Goal: Transaction & Acquisition: Book appointment/travel/reservation

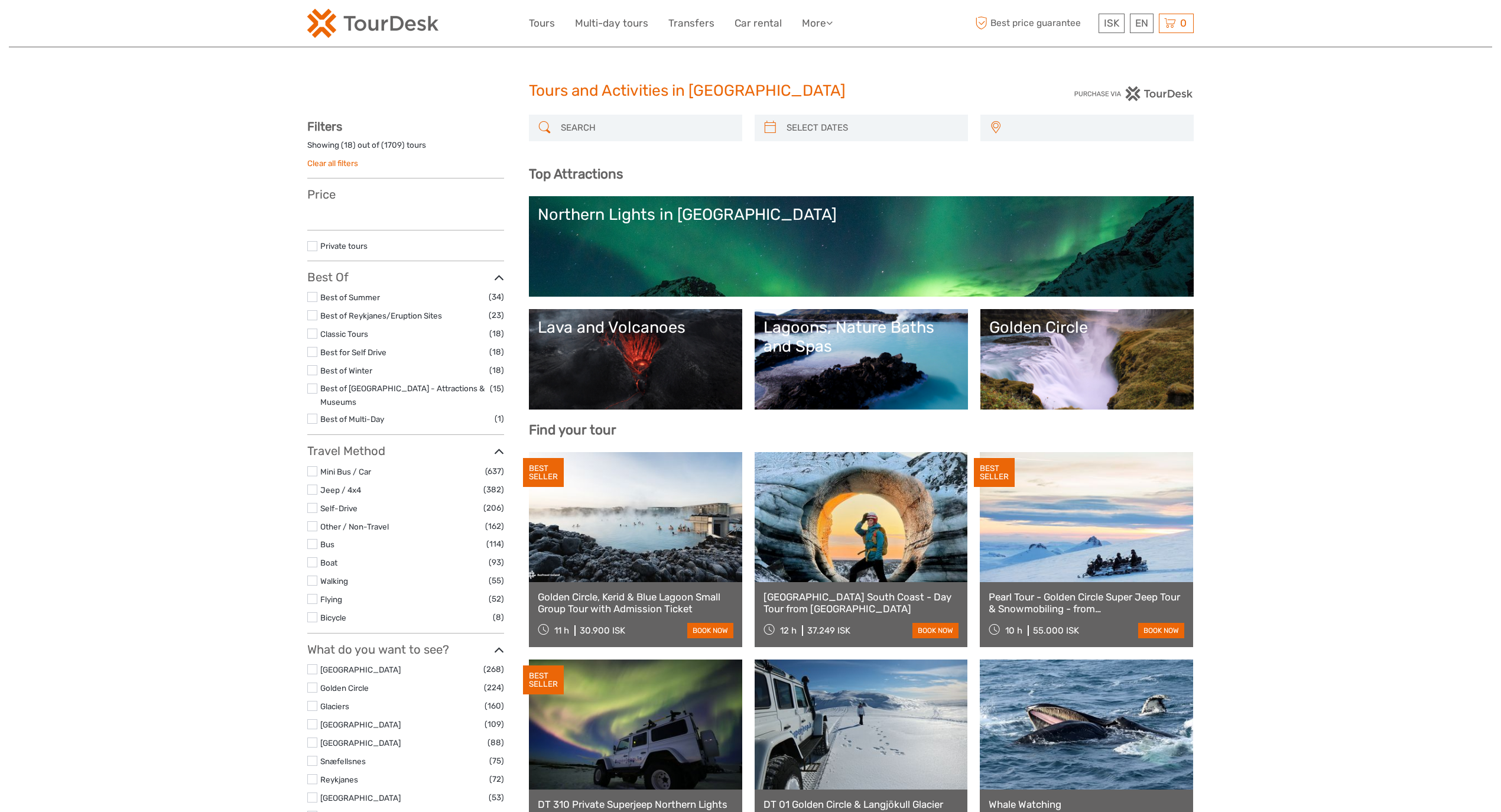
select select
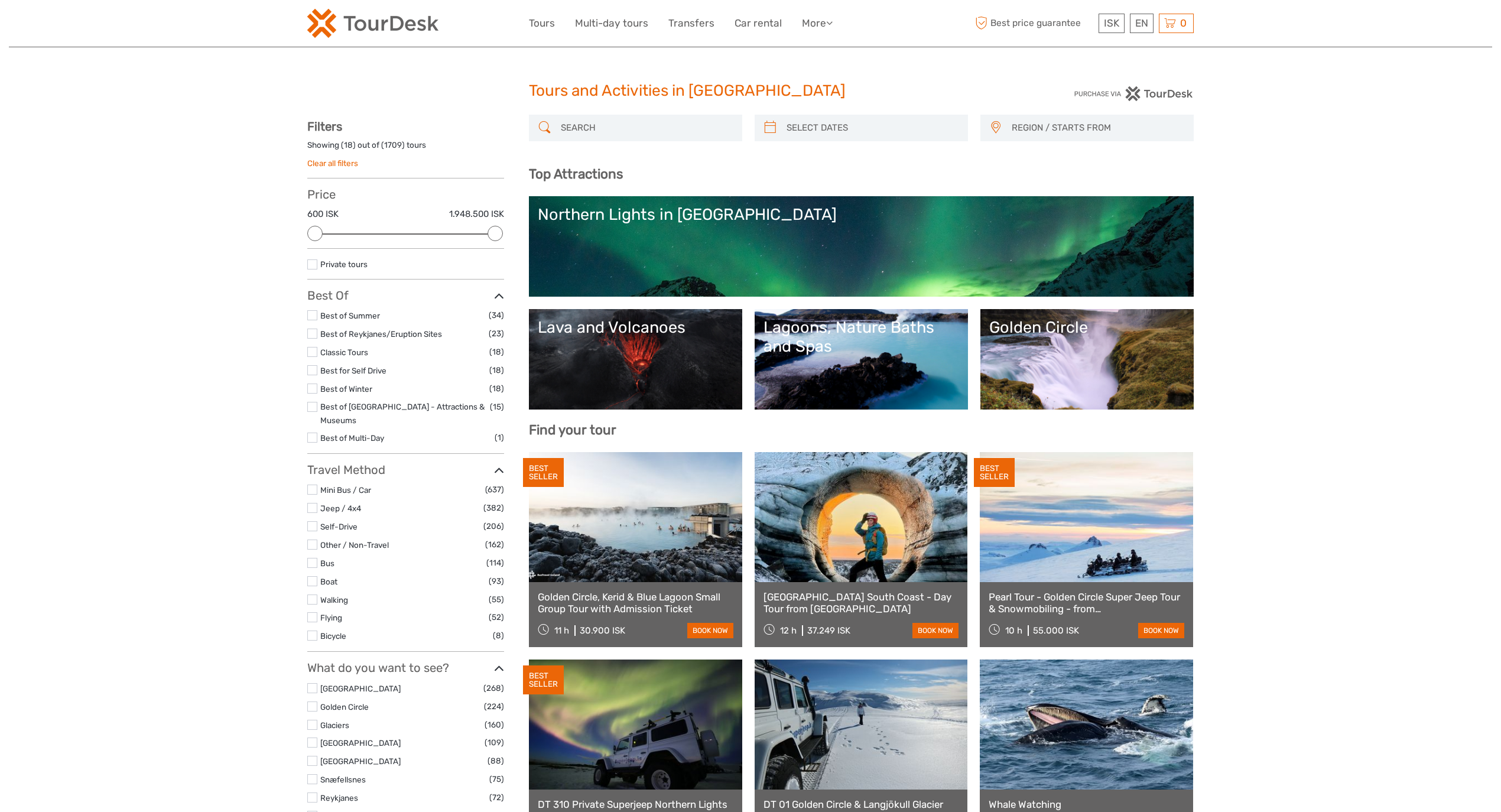
click at [642, 124] on input "search" at bounding box center [646, 128] width 180 height 21
paste input "Amphibian Boat Tour"
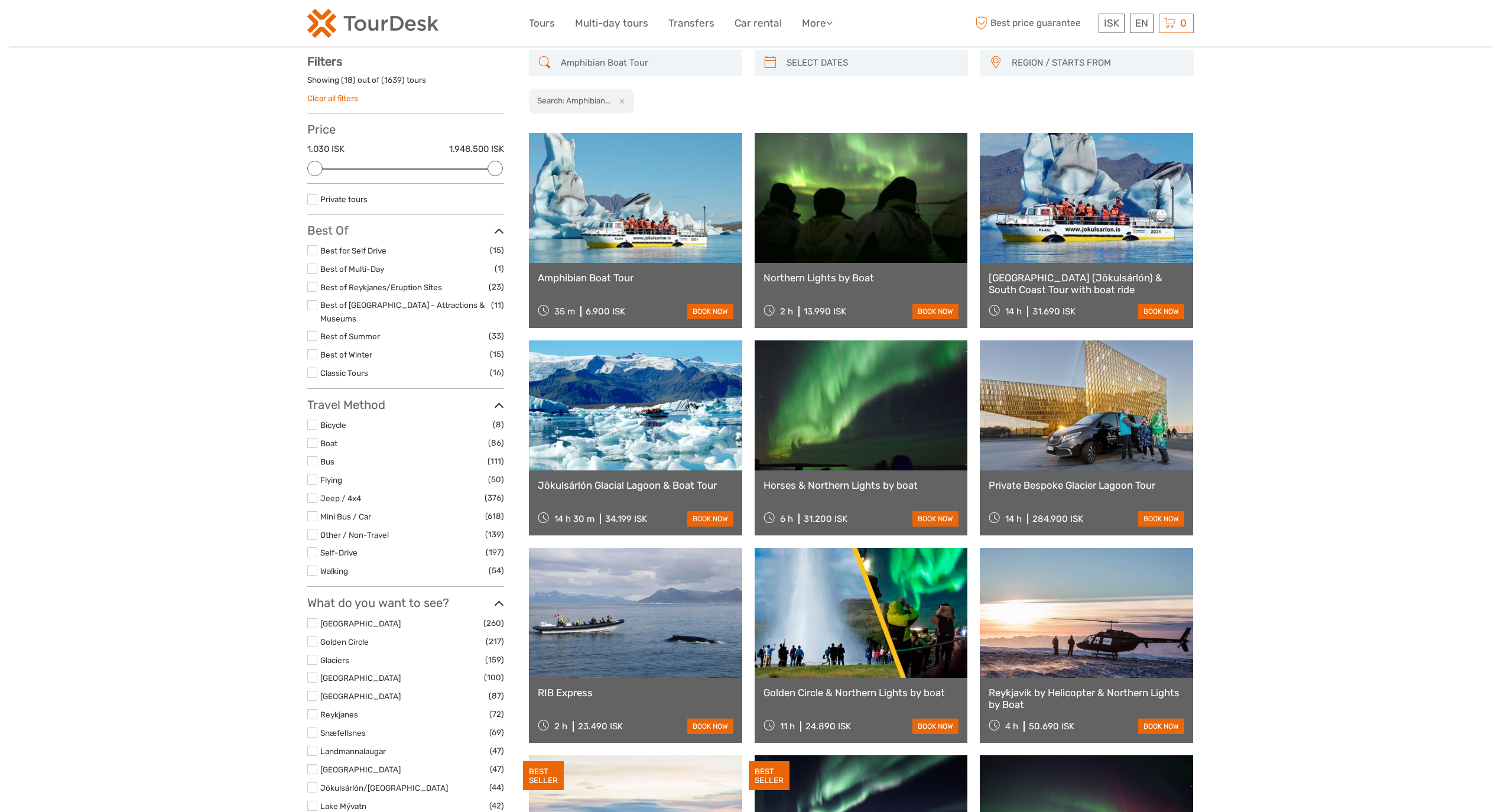
scroll to position [67, 0]
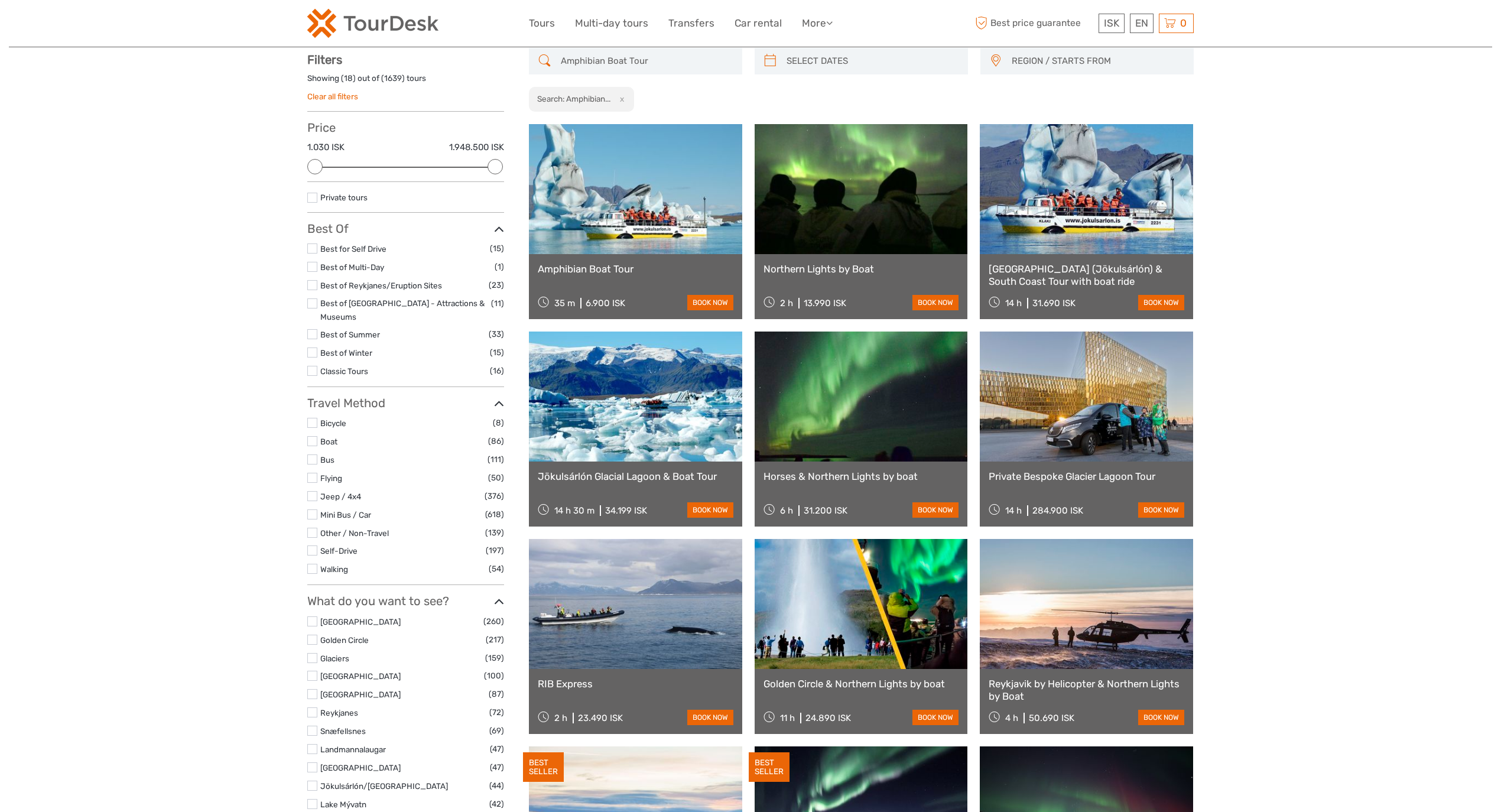
type input "Amphibian Boat Tour"
click at [585, 270] on link "Amphibian Boat Tour" at bounding box center [635, 268] width 195 height 12
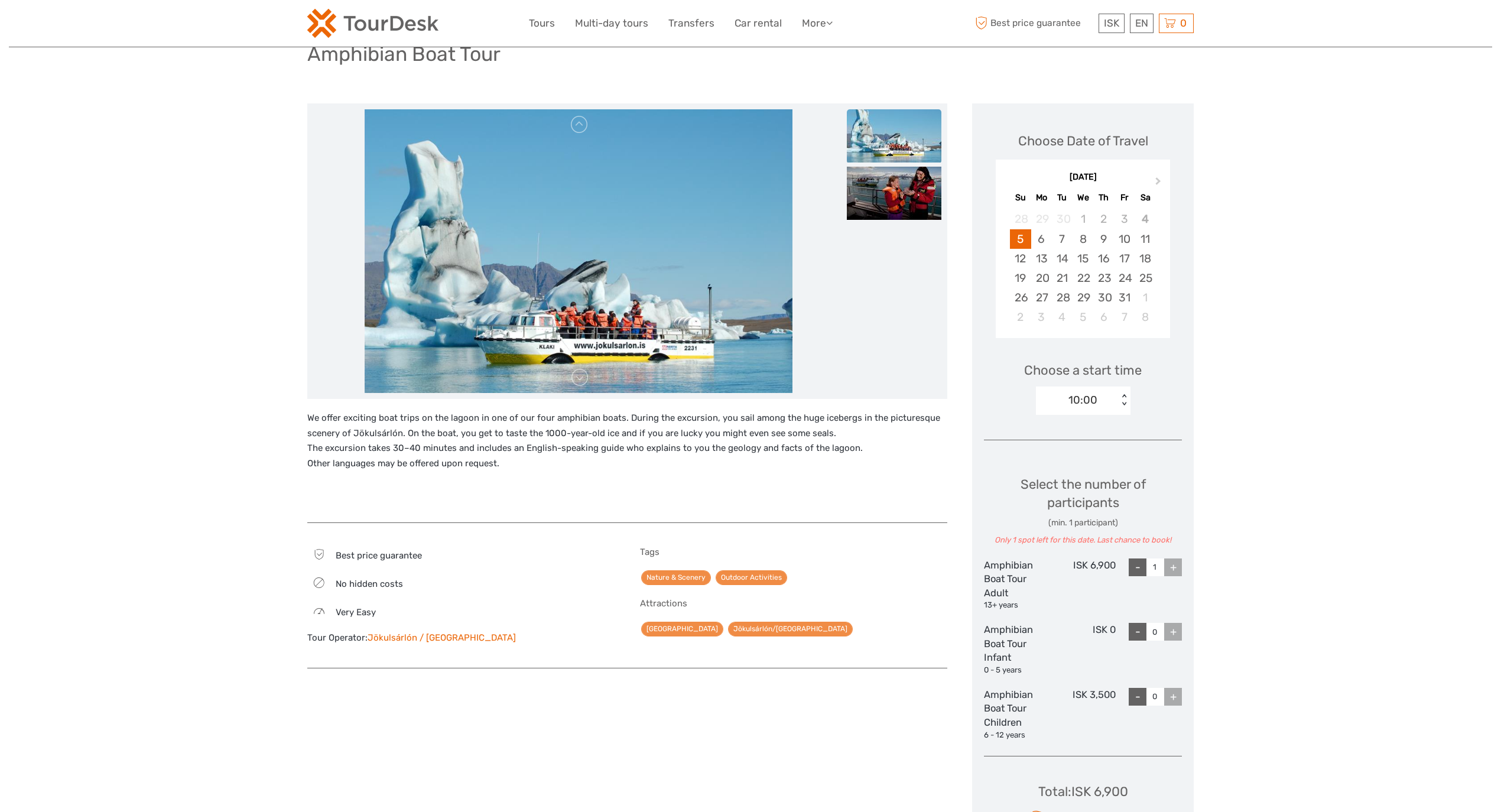
scroll to position [131, 0]
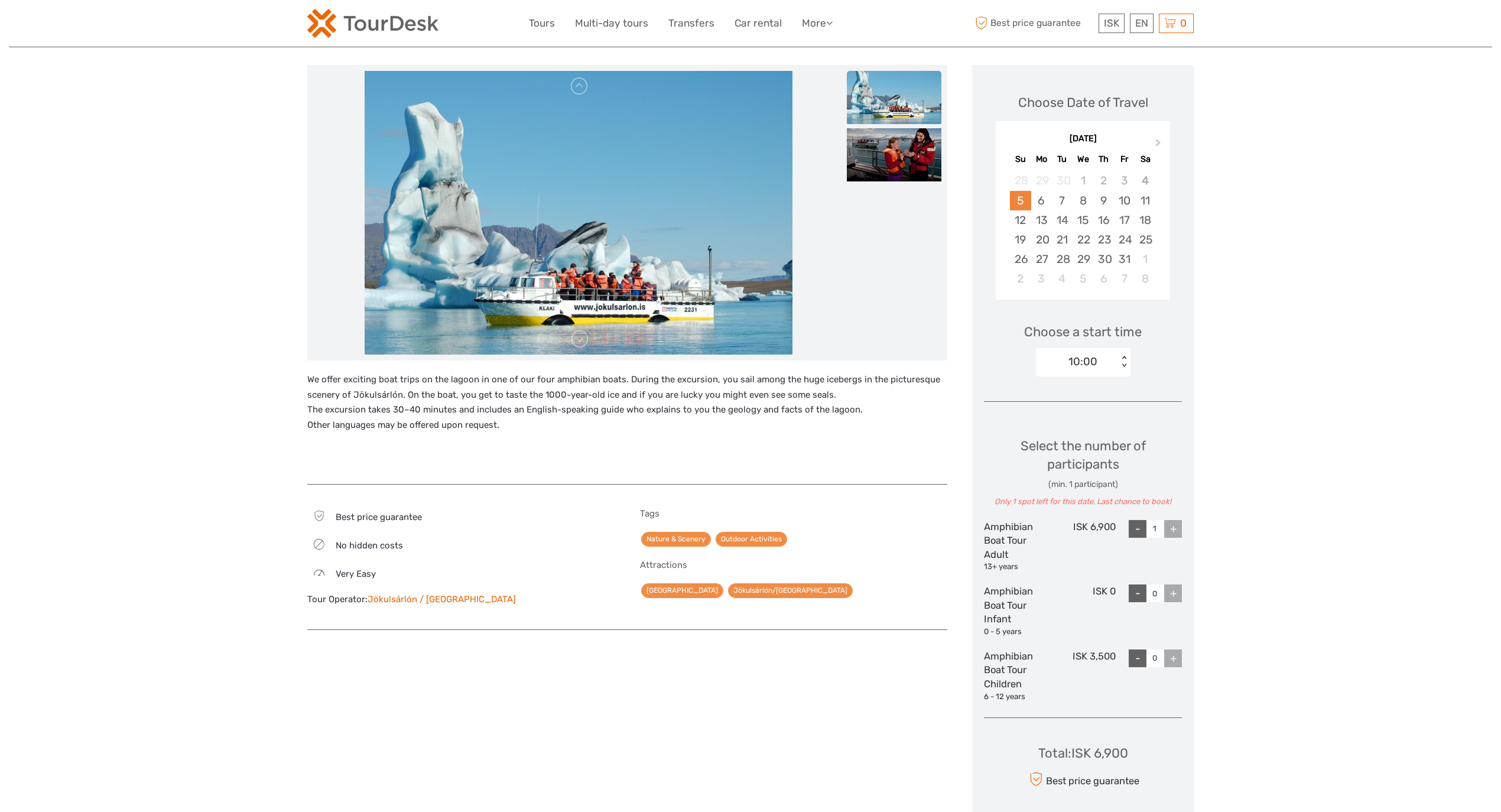
click at [1022, 201] on div "5" at bounding box center [1021, 201] width 21 height 19
click at [1181, 536] on div "+" at bounding box center [1173, 528] width 18 height 18
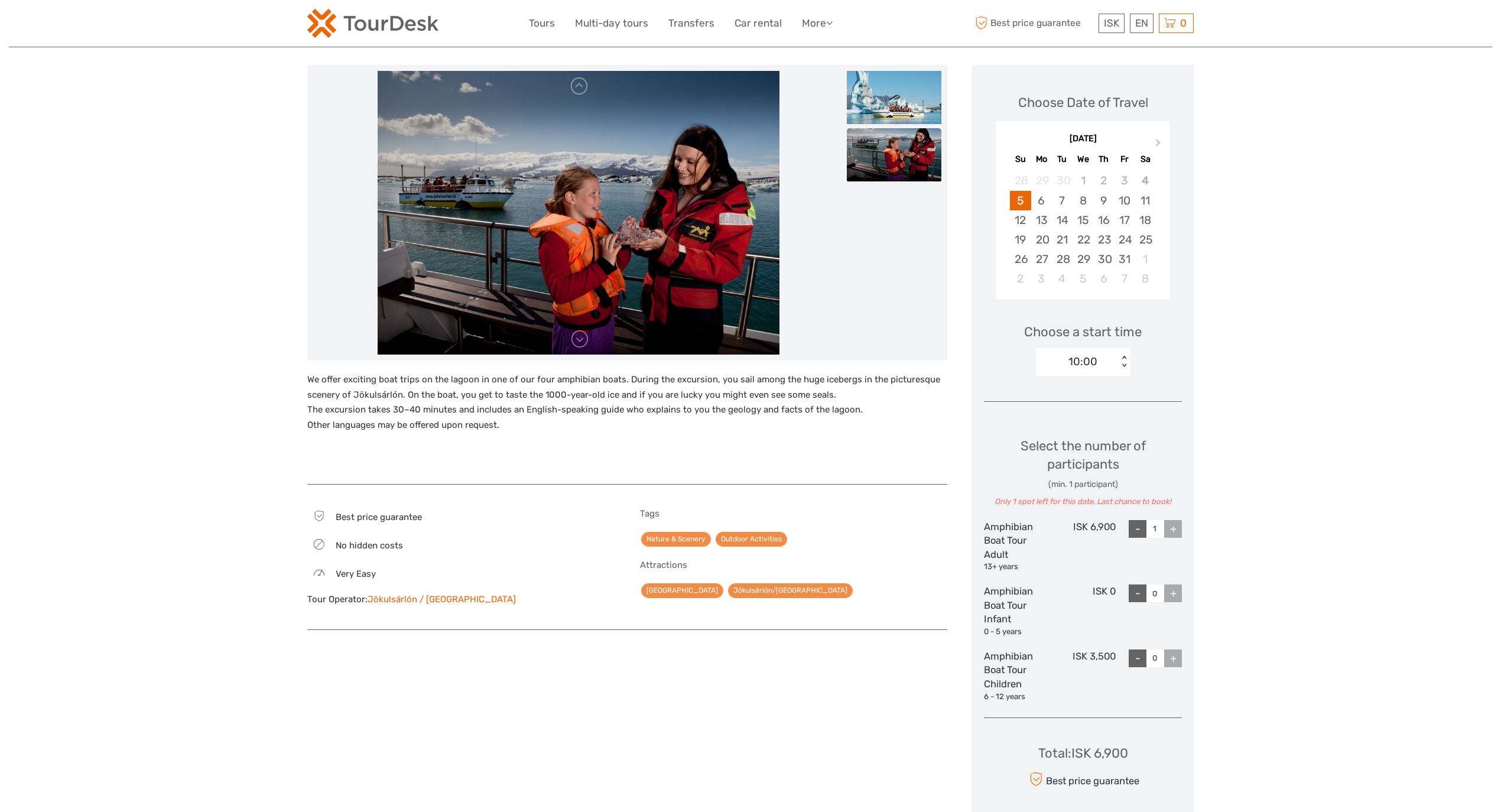
click at [1181, 536] on div "+" at bounding box center [1173, 528] width 18 height 18
click at [1083, 365] on div "10:00" at bounding box center [1083, 361] width 29 height 15
click at [1095, 413] on div "10:40" at bounding box center [1083, 418] width 83 height 20
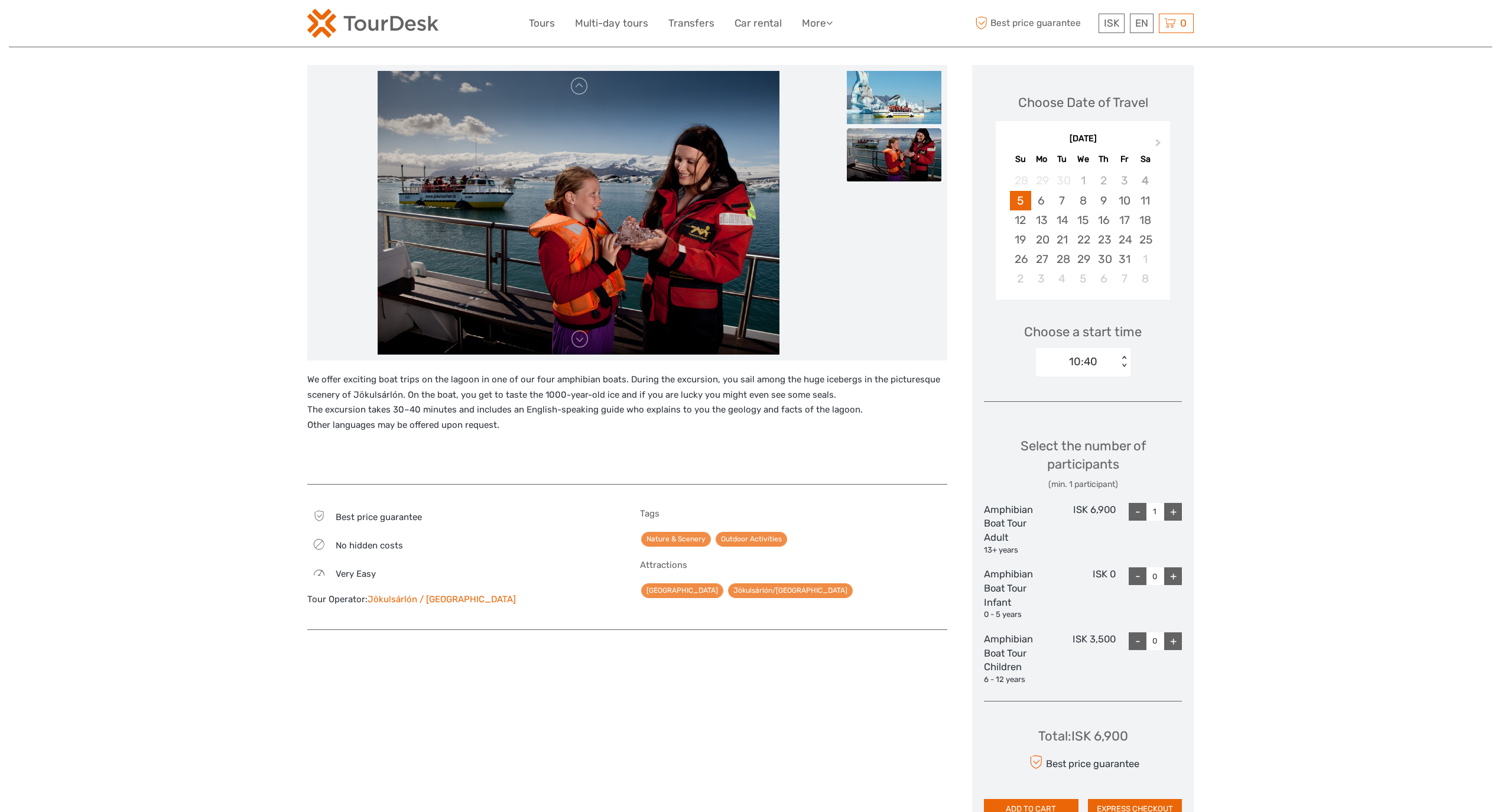
click at [1172, 514] on div "+" at bounding box center [1173, 511] width 18 height 18
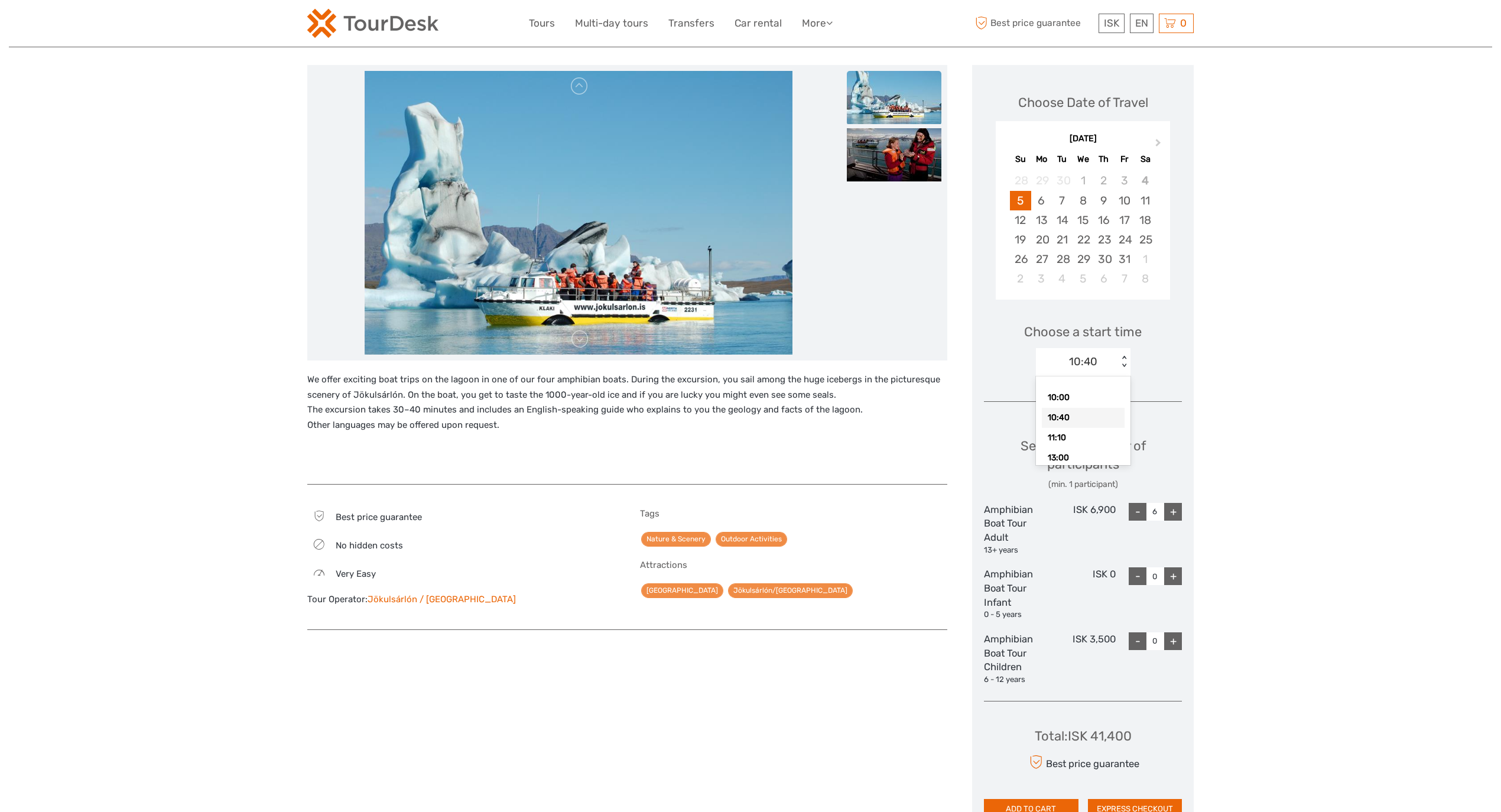
click at [1112, 365] on div "10:40" at bounding box center [1077, 361] width 82 height 18
click at [1078, 432] on div "13:00" at bounding box center [1083, 434] width 83 height 20
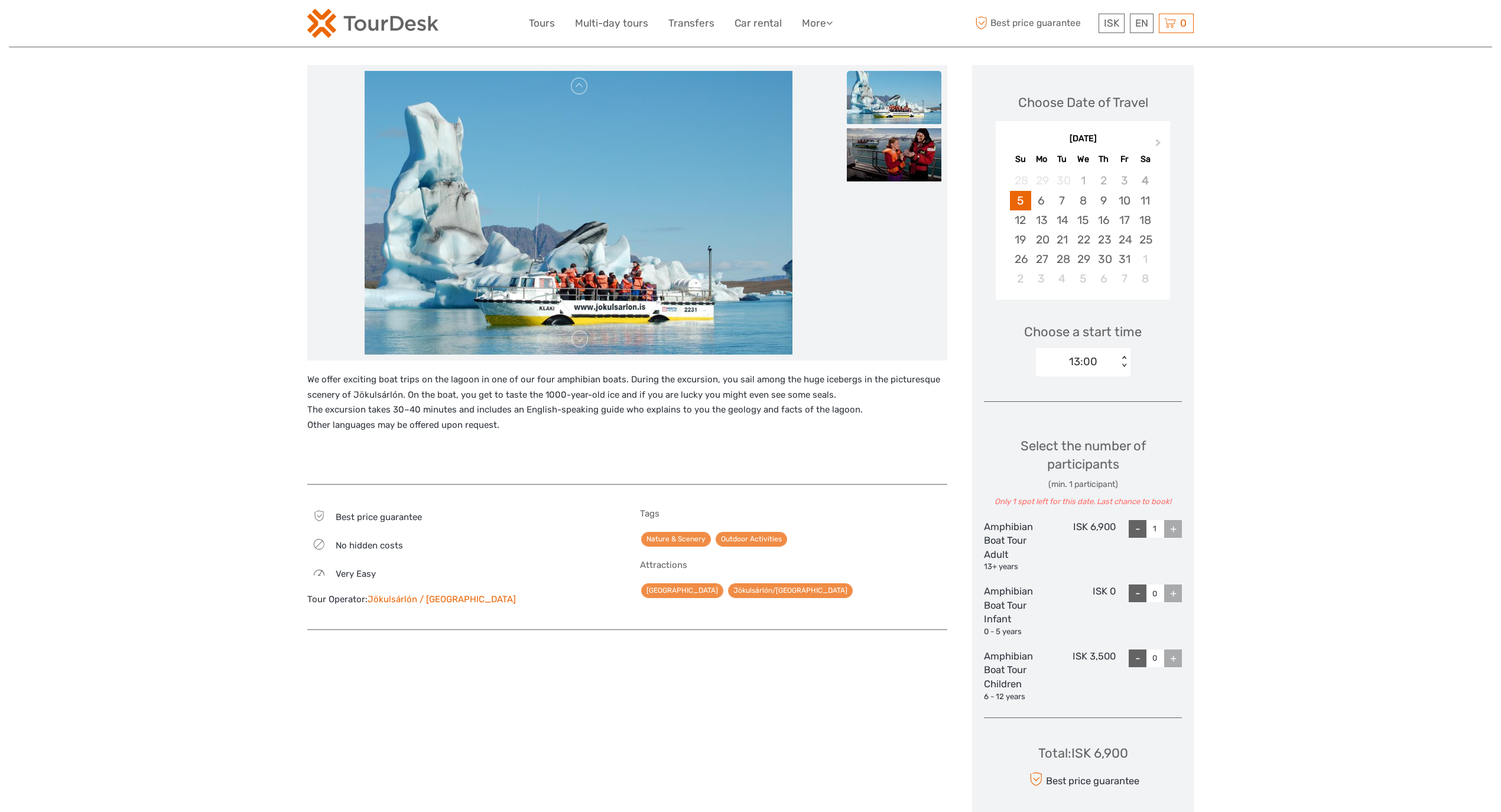
click at [1173, 535] on div "+" at bounding box center [1173, 528] width 18 height 18
click at [1090, 366] on div "13:00" at bounding box center [1083, 361] width 29 height 15
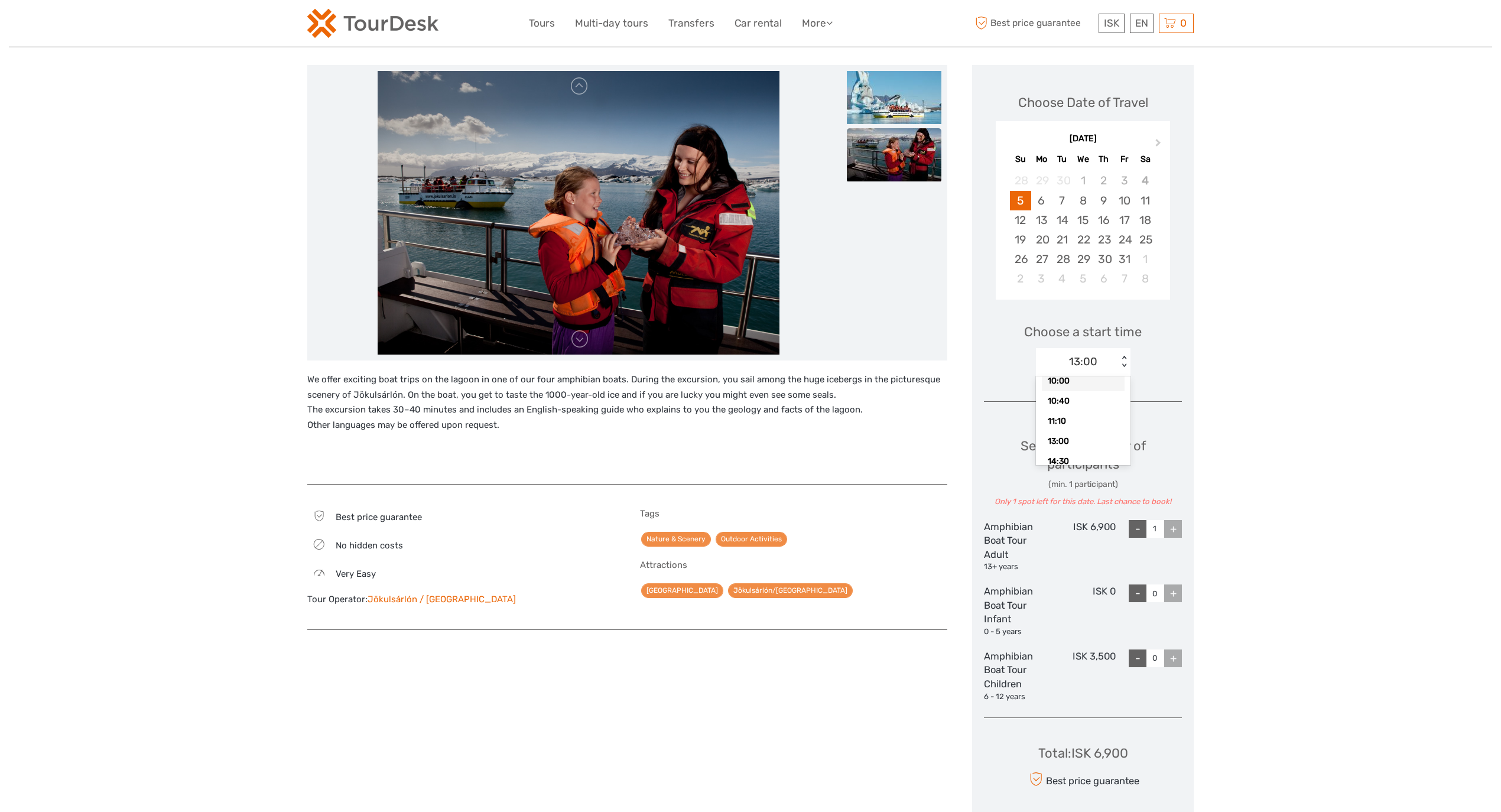
scroll to position [36, 0]
click at [1074, 441] on div "14:30" at bounding box center [1083, 442] width 83 height 20
click at [1178, 536] on div "+" at bounding box center [1173, 528] width 18 height 18
click at [1178, 535] on div "+" at bounding box center [1173, 528] width 18 height 18
click at [1176, 534] on div "+" at bounding box center [1173, 528] width 18 height 18
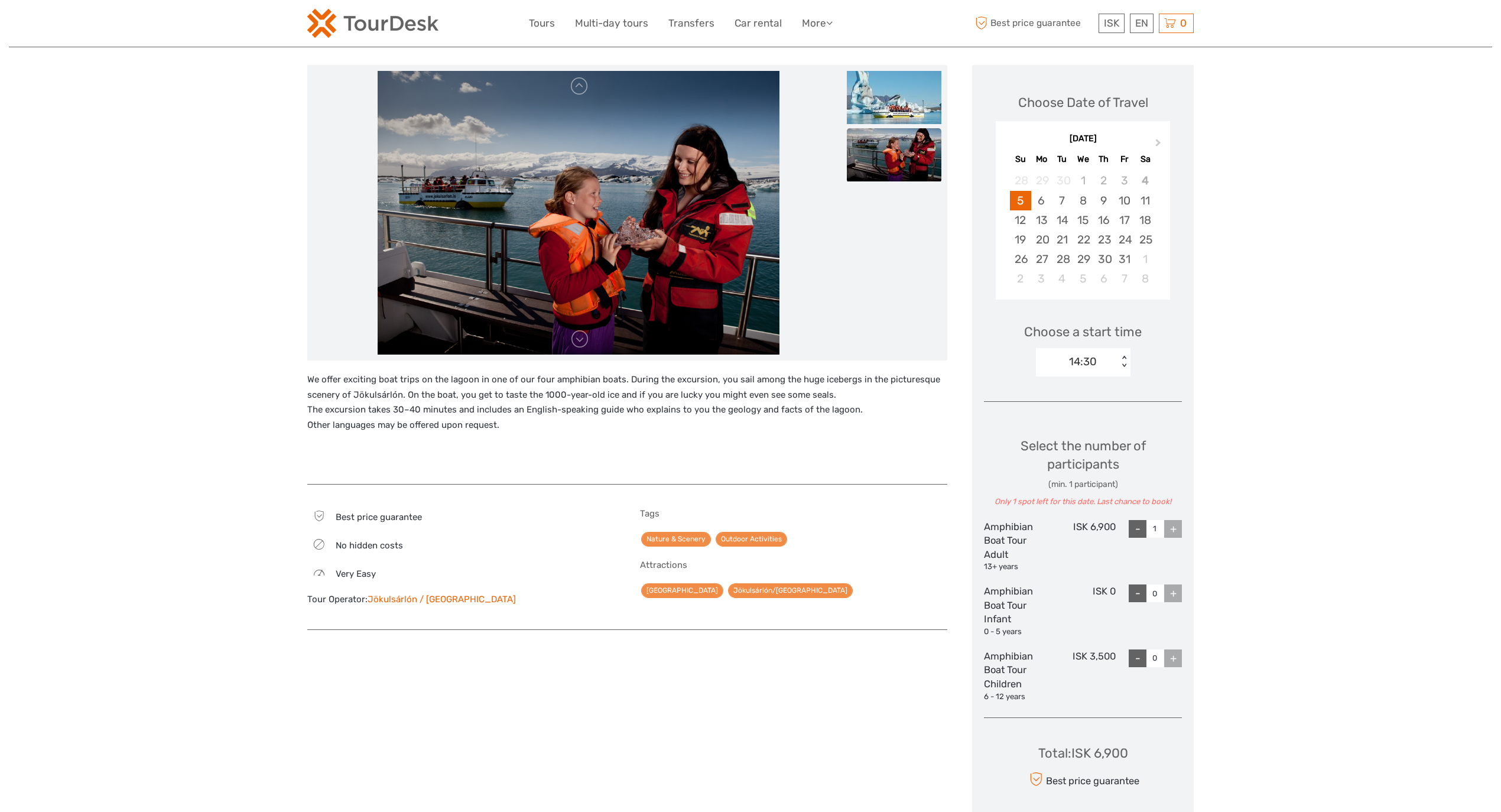
drag, startPoint x: 1176, startPoint y: 534, endPoint x: 1173, endPoint y: 528, distance: 6.7
click at [1176, 533] on div "+" at bounding box center [1173, 528] width 18 height 18
drag, startPoint x: 1096, startPoint y: 353, endPoint x: 1097, endPoint y: 363, distance: 10.0
click at [1097, 354] on div "14:30" at bounding box center [1077, 361] width 82 height 18
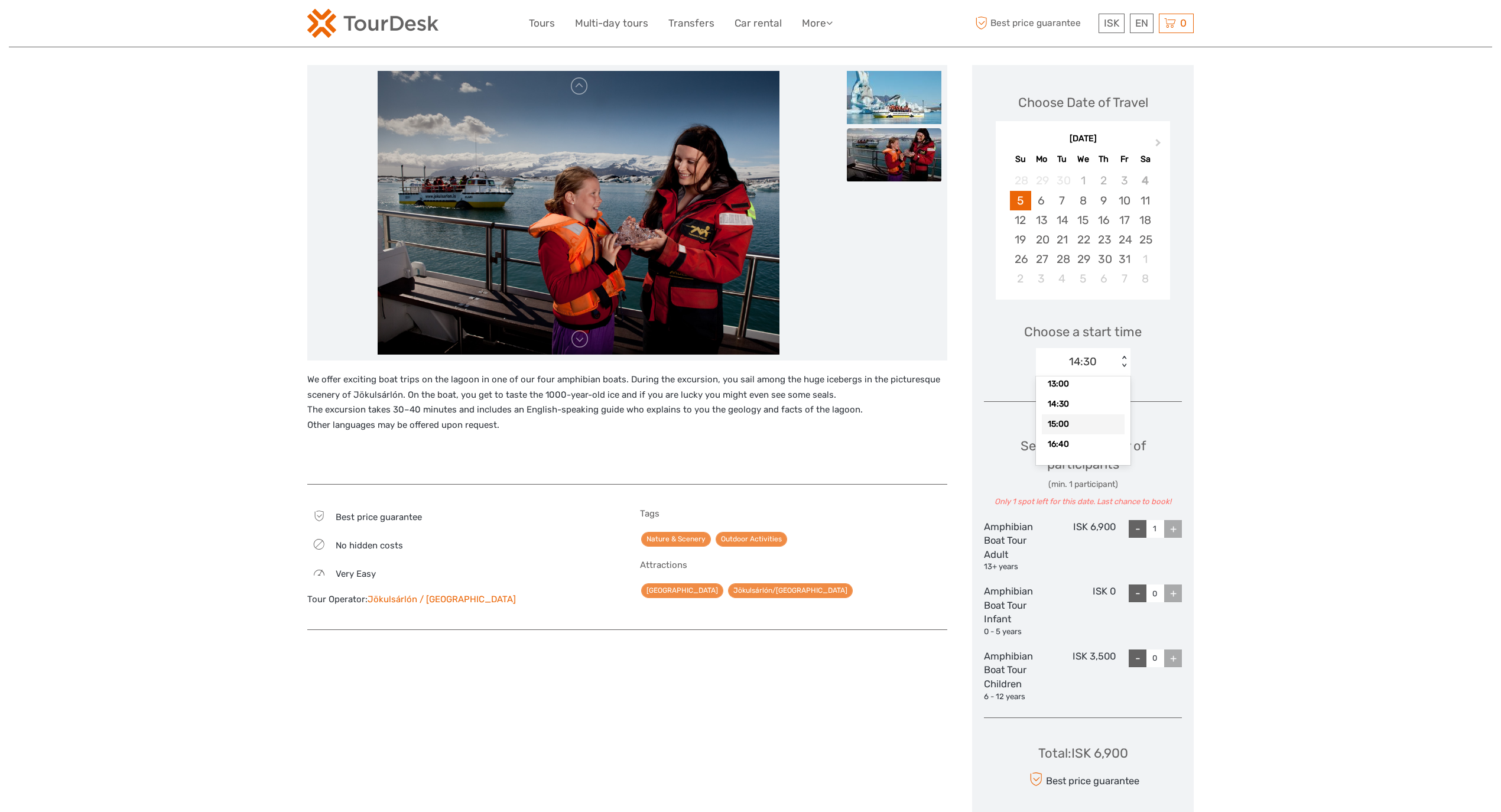
click at [1072, 427] on div "15:00" at bounding box center [1083, 424] width 83 height 20
click at [1181, 534] on div "+" at bounding box center [1173, 528] width 18 height 18
click at [1177, 532] on div "+" at bounding box center [1173, 528] width 18 height 18
click at [1176, 530] on div "+" at bounding box center [1173, 528] width 18 height 18
click at [1098, 354] on div "15:00" at bounding box center [1077, 361] width 82 height 18
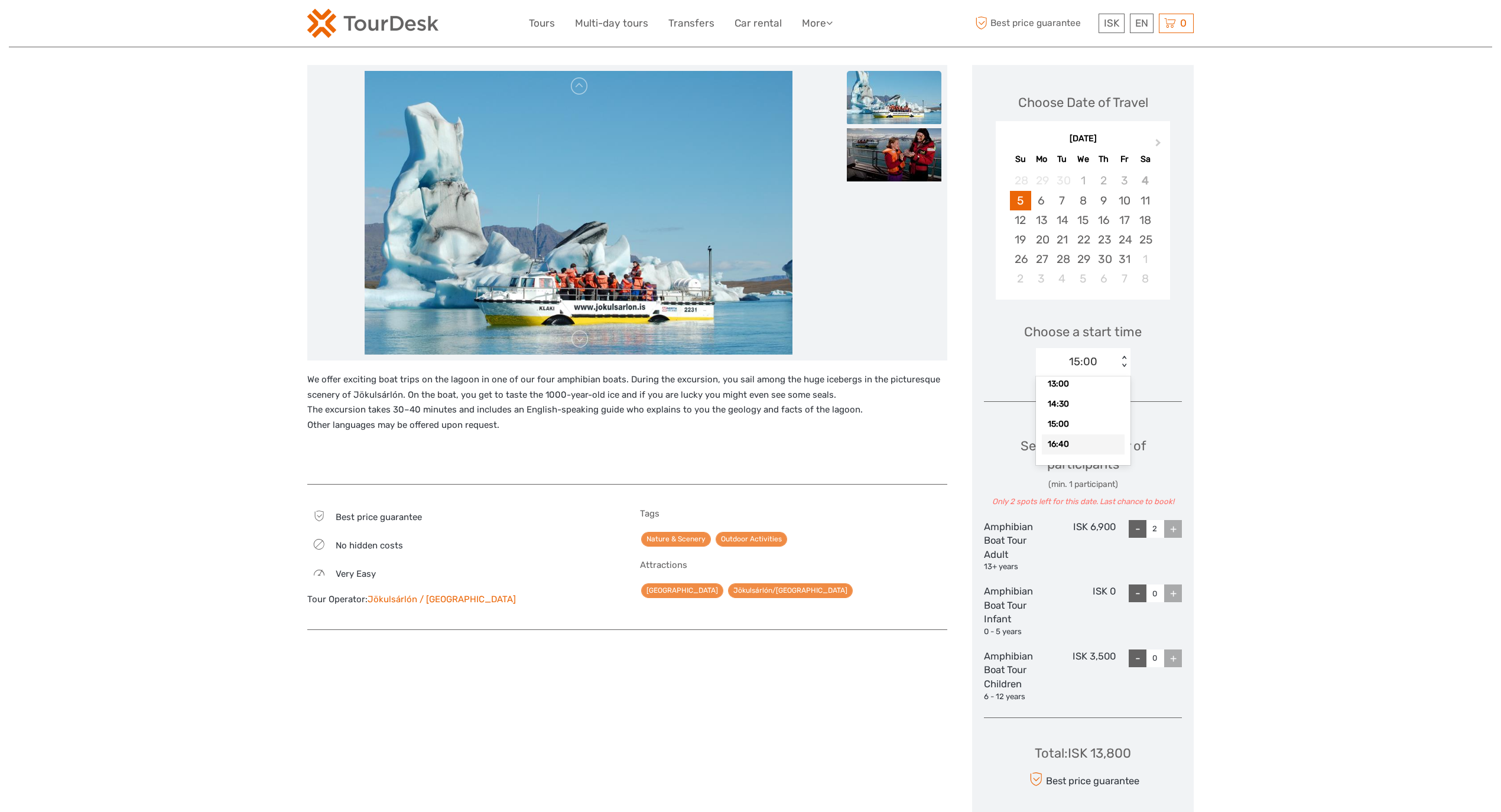
click at [1064, 447] on div "16:40" at bounding box center [1083, 444] width 83 height 20
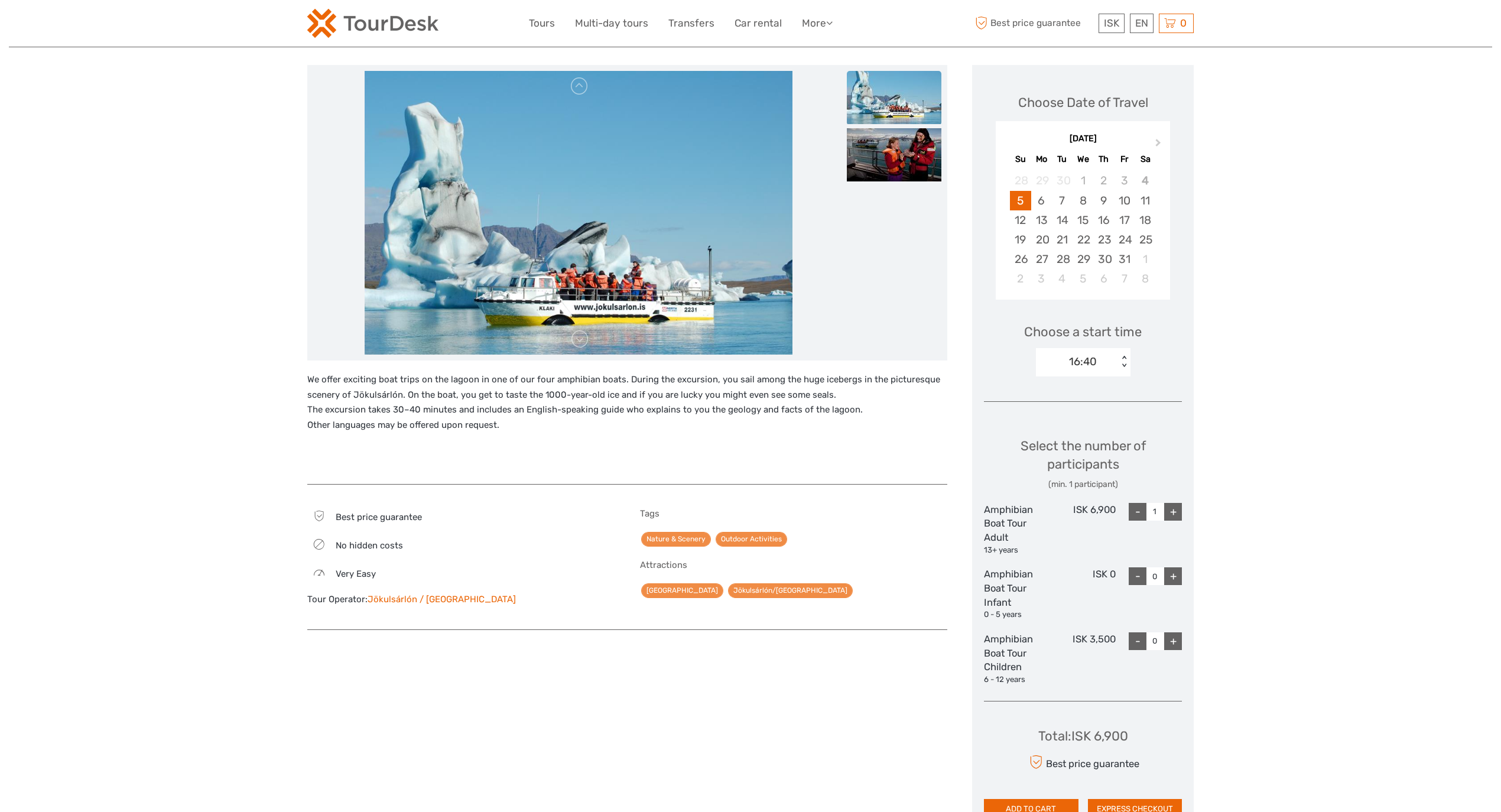
click at [1167, 509] on div "+" at bounding box center [1173, 511] width 18 height 18
click at [1172, 507] on div "+" at bounding box center [1173, 511] width 18 height 18
click at [1173, 507] on div "+" at bounding box center [1173, 511] width 18 height 18
click at [1173, 506] on div "+" at bounding box center [1173, 511] width 18 height 18
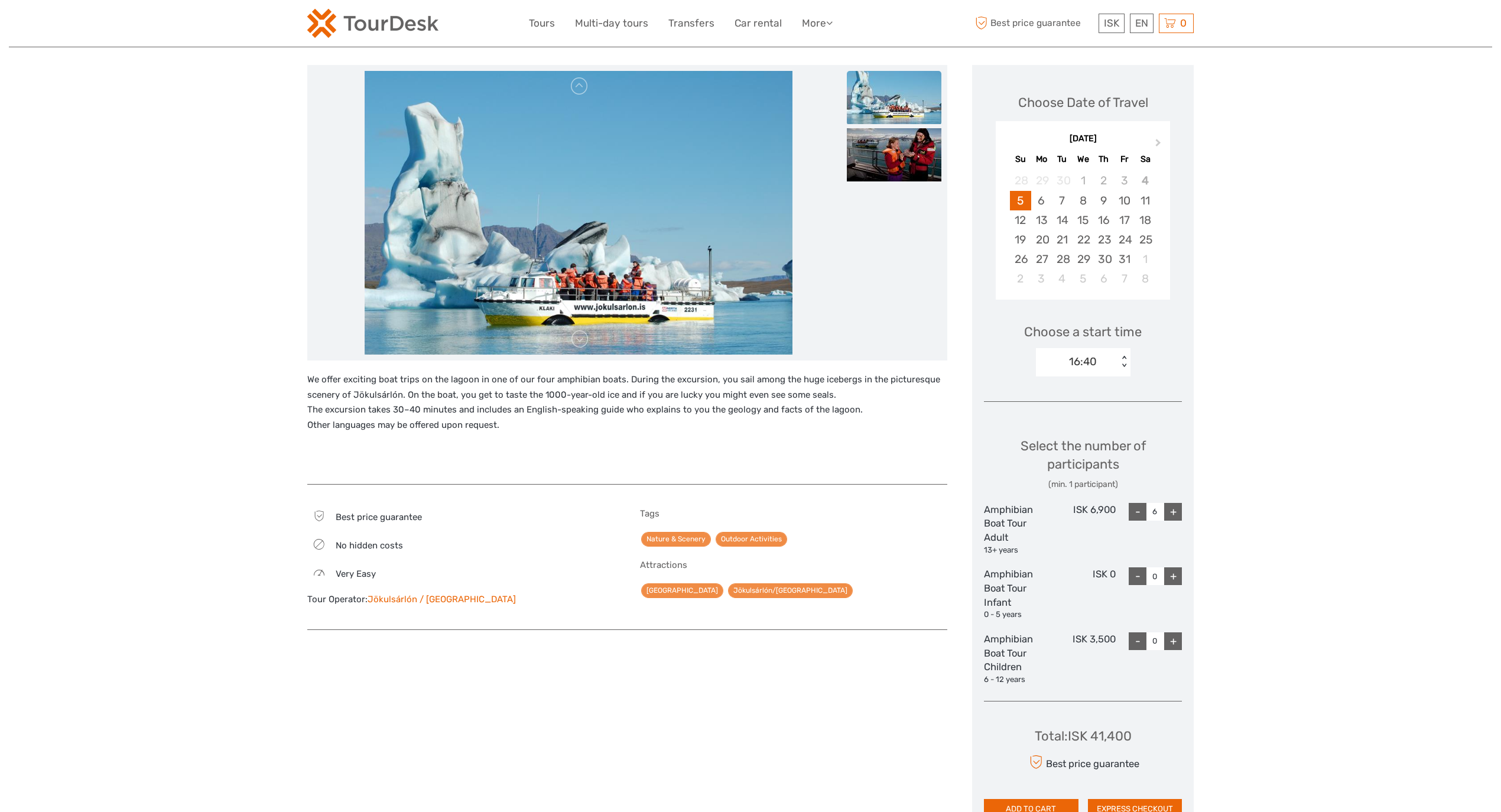
click at [1124, 511] on div "- 6 +" at bounding box center [1149, 529] width 66 height 53
click at [1136, 513] on div "-" at bounding box center [1137, 511] width 18 height 18
type input "4"
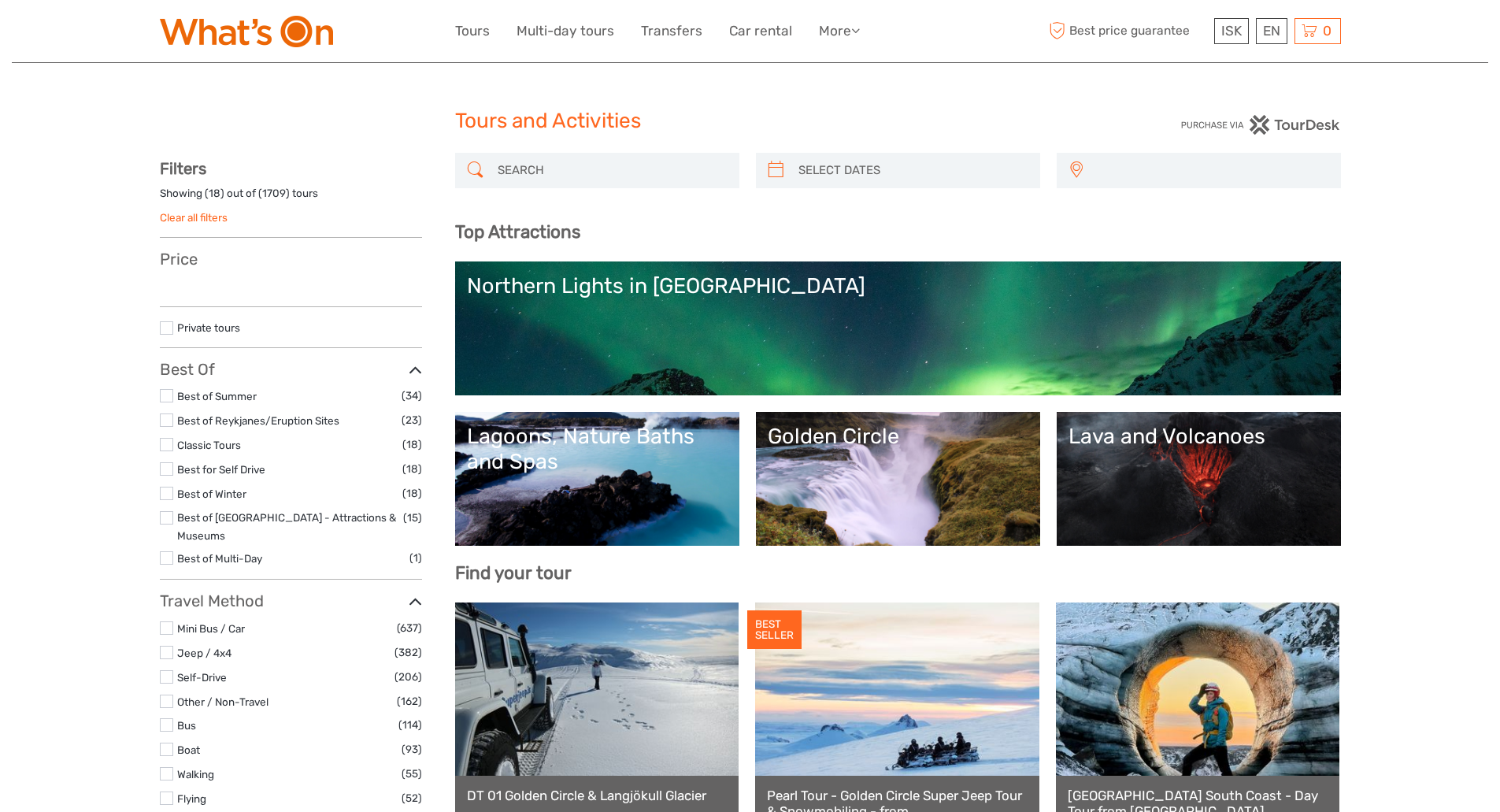
select select
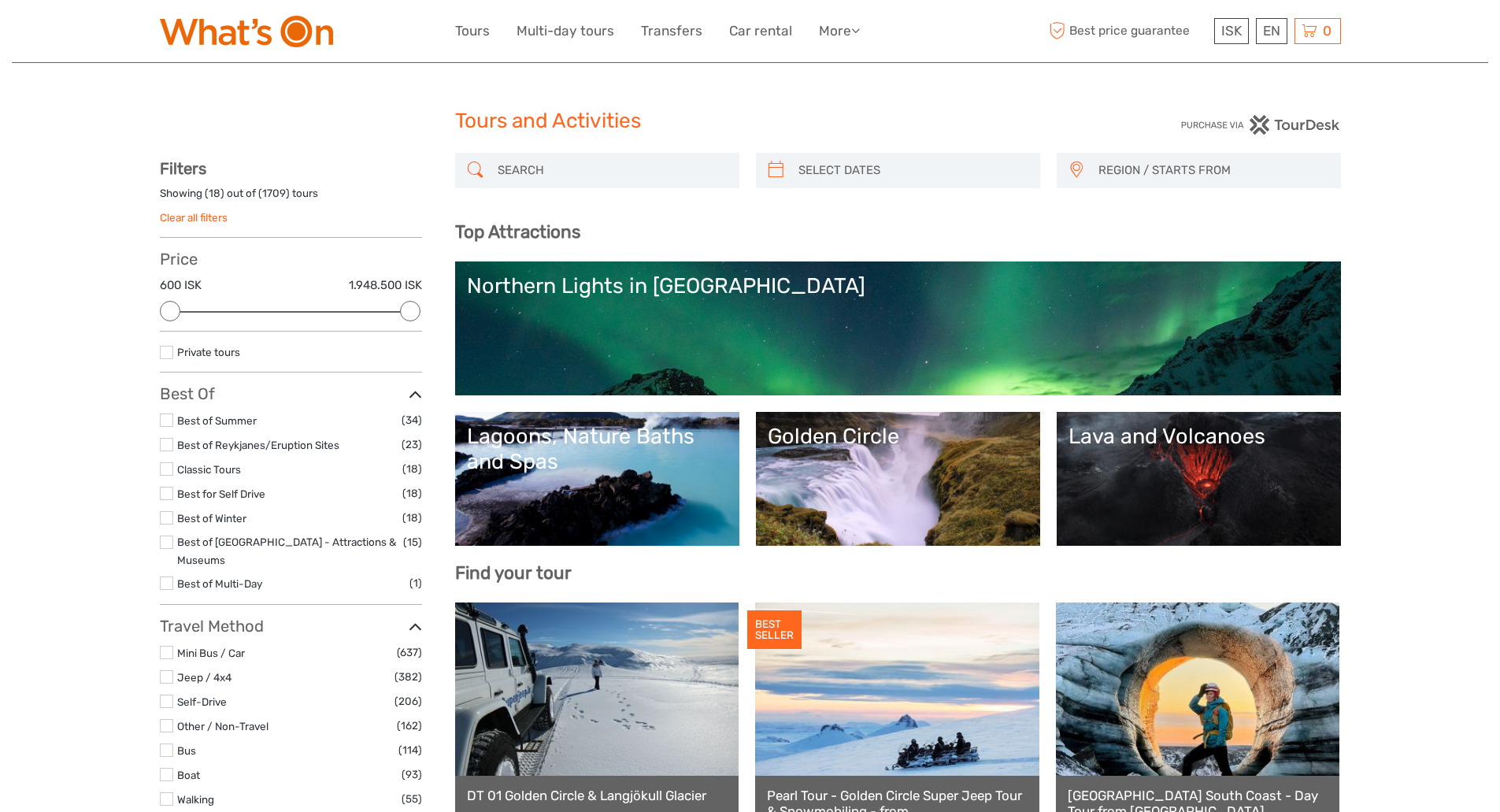
click at [563, 148] on div "Tours and Activities" at bounding box center [750, 127] width 591 height 50
click at [568, 166] on input "search" at bounding box center [612, 170] width 240 height 28
paste input "Amphibian Boat Tour"
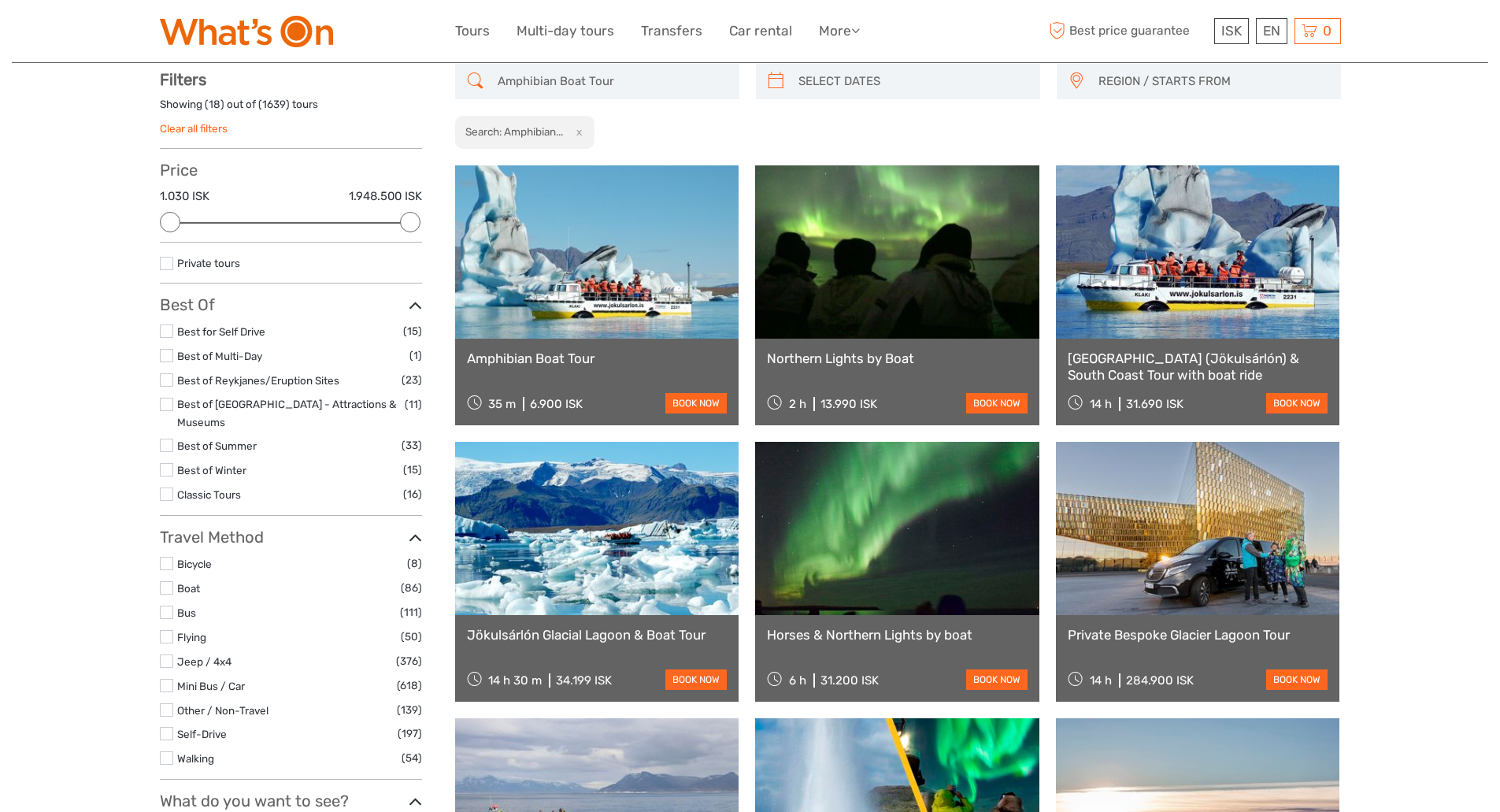
scroll to position [90, 0]
drag, startPoint x: 657, startPoint y: 76, endPoint x: 450, endPoint y: 69, distance: 207.1
paste input "Crystal Blue Ice Cave | Super Jeep from Jökulsárlón"
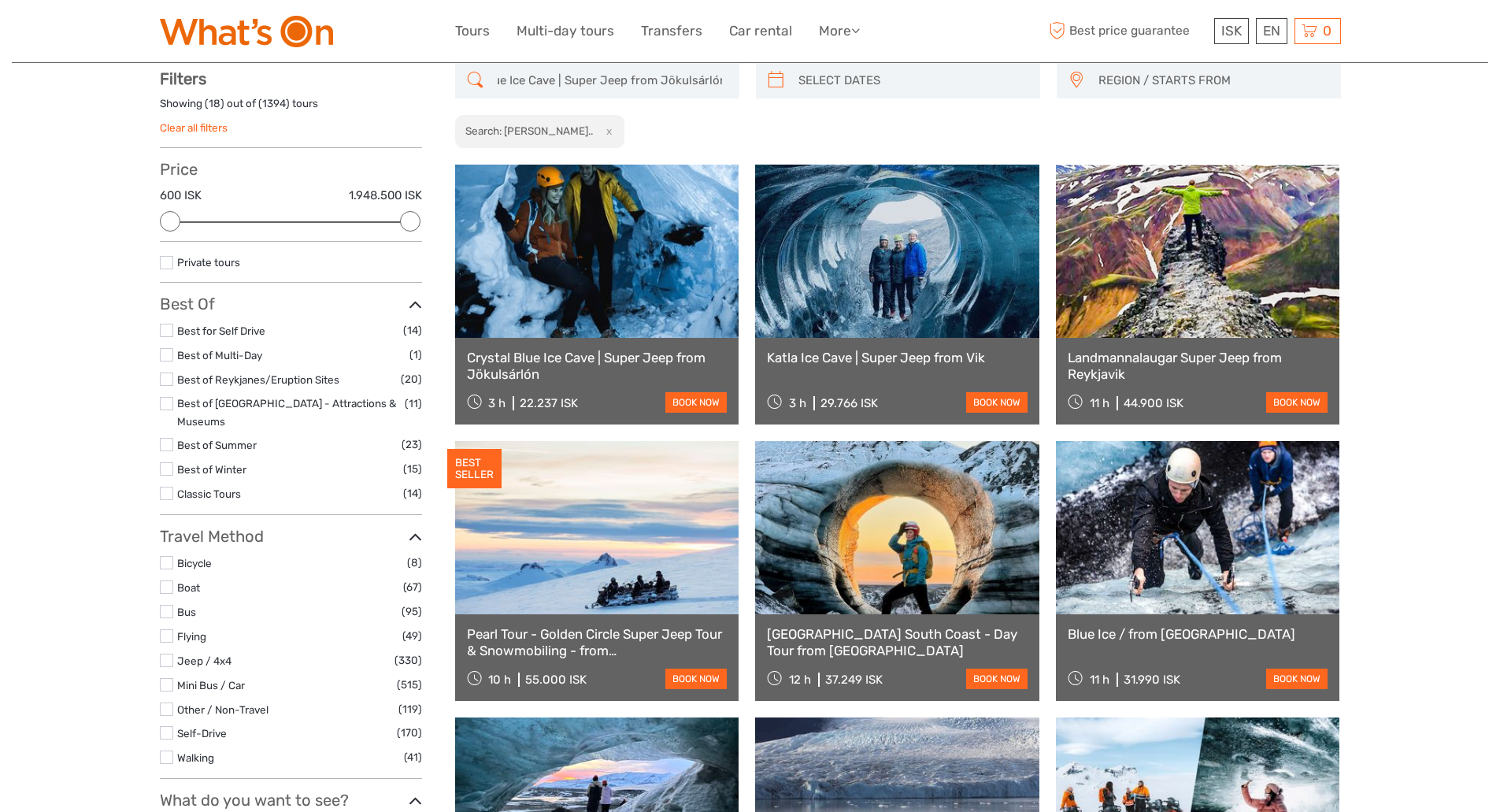
type input "Crystal Blue Ice Cave | Super Jeep from Jökulsárlón"
click at [630, 361] on link "Crystal Blue Ice Cave | Super Jeep from Jökulsárlón" at bounding box center [597, 366] width 260 height 32
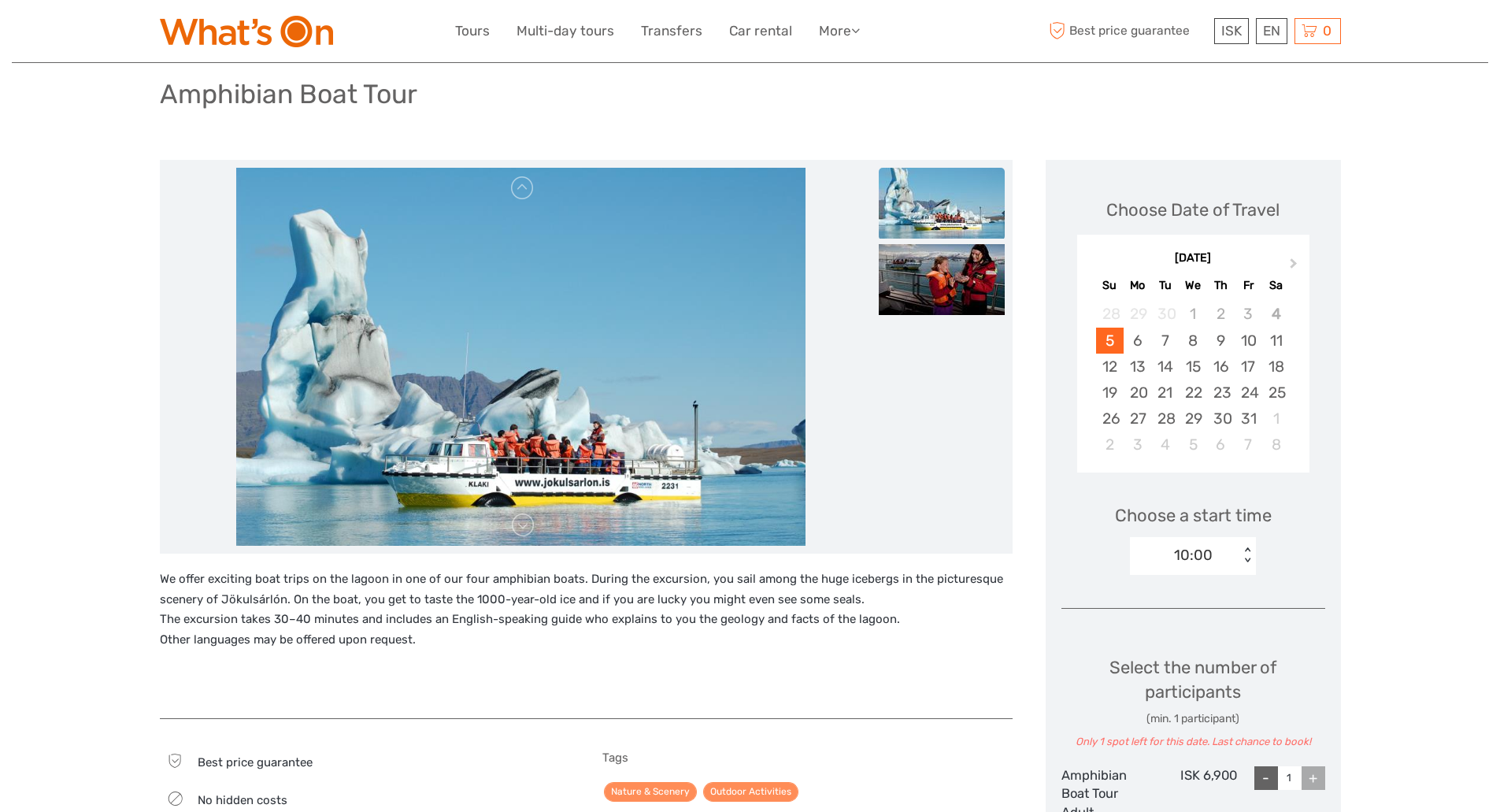
scroll to position [262, 0]
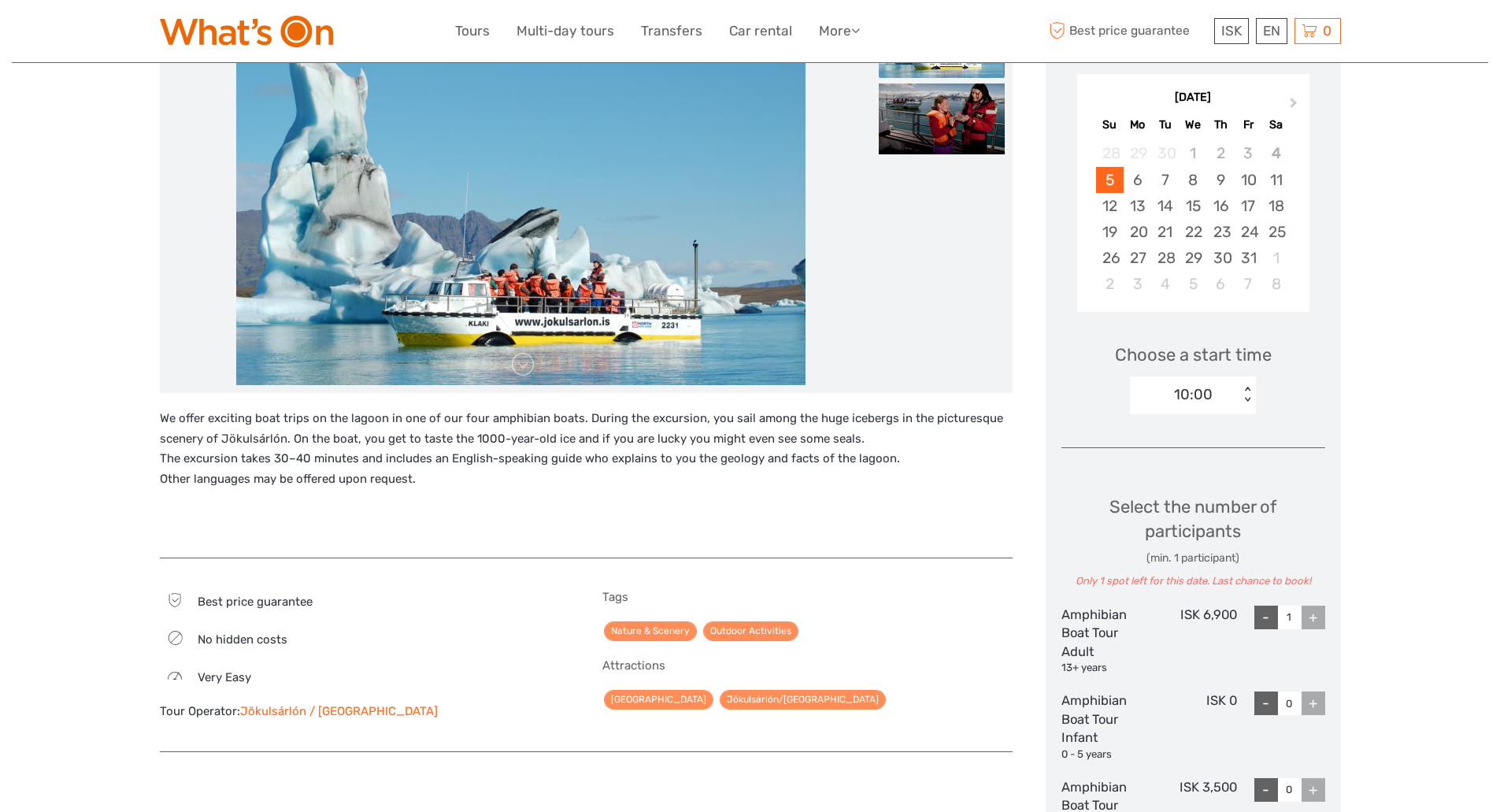
click at [1241, 386] on div "10:00 < >" at bounding box center [1193, 395] width 126 height 38
click at [1214, 404] on div "10:00" at bounding box center [1184, 394] width 110 height 24
click at [1218, 445] on div "10:00" at bounding box center [1193, 442] width 110 height 27
click at [1188, 403] on div "10:00" at bounding box center [1193, 394] width 39 height 20
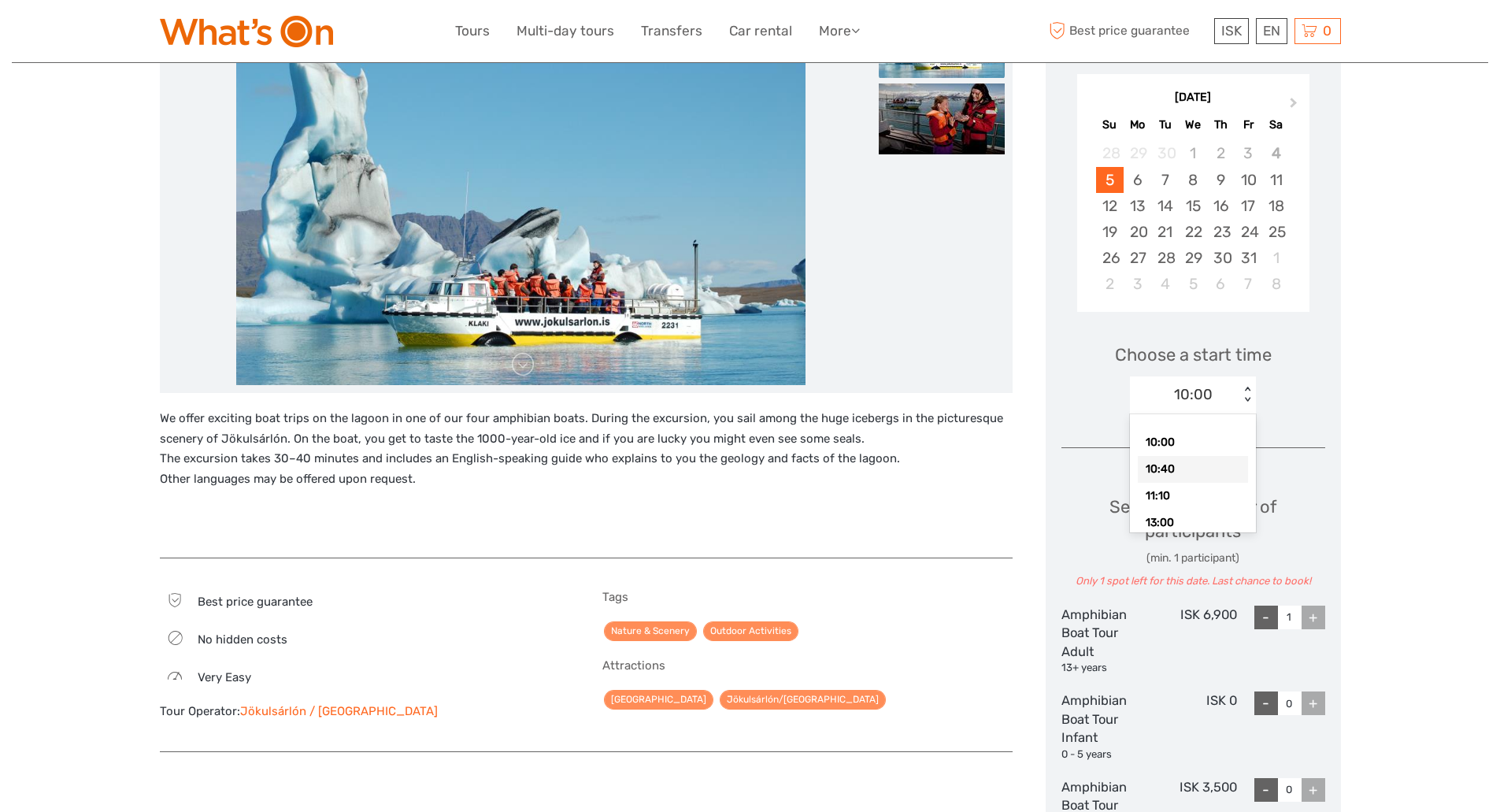
click at [1184, 467] on div "10:40" at bounding box center [1193, 469] width 110 height 27
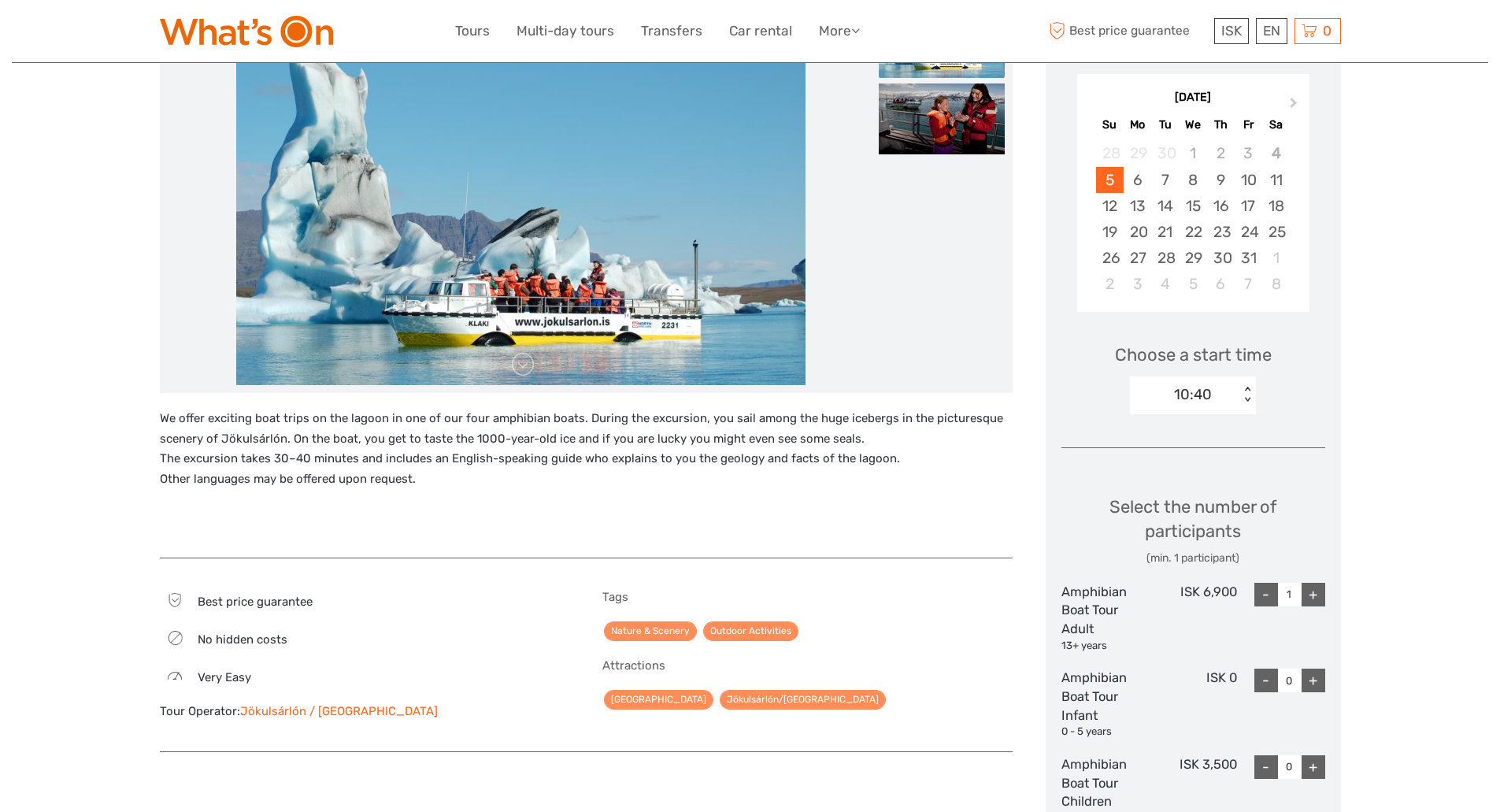
click at [1313, 586] on div "+" at bounding box center [1313, 594] width 24 height 24
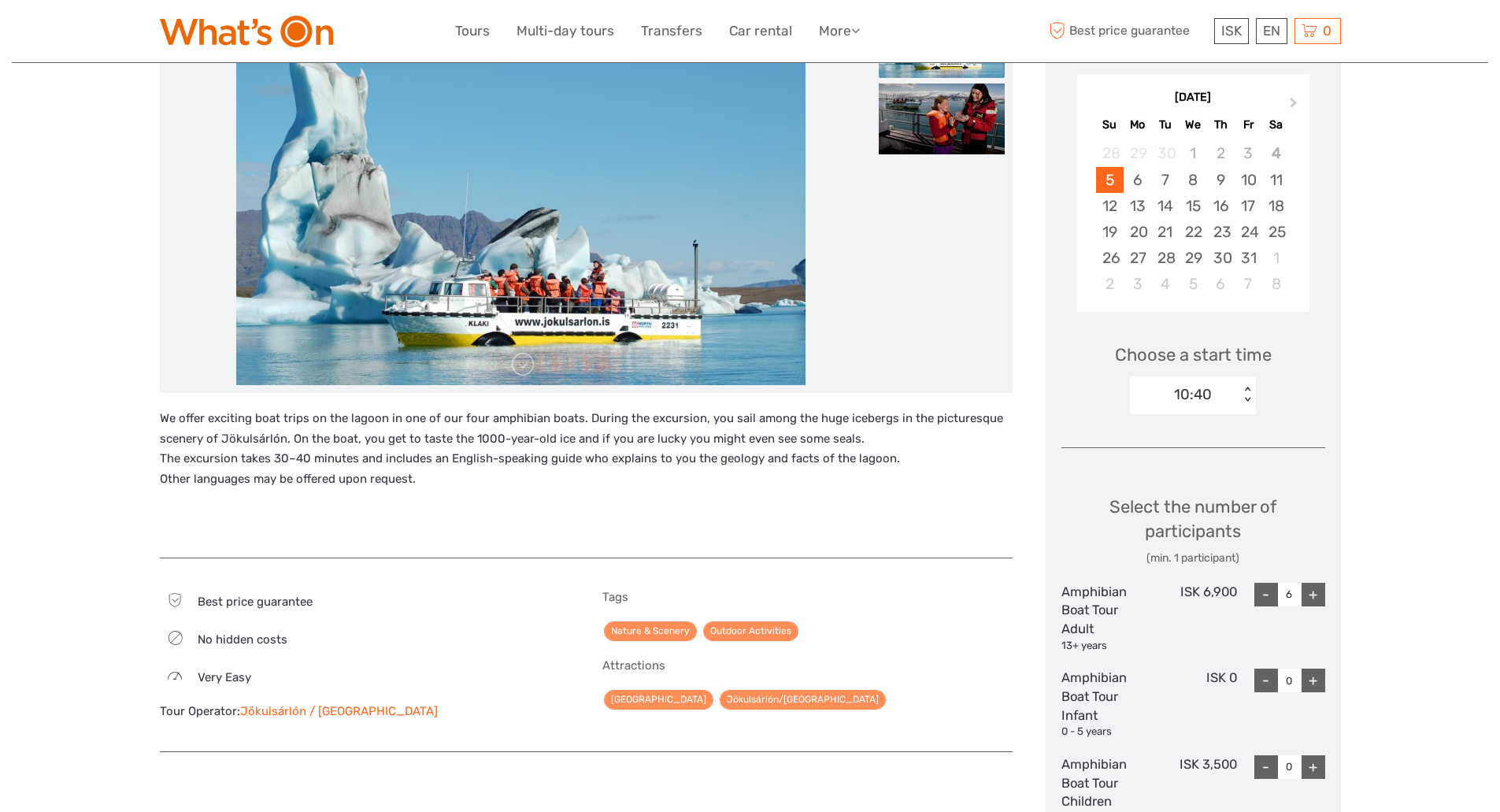
click at [1313, 586] on div "+" at bounding box center [1313, 594] width 24 height 24
click at [1235, 407] on div "10:40 < >" at bounding box center [1193, 395] width 126 height 38
click at [1188, 496] on div "11:10" at bounding box center [1193, 496] width 110 height 27
type input "1"
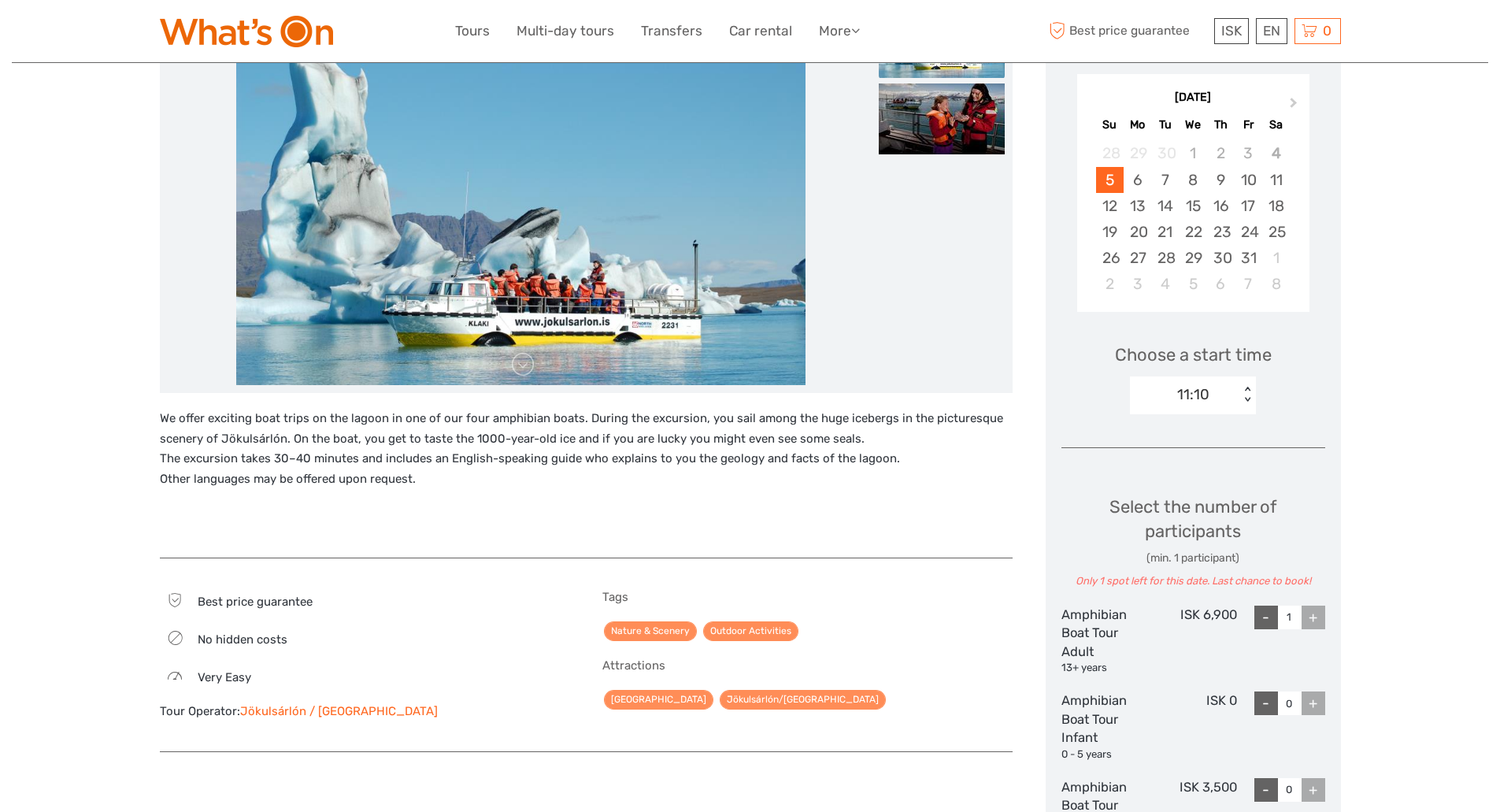
click at [1300, 612] on input "1" at bounding box center [1289, 617] width 24 height 24
click at [1299, 611] on input "1" at bounding box center [1289, 617] width 24 height 24
click at [1225, 369] on div "Choose a start time 11:10 < >" at bounding box center [1193, 372] width 264 height 101
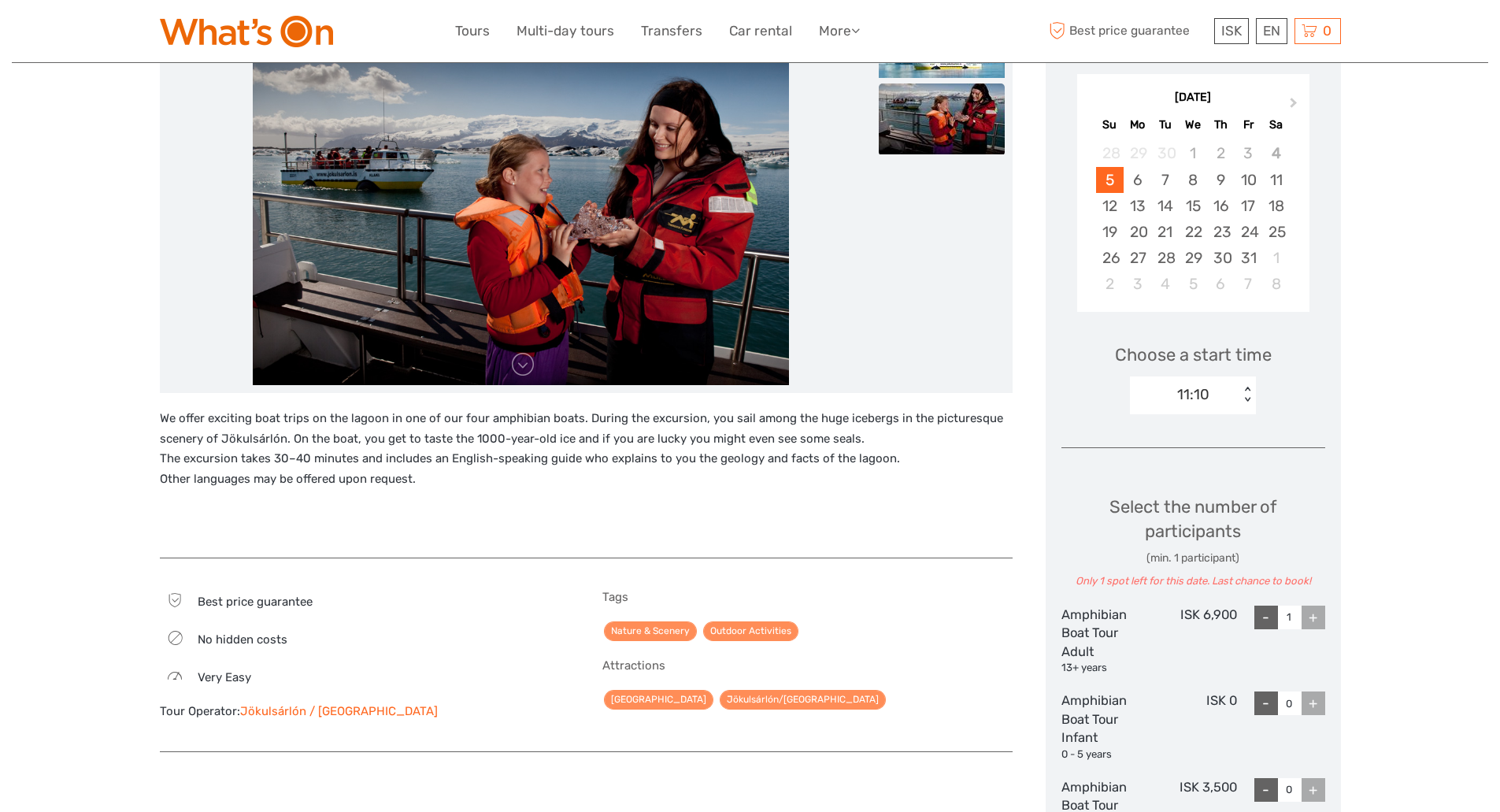
click at [1221, 394] on div "11:10" at bounding box center [1184, 394] width 110 height 24
click at [1192, 521] on div "13:00" at bounding box center [1193, 522] width 110 height 27
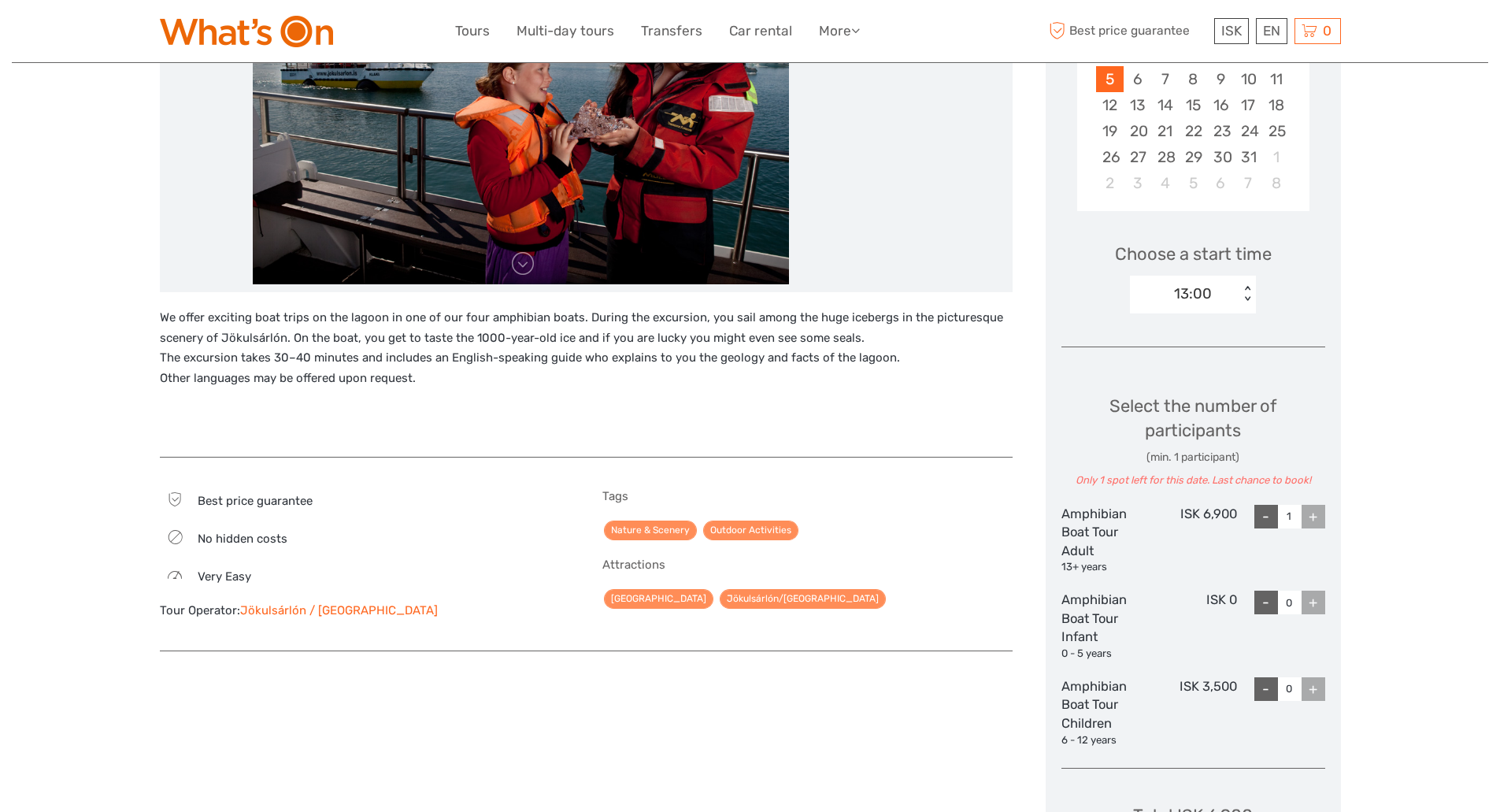
scroll to position [525, 0]
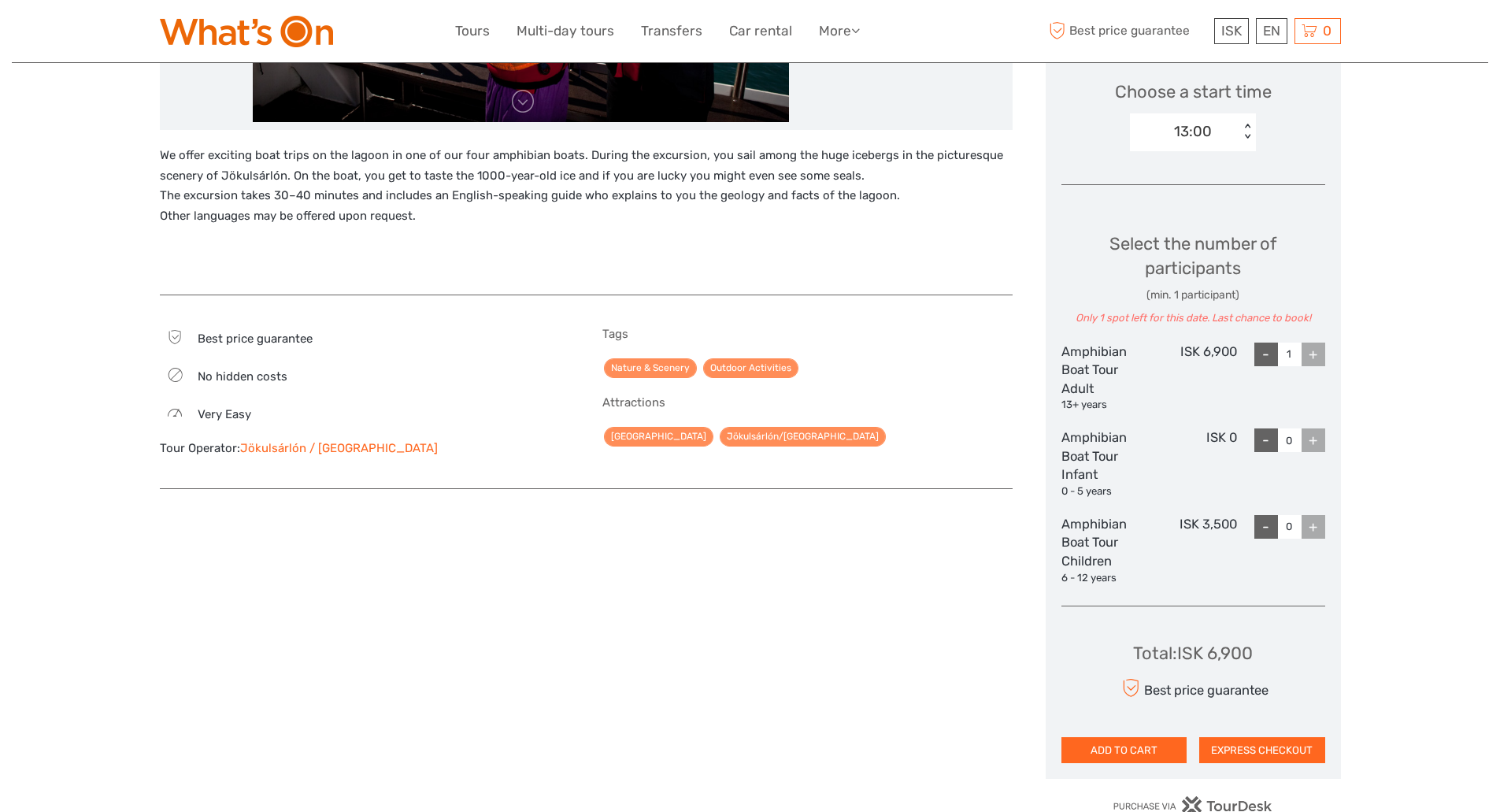
drag, startPoint x: 1214, startPoint y: 158, endPoint x: 1210, endPoint y: 144, distance: 14.6
click at [1213, 156] on div "Choose a start time option 13:00, selected. Select is focused , press Down to o…" at bounding box center [1193, 109] width 264 height 101
click at [1208, 127] on div "13:00" at bounding box center [1193, 131] width 38 height 20
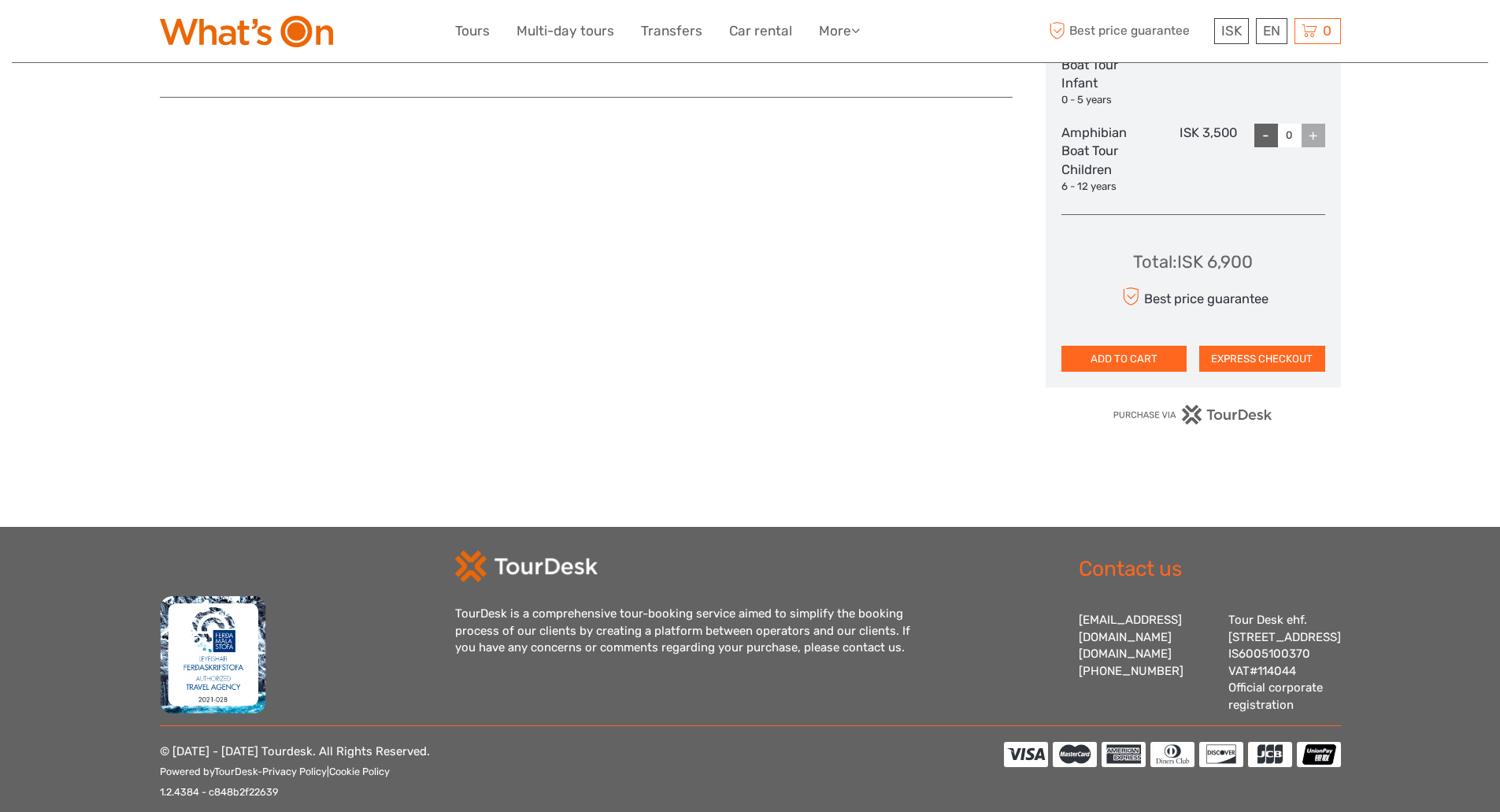
scroll to position [656, 0]
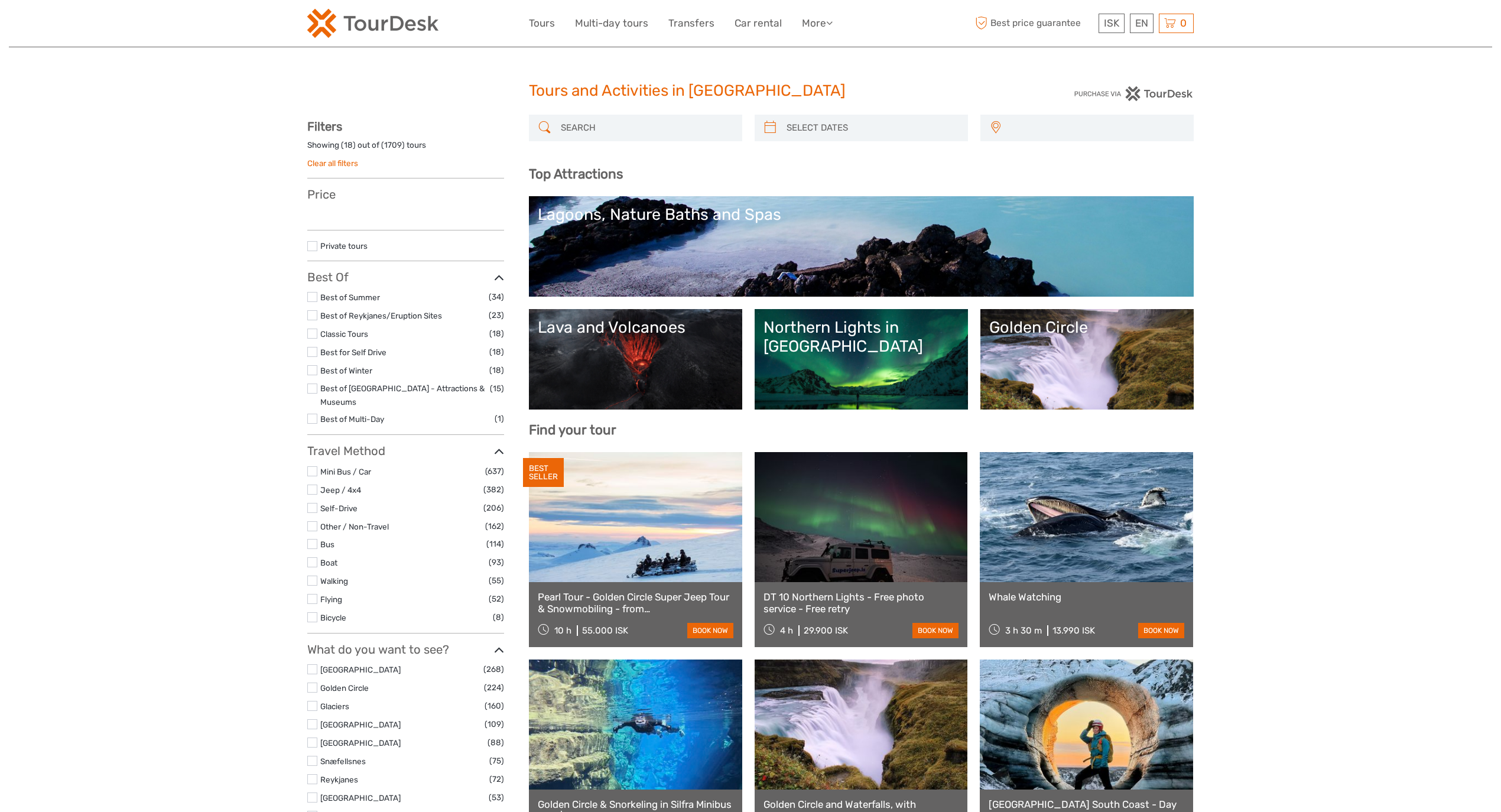
select select
click at [571, 123] on input "search" at bounding box center [646, 128] width 180 height 21
select select
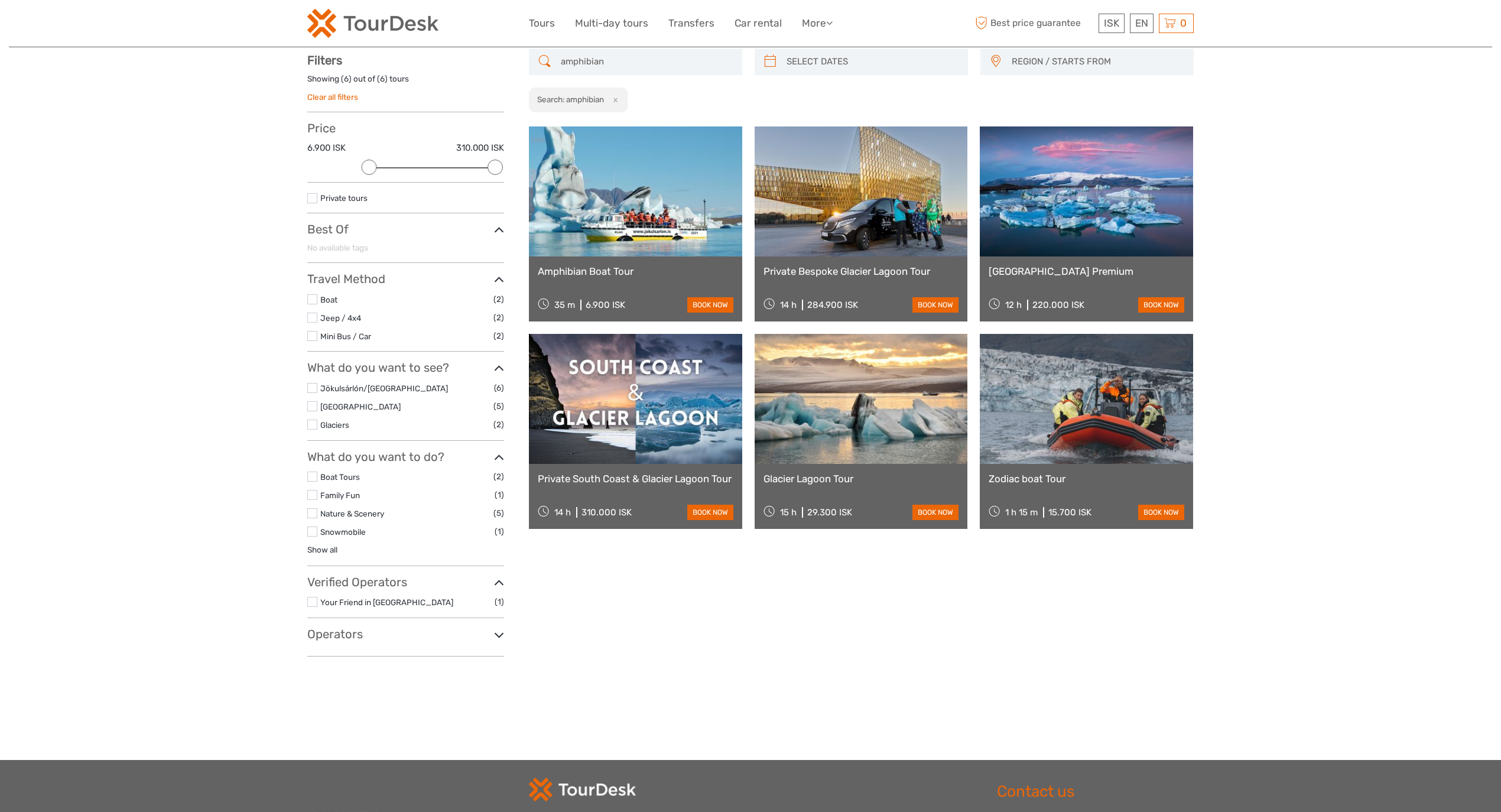
scroll to position [67, 0]
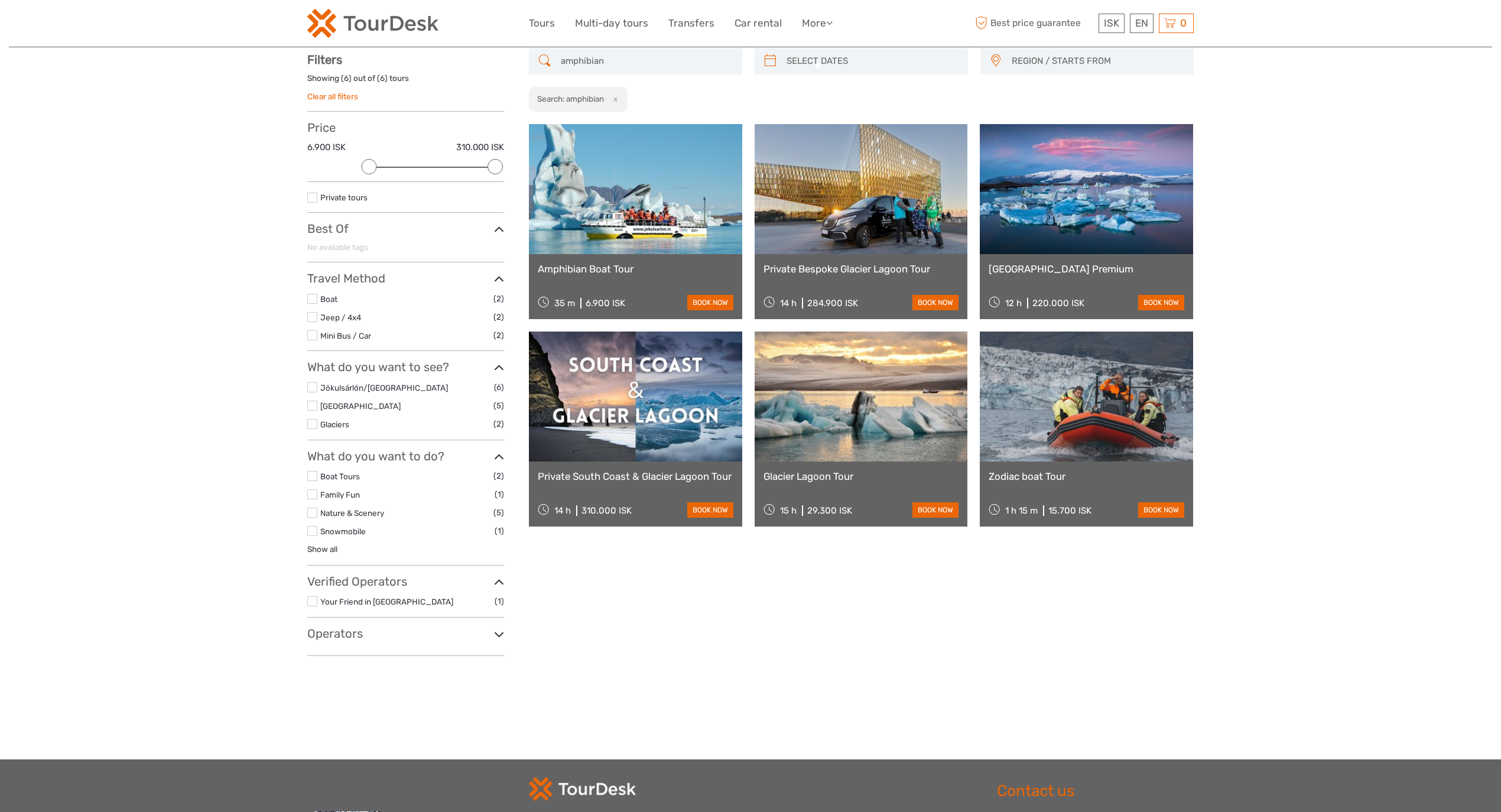
type input "amphibian"
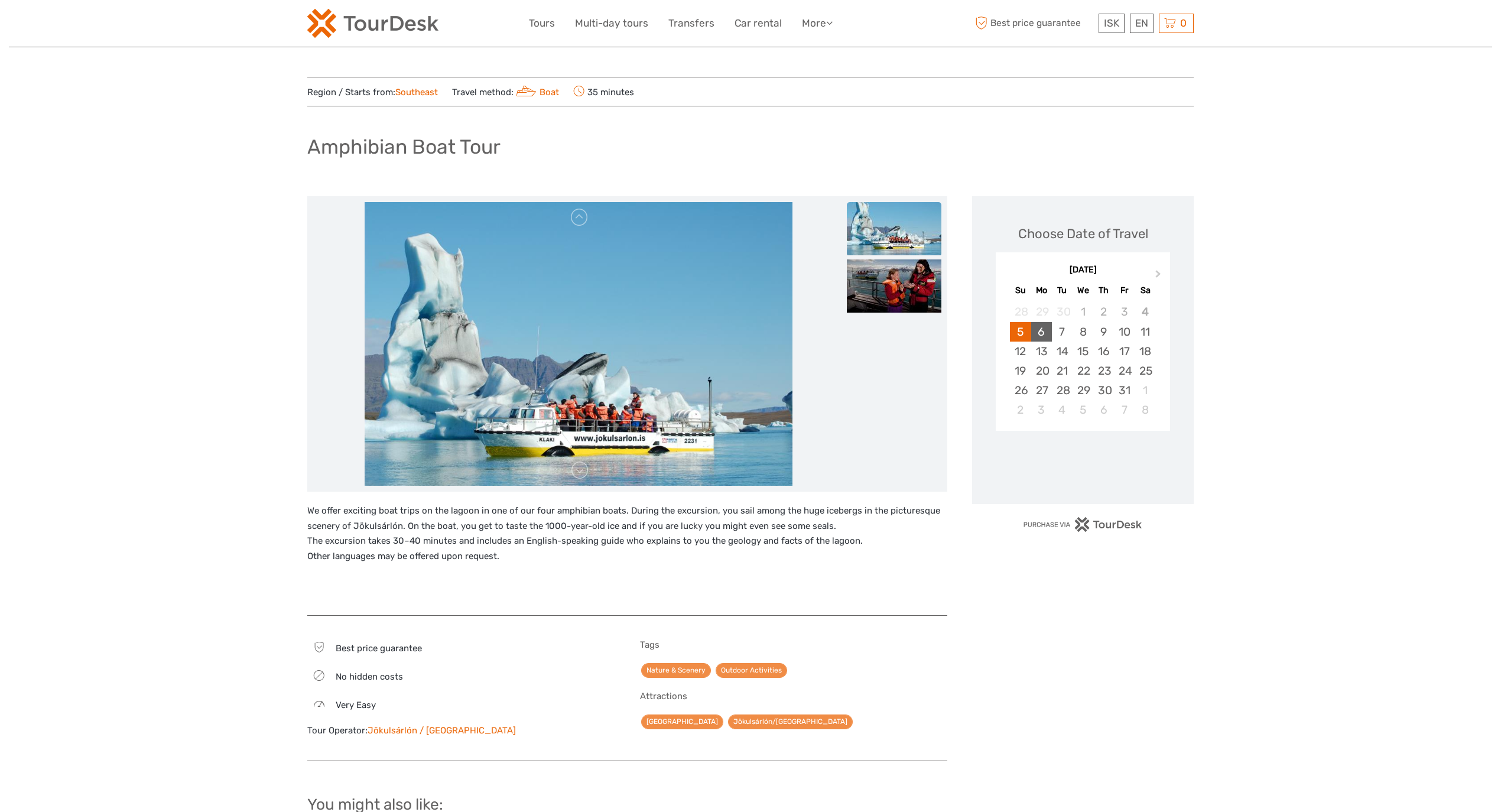
click at [1045, 338] on div "6" at bounding box center [1042, 332] width 21 height 19
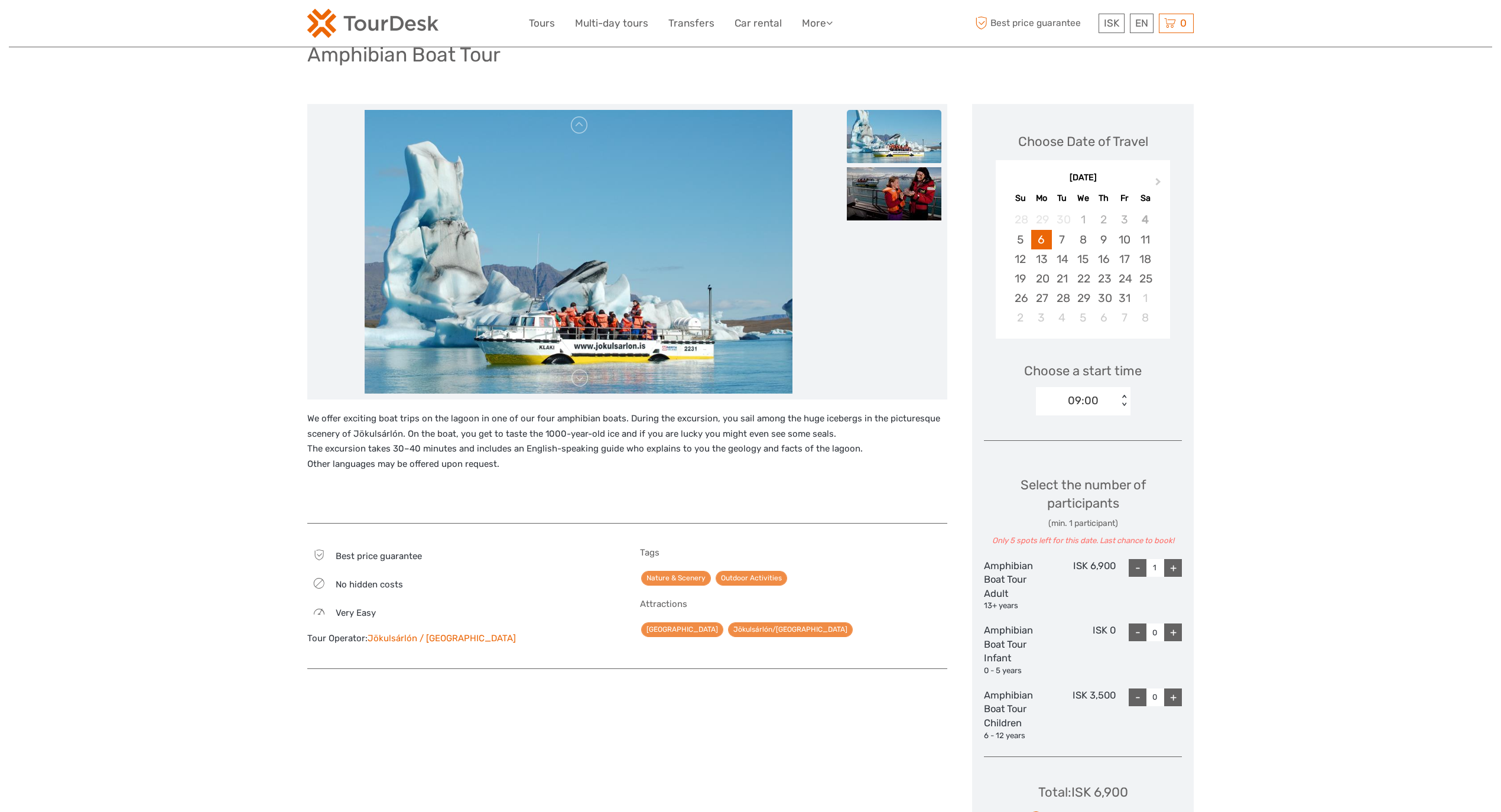
scroll to position [131, 0]
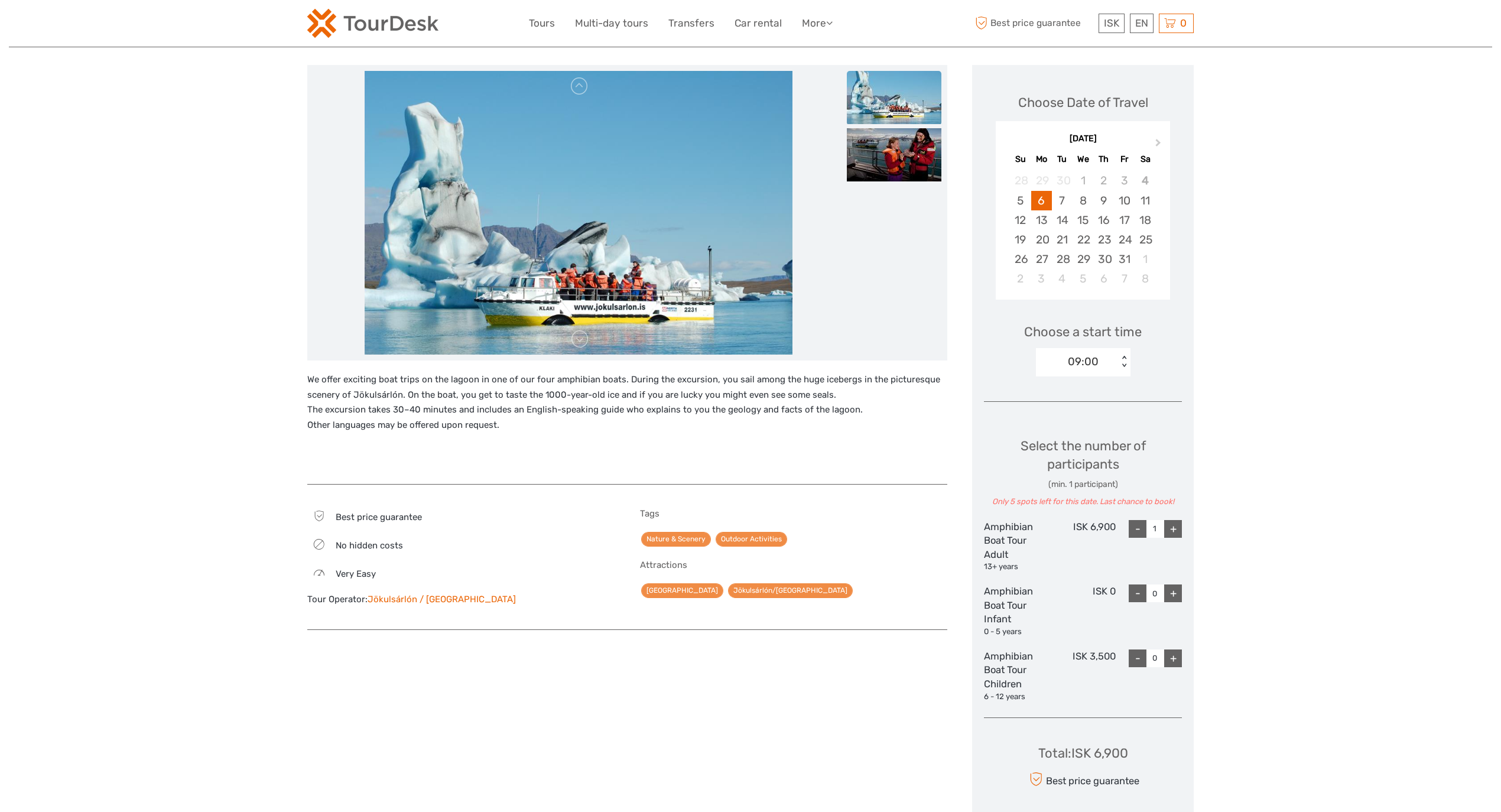
click at [1095, 344] on div "Choose a start time 09:00 < >" at bounding box center [1083, 345] width 198 height 75
click at [1093, 369] on div "09:00" at bounding box center [1083, 361] width 30 height 15
click at [1076, 442] on div "16:00" at bounding box center [1083, 443] width 83 height 20
click at [1176, 530] on div "+" at bounding box center [1173, 528] width 18 height 18
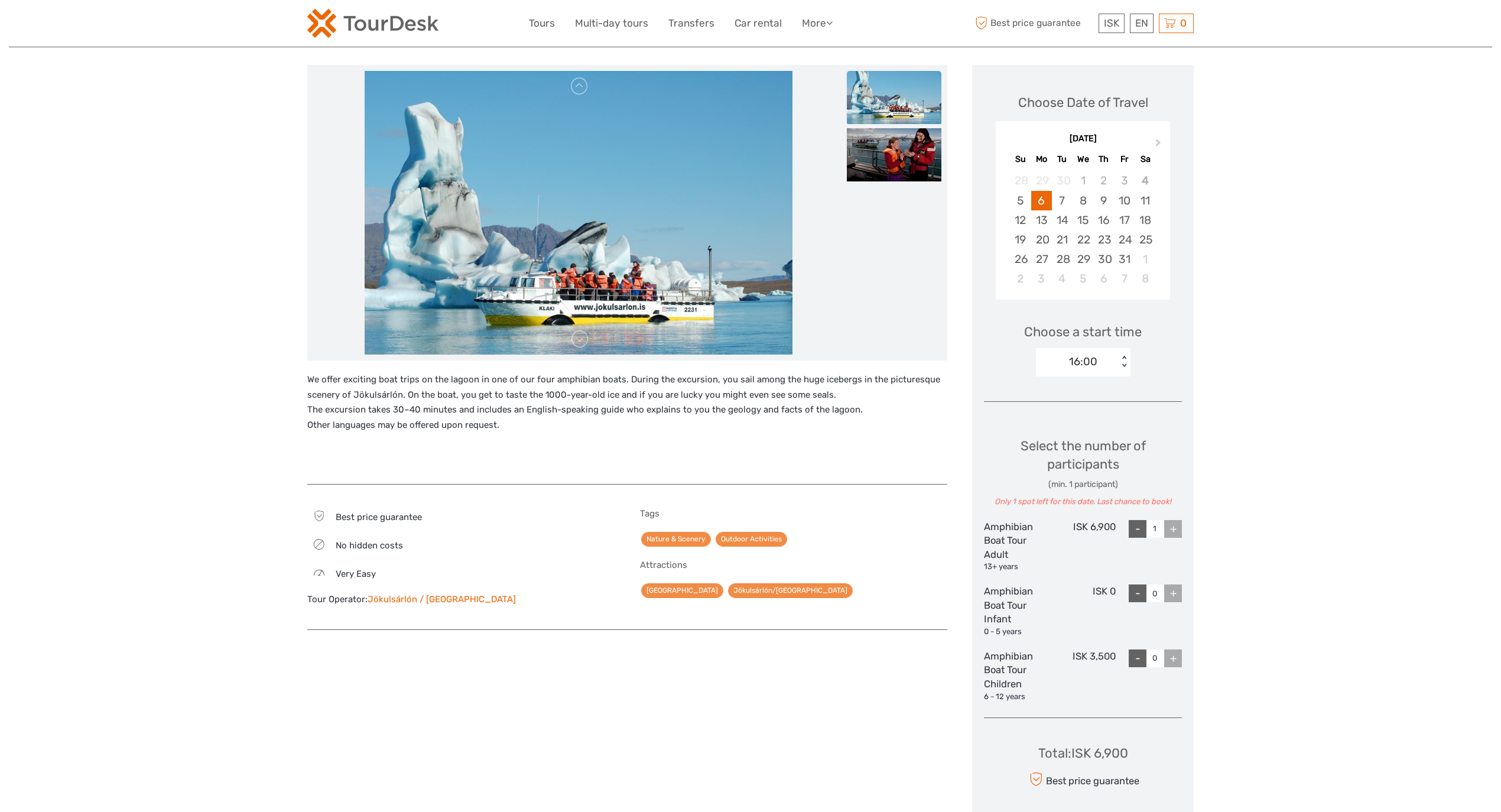
click at [1176, 530] on div "+" at bounding box center [1173, 528] width 18 height 18
click at [1088, 357] on div "16:00" at bounding box center [1083, 361] width 29 height 15
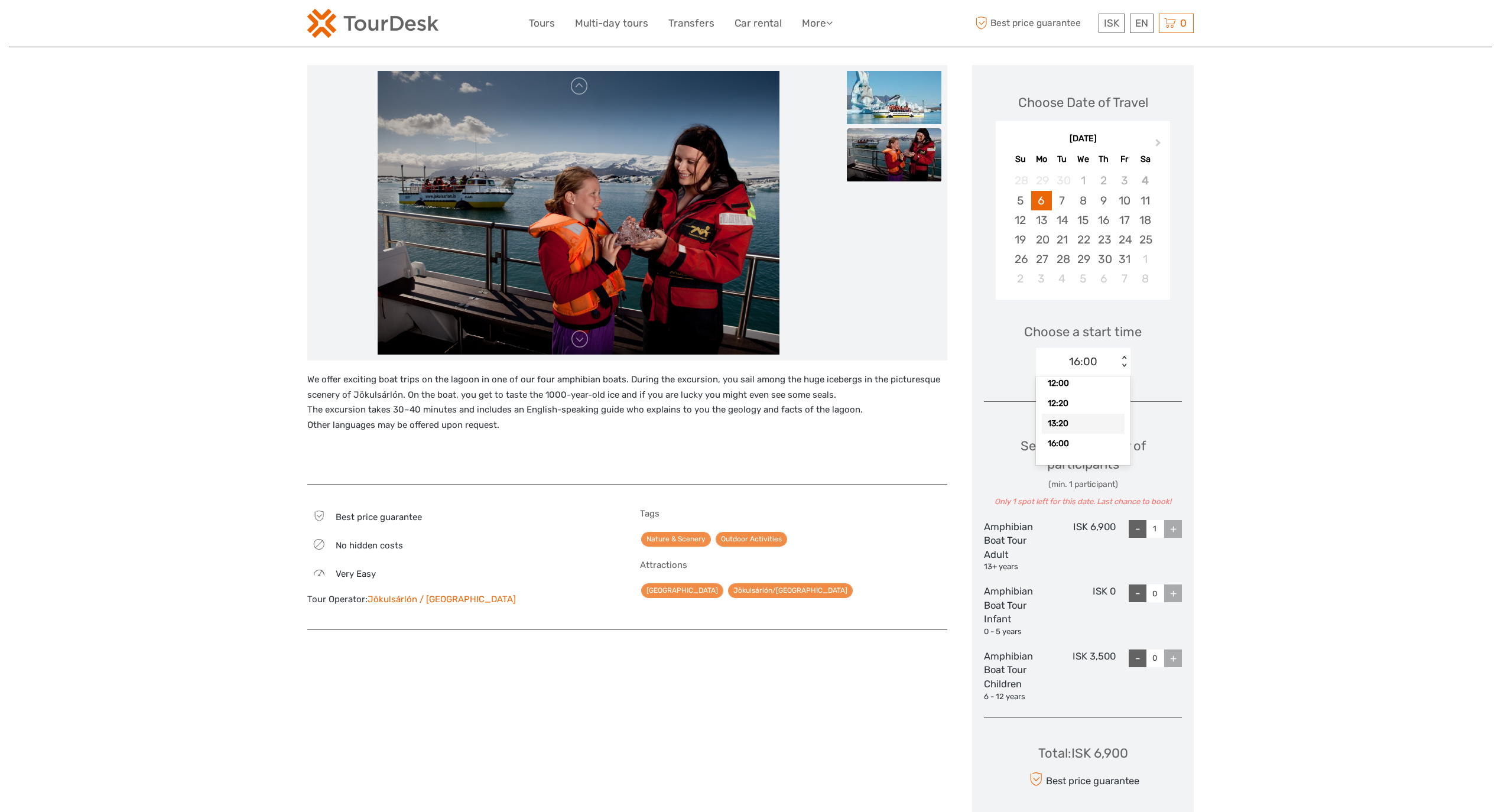
click at [1067, 426] on div "13:20" at bounding box center [1083, 423] width 83 height 20
click at [1178, 533] on div "+" at bounding box center [1173, 528] width 18 height 18
click at [1178, 533] on div "+" at bounding box center [1173, 528] width 18 height 18
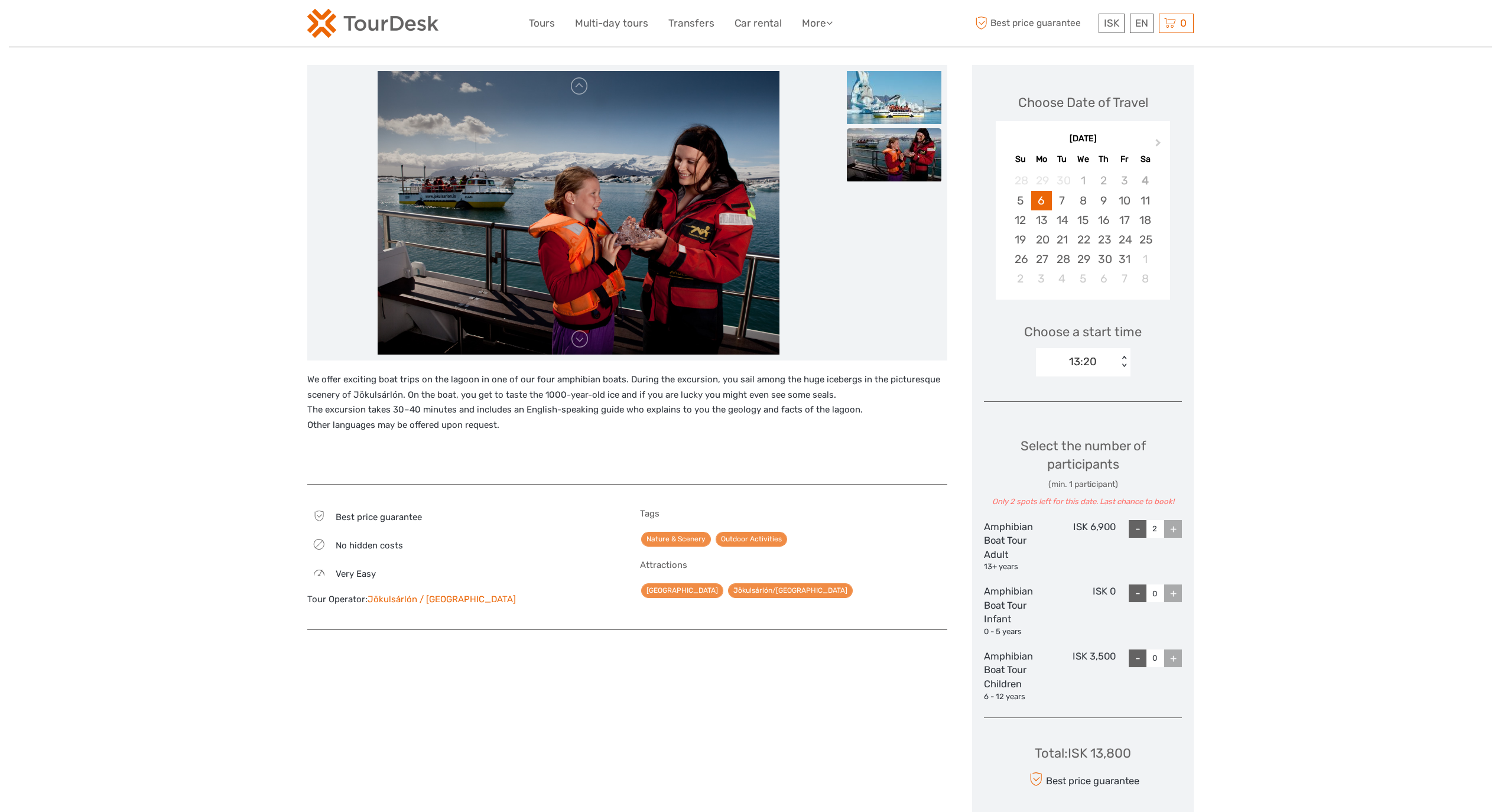
click at [1103, 363] on div "13:20" at bounding box center [1077, 361] width 82 height 18
click at [1074, 405] on div "12:20" at bounding box center [1083, 403] width 83 height 20
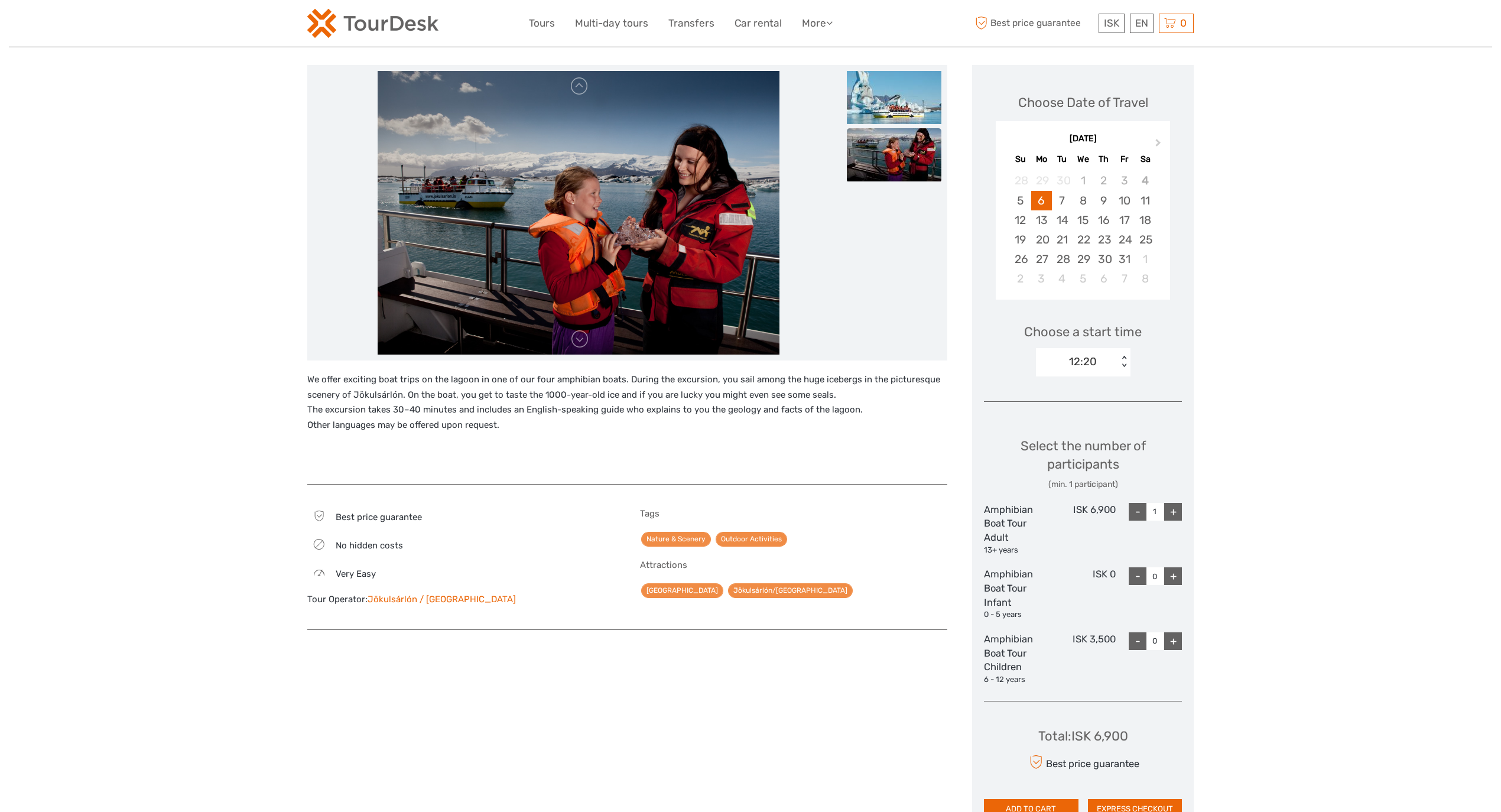
click at [1168, 509] on div "+" at bounding box center [1173, 511] width 18 height 18
click at [1170, 509] on div "+" at bounding box center [1173, 511] width 18 height 18
click at [1172, 509] on div "+" at bounding box center [1173, 511] width 18 height 18
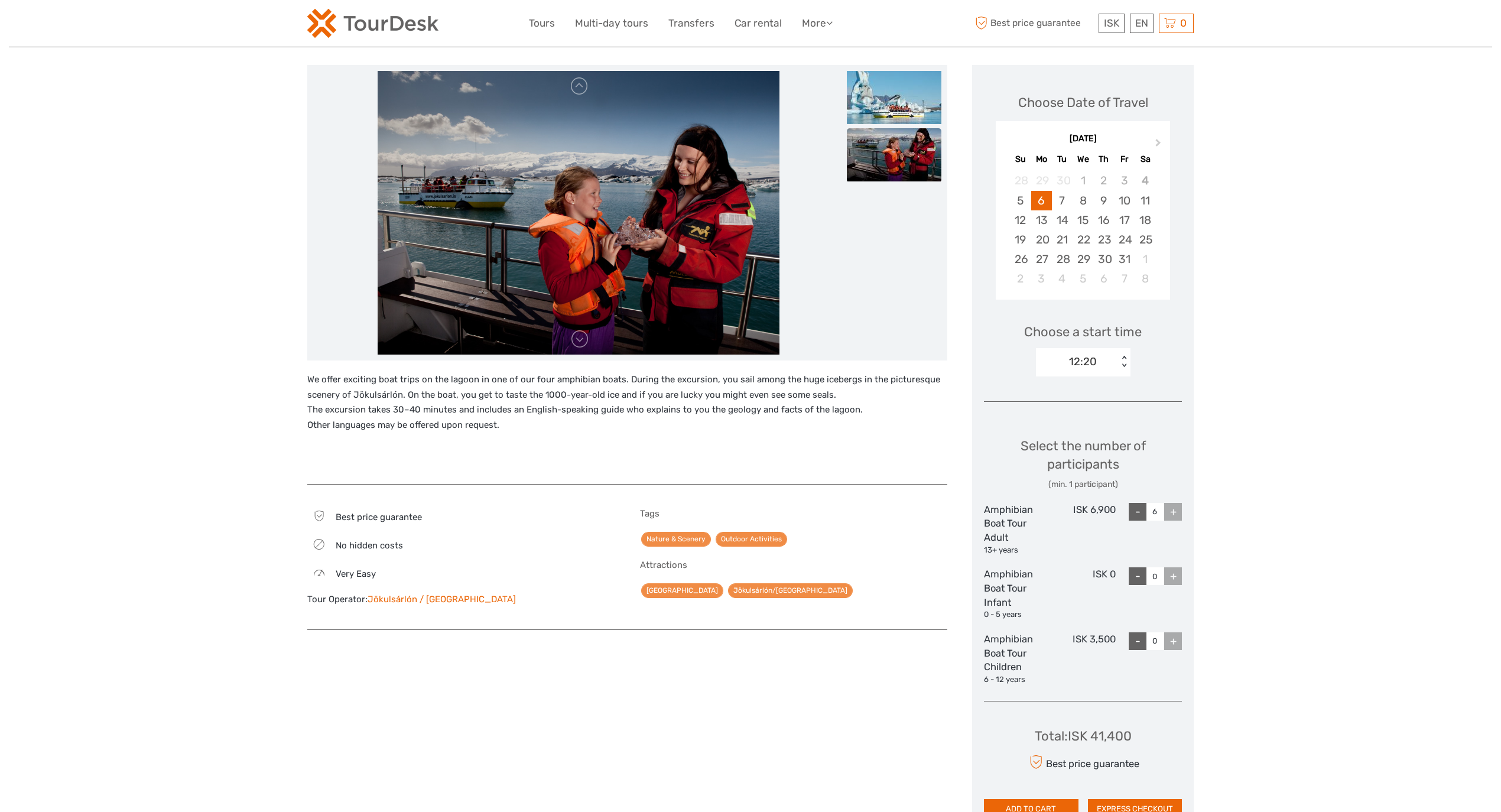
click at [1172, 509] on div "+" at bounding box center [1173, 511] width 18 height 18
click at [1096, 354] on div "12:20" at bounding box center [1083, 361] width 28 height 15
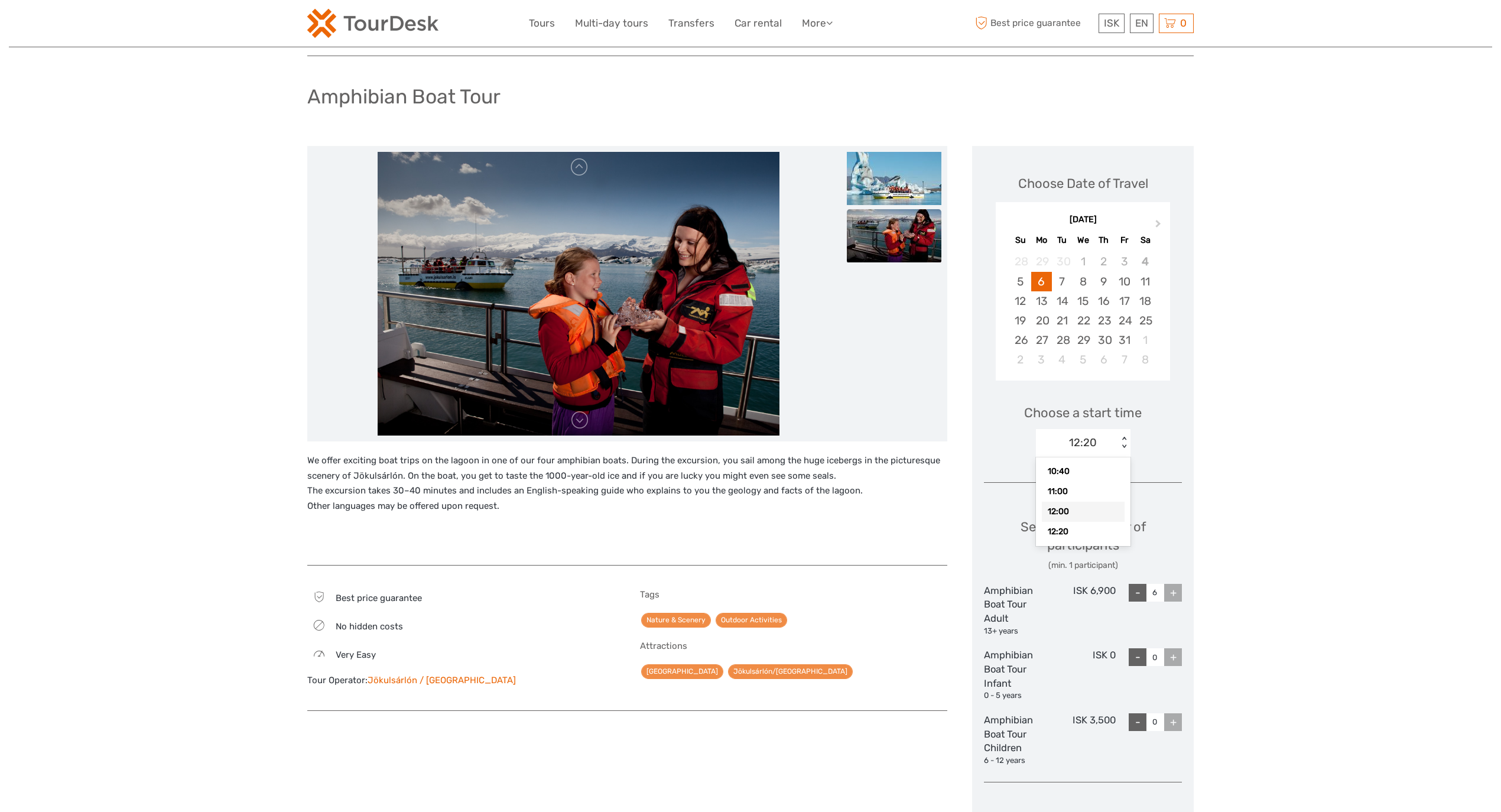
scroll to position [0, 0]
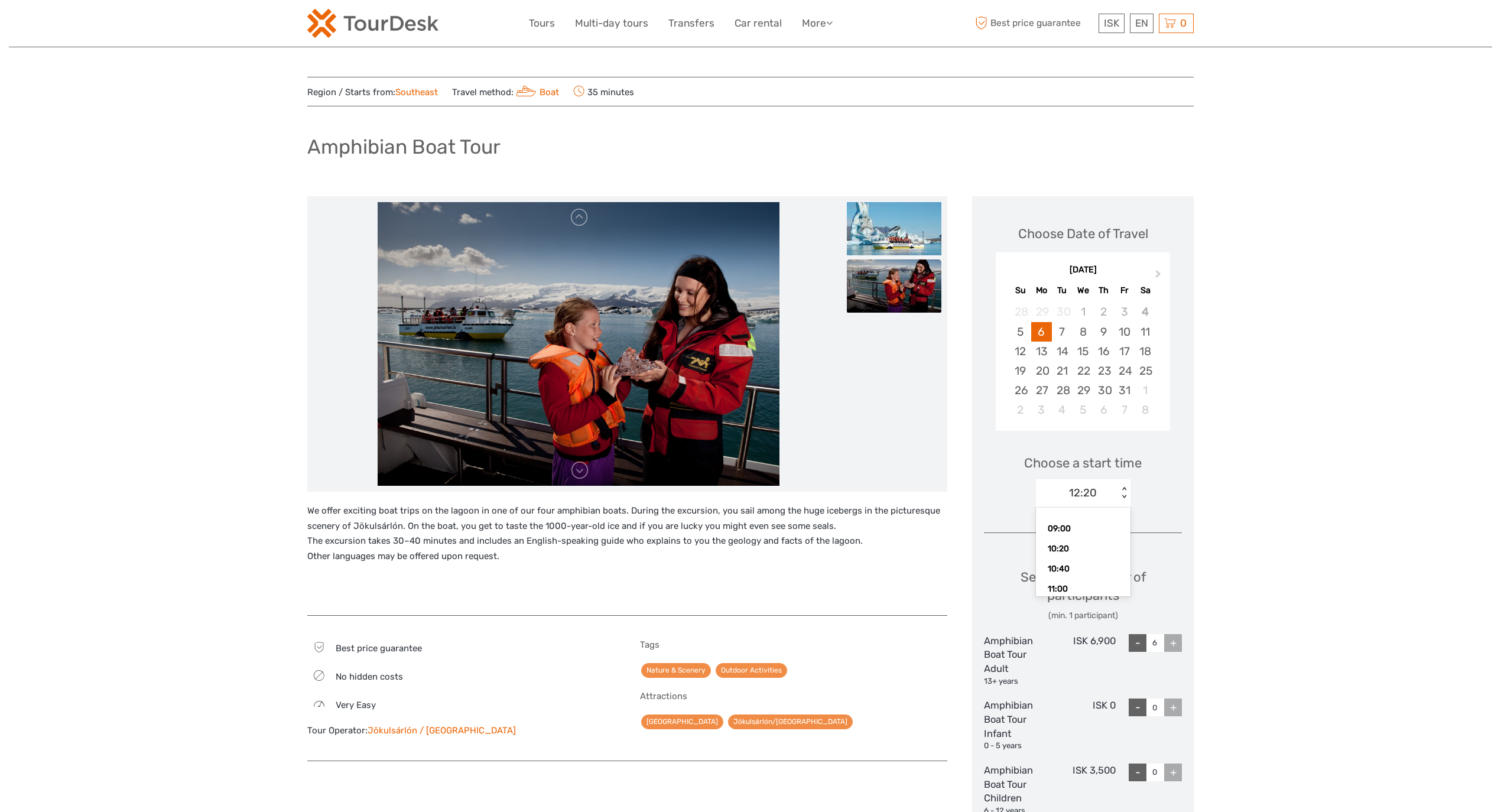
click at [1109, 487] on div "12:20" at bounding box center [1077, 492] width 82 height 18
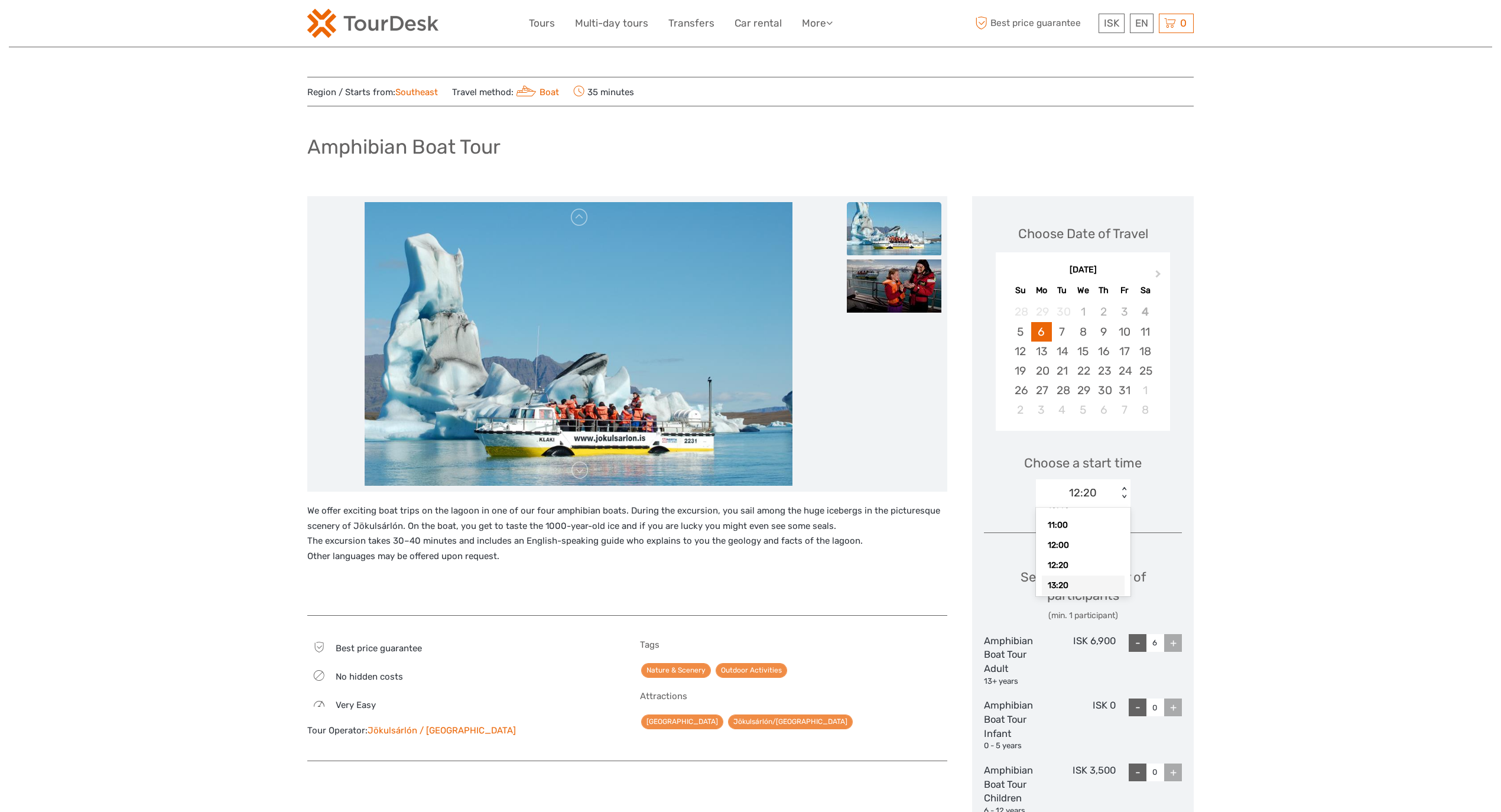
click at [1076, 580] on div "13:20" at bounding box center [1083, 585] width 83 height 20
type input "1"
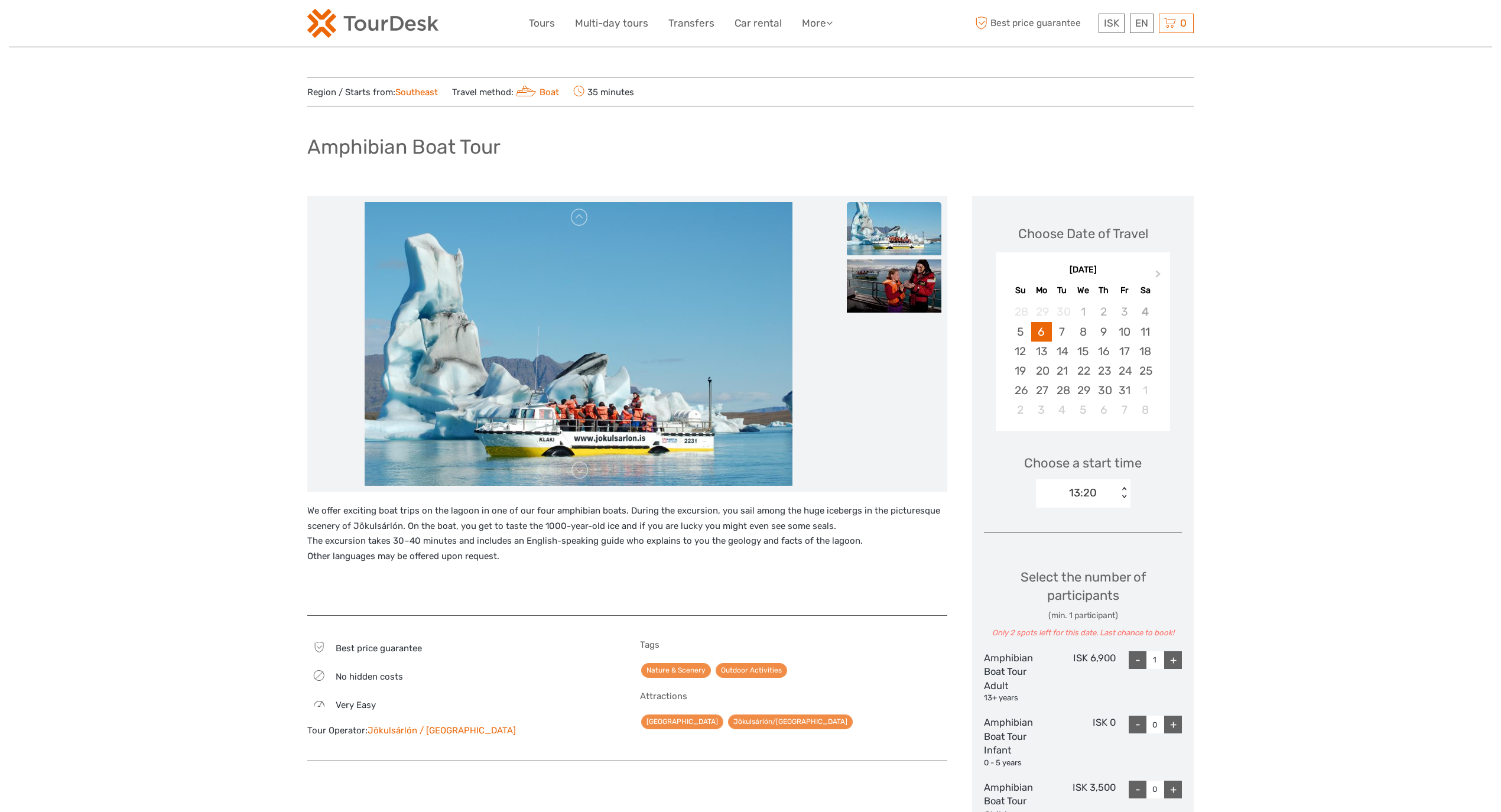
click at [1095, 488] on div "13:20" at bounding box center [1083, 492] width 28 height 15
click at [1075, 553] on div "12:20" at bounding box center [1083, 561] width 83 height 20
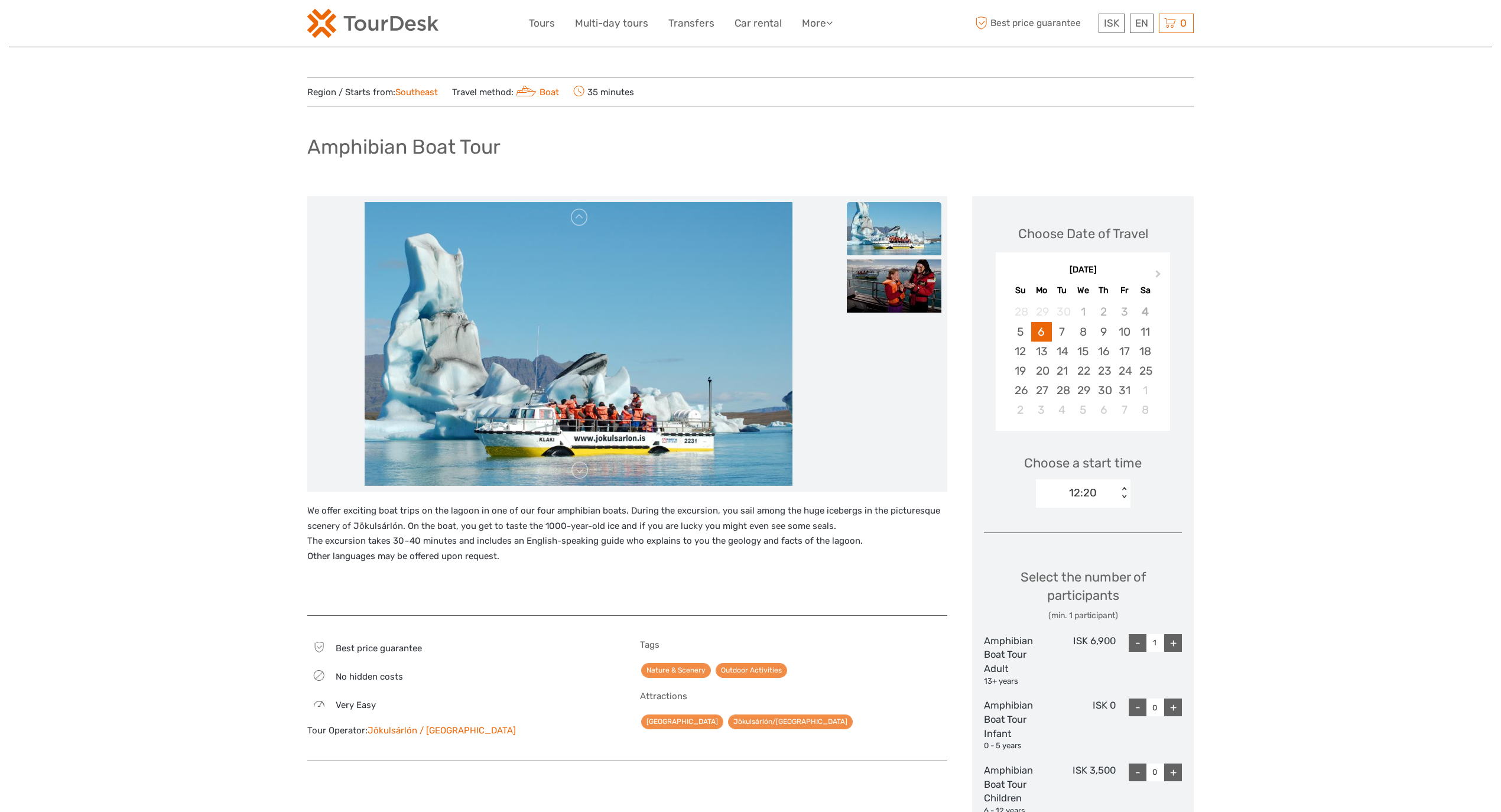
click at [1117, 499] on div "12:20" at bounding box center [1077, 492] width 82 height 18
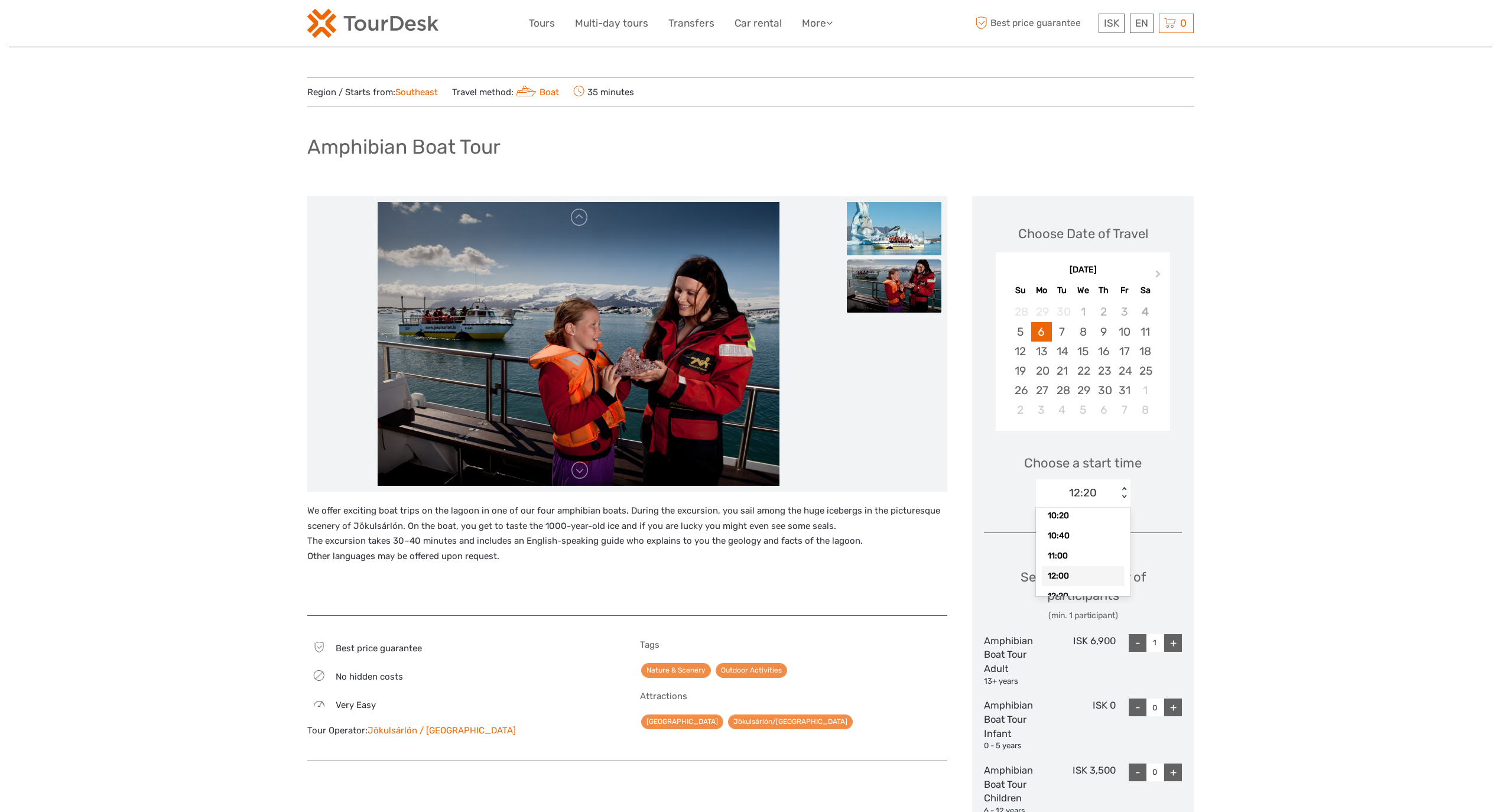
click at [1072, 572] on div "12:00" at bounding box center [1083, 576] width 83 height 20
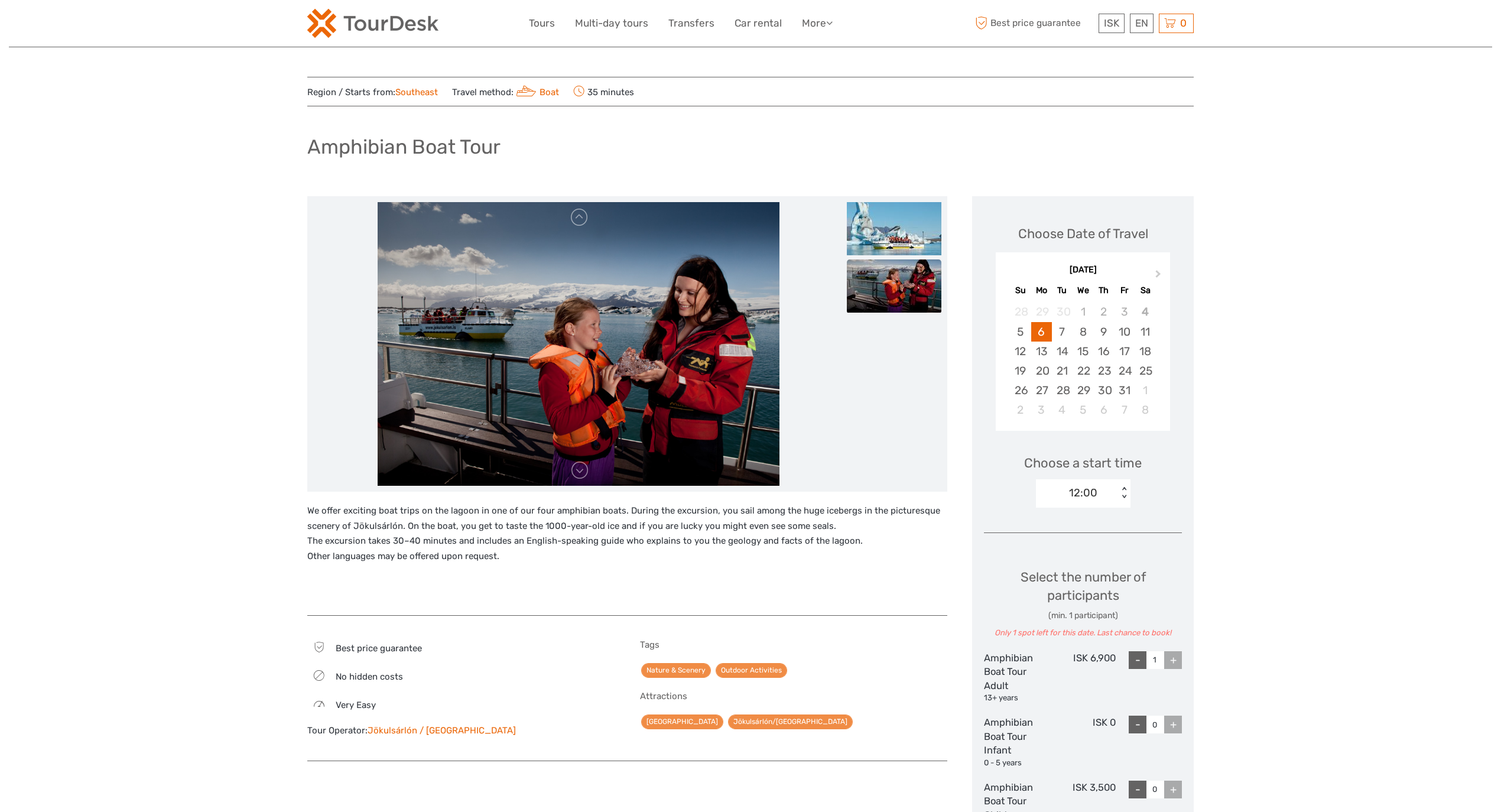
click at [1104, 484] on div "12:00" at bounding box center [1077, 492] width 82 height 18
click at [1074, 582] on div "11:00" at bounding box center [1083, 589] width 83 height 20
click at [1115, 490] on div "11:00" at bounding box center [1077, 492] width 82 height 18
click at [1078, 564] on div "10:40" at bounding box center [1083, 569] width 83 height 20
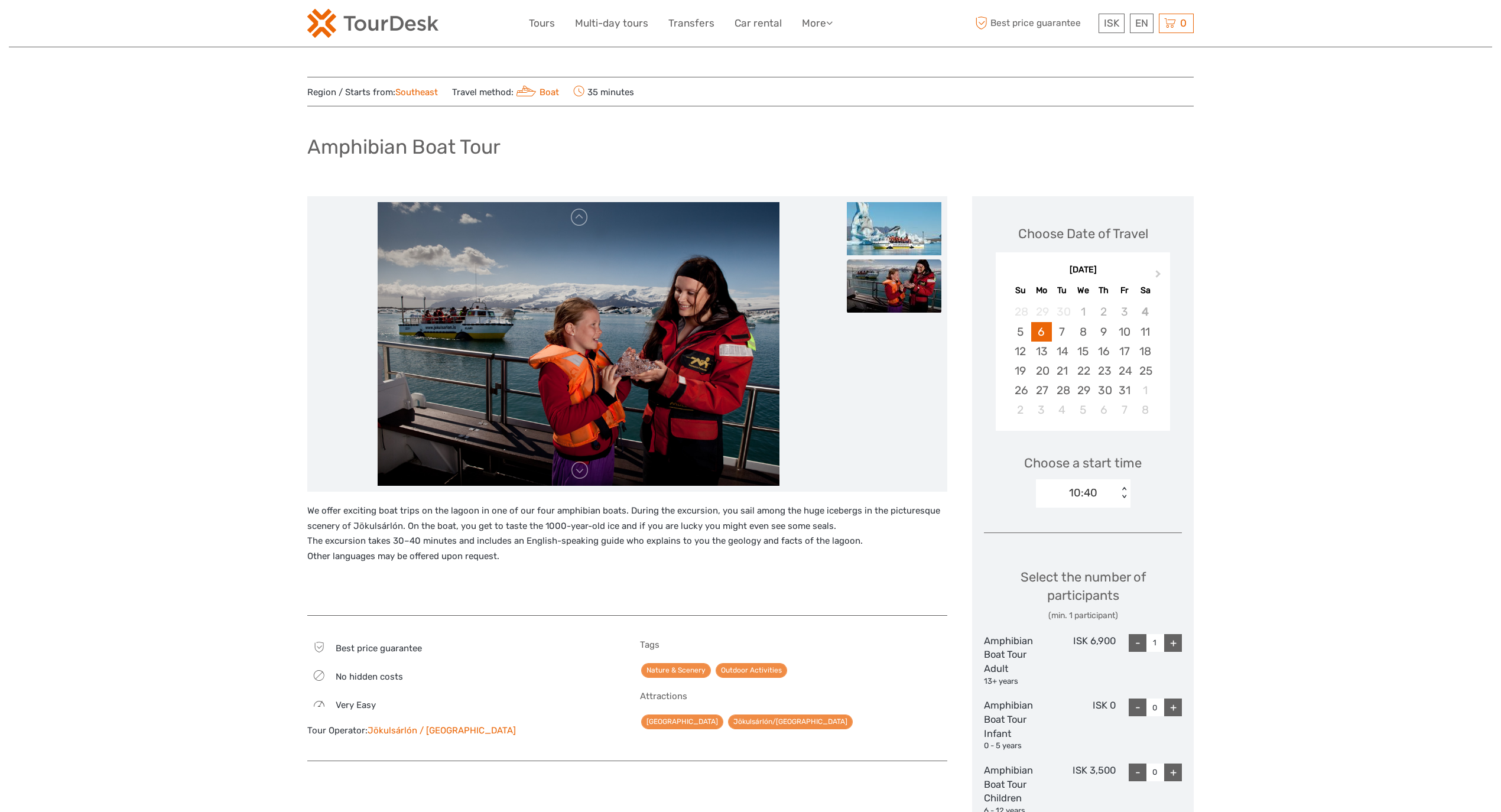
click at [1103, 495] on div "10:40" at bounding box center [1077, 492] width 82 height 18
click at [1076, 554] on div "10:20" at bounding box center [1083, 548] width 83 height 20
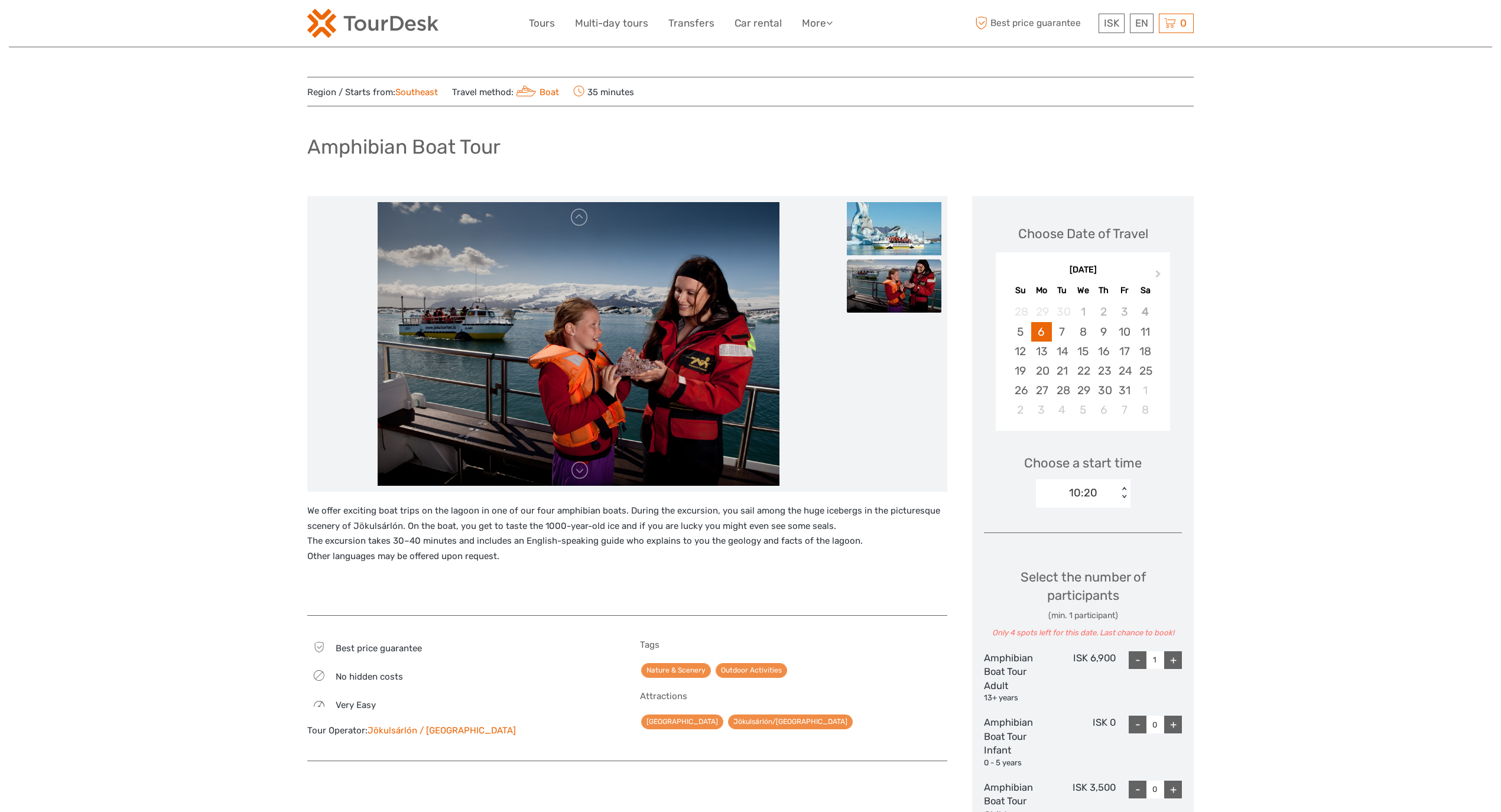
click at [1102, 499] on div "10:20" at bounding box center [1077, 492] width 82 height 18
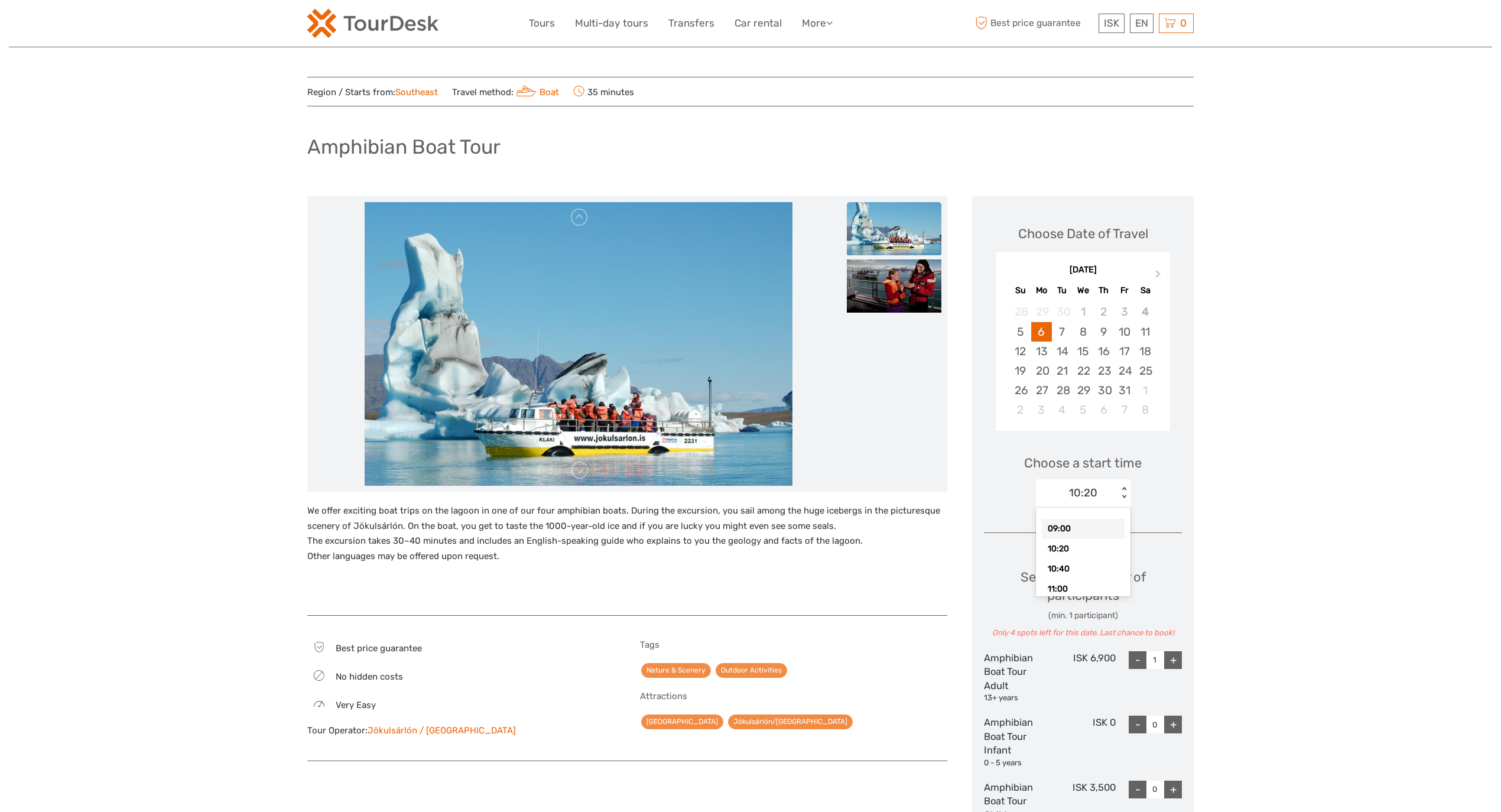
click at [1083, 533] on div "09:00" at bounding box center [1083, 528] width 83 height 20
click at [1065, 491] on div "09:00" at bounding box center [1077, 492] width 82 height 18
click at [1085, 504] on div "09:00 < >" at bounding box center [1083, 493] width 94 height 29
click at [1086, 544] on div "10:20" at bounding box center [1083, 548] width 83 height 20
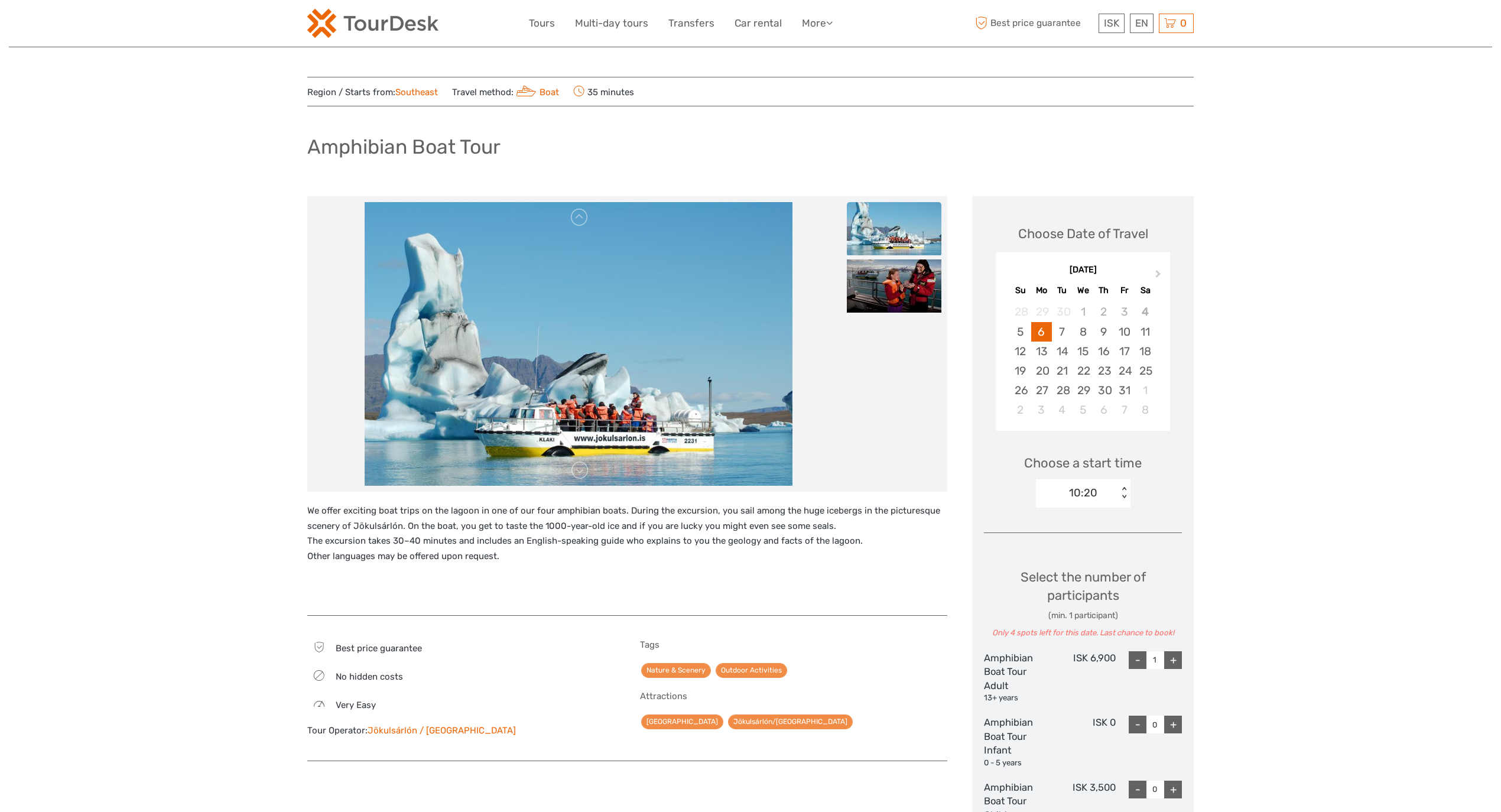
click at [1070, 488] on div "10:20" at bounding box center [1083, 492] width 29 height 15
click at [1088, 564] on div "10:40" at bounding box center [1083, 569] width 83 height 20
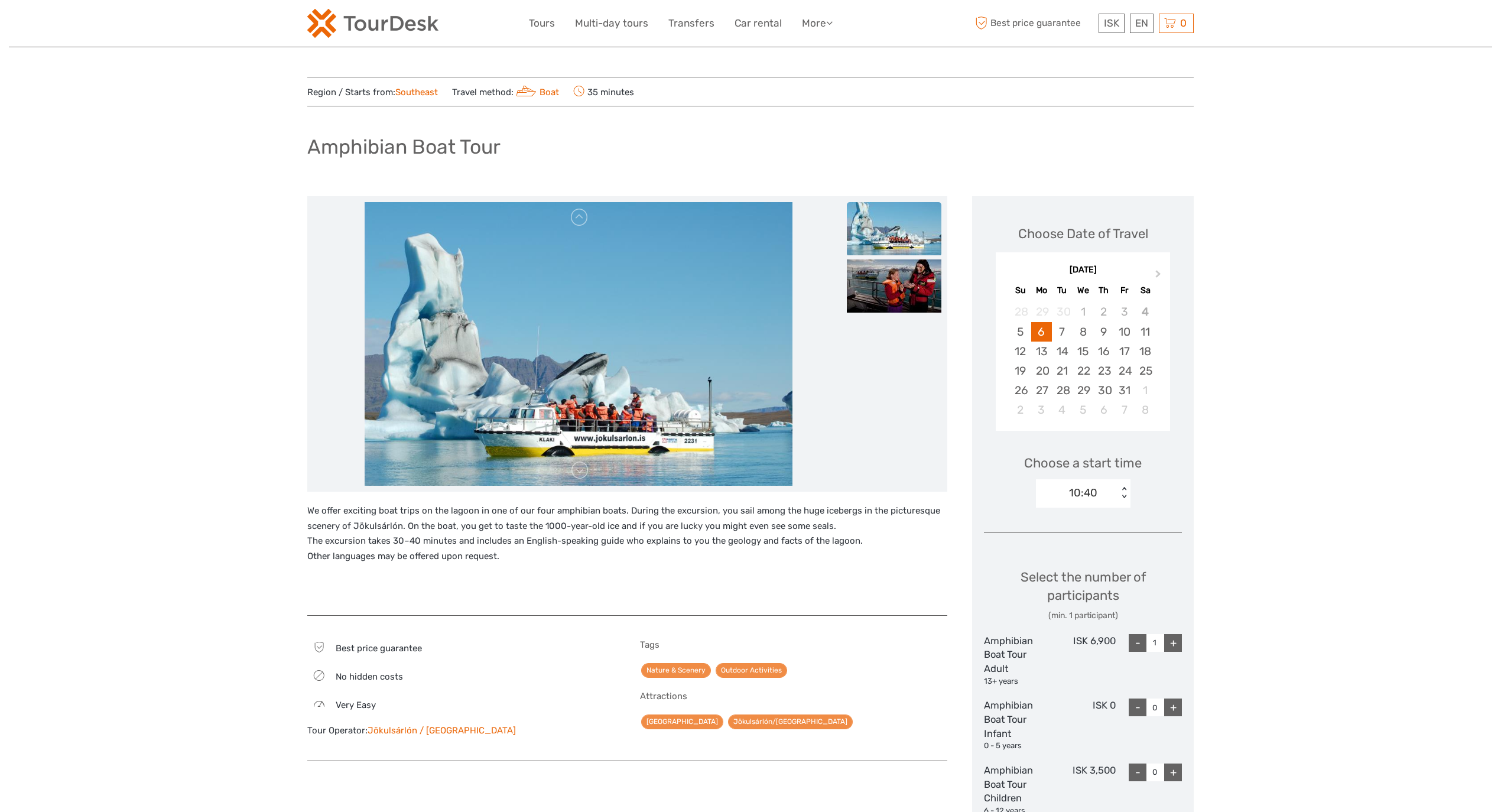
click at [1083, 499] on div "10:40" at bounding box center [1083, 492] width 29 height 15
click at [1066, 584] on div "11:00" at bounding box center [1083, 589] width 83 height 20
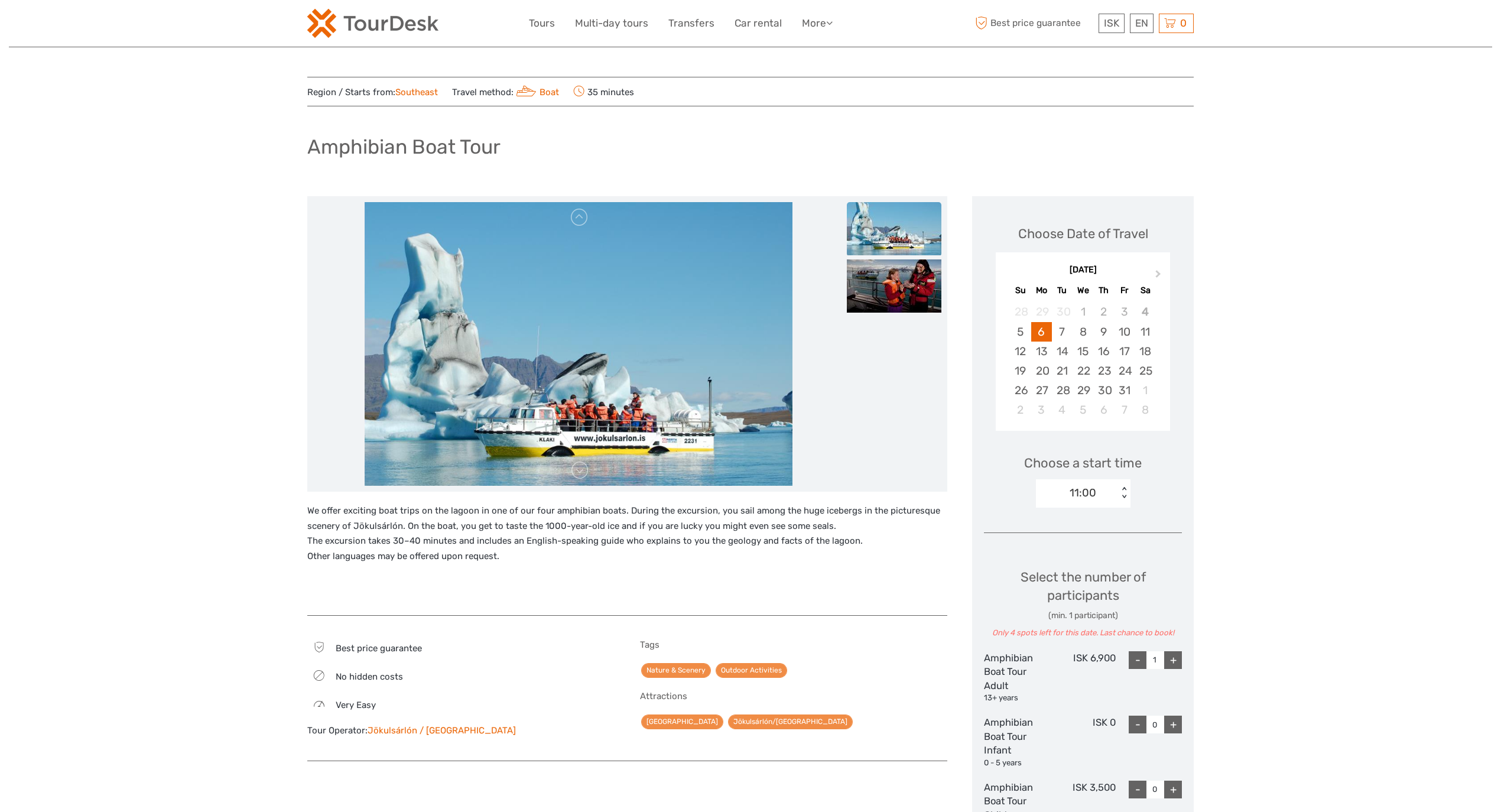
click at [1096, 484] on div "11:00" at bounding box center [1077, 492] width 82 height 18
click at [1078, 559] on div "12:00" at bounding box center [1083, 555] width 83 height 20
click at [1086, 480] on div "12:00 < >" at bounding box center [1083, 493] width 94 height 29
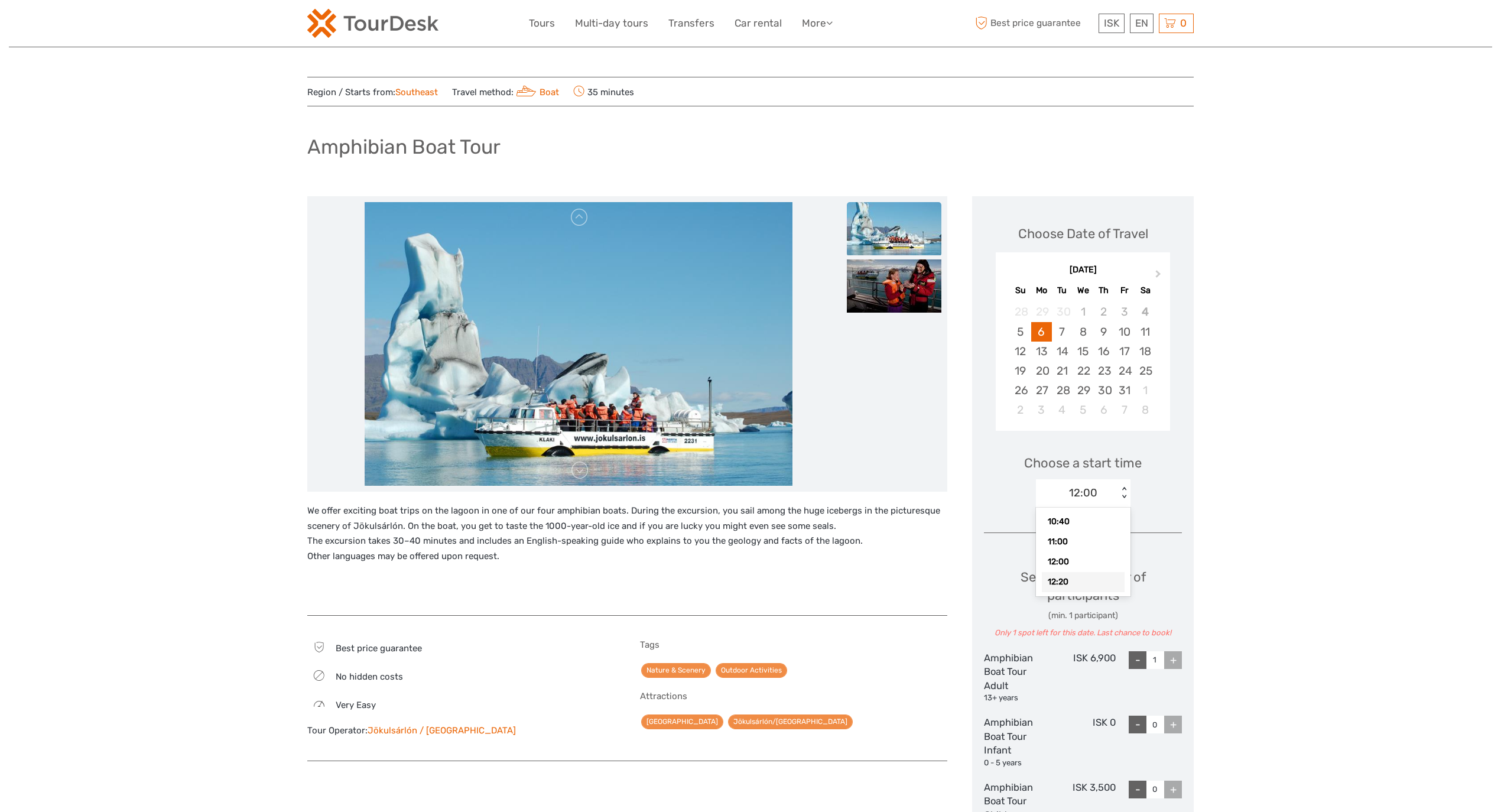
click at [1074, 579] on div "12:20" at bounding box center [1083, 582] width 83 height 20
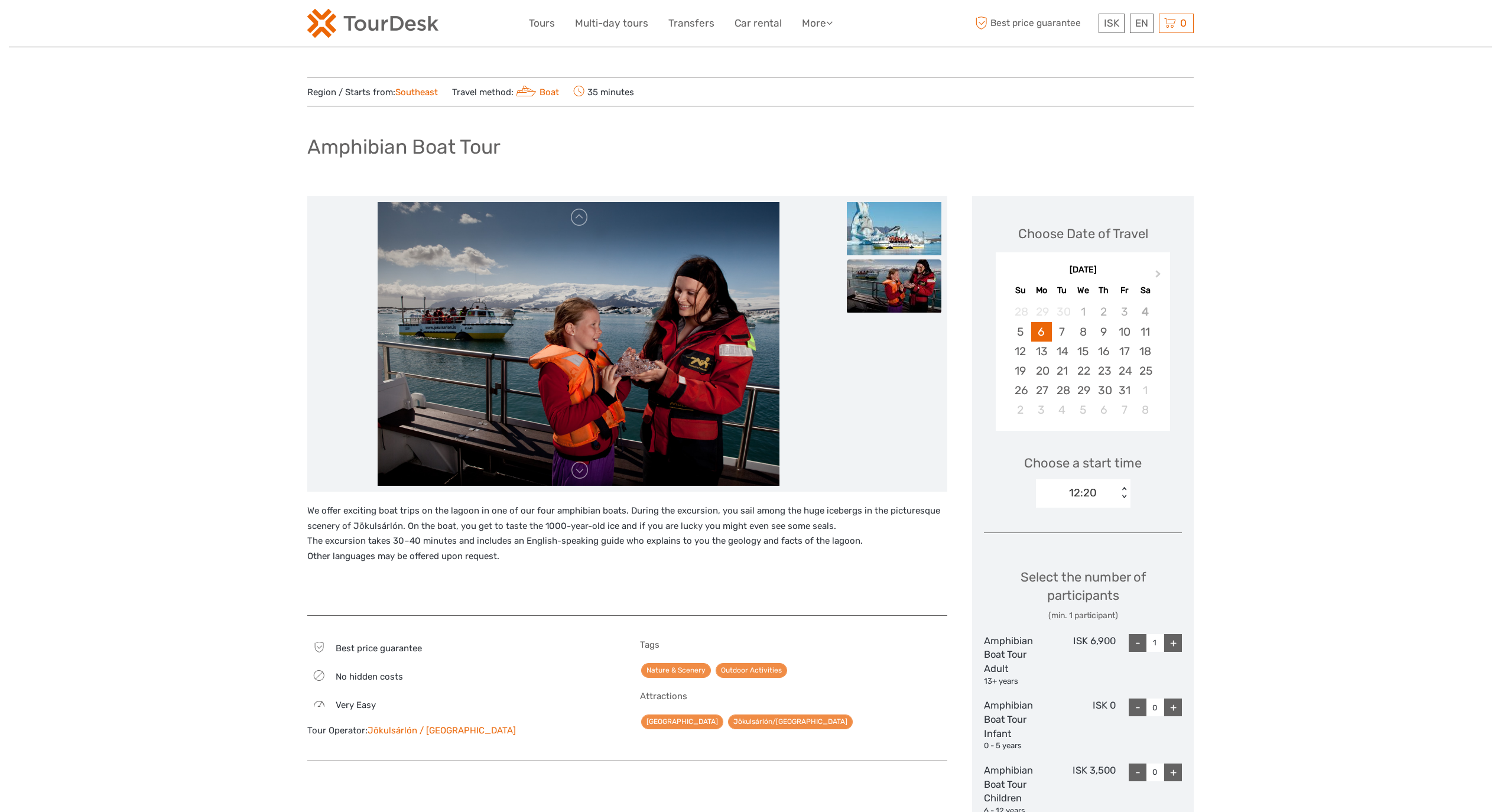
click at [1070, 508] on div "Choose a start time 12:20 < >" at bounding box center [1083, 475] width 198 height 75
drag, startPoint x: 1096, startPoint y: 493, endPoint x: 1098, endPoint y: 504, distance: 11.2
click at [1096, 492] on div "12:20" at bounding box center [1083, 492] width 28 height 15
click at [1074, 556] on div "13:20" at bounding box center [1083, 555] width 83 height 20
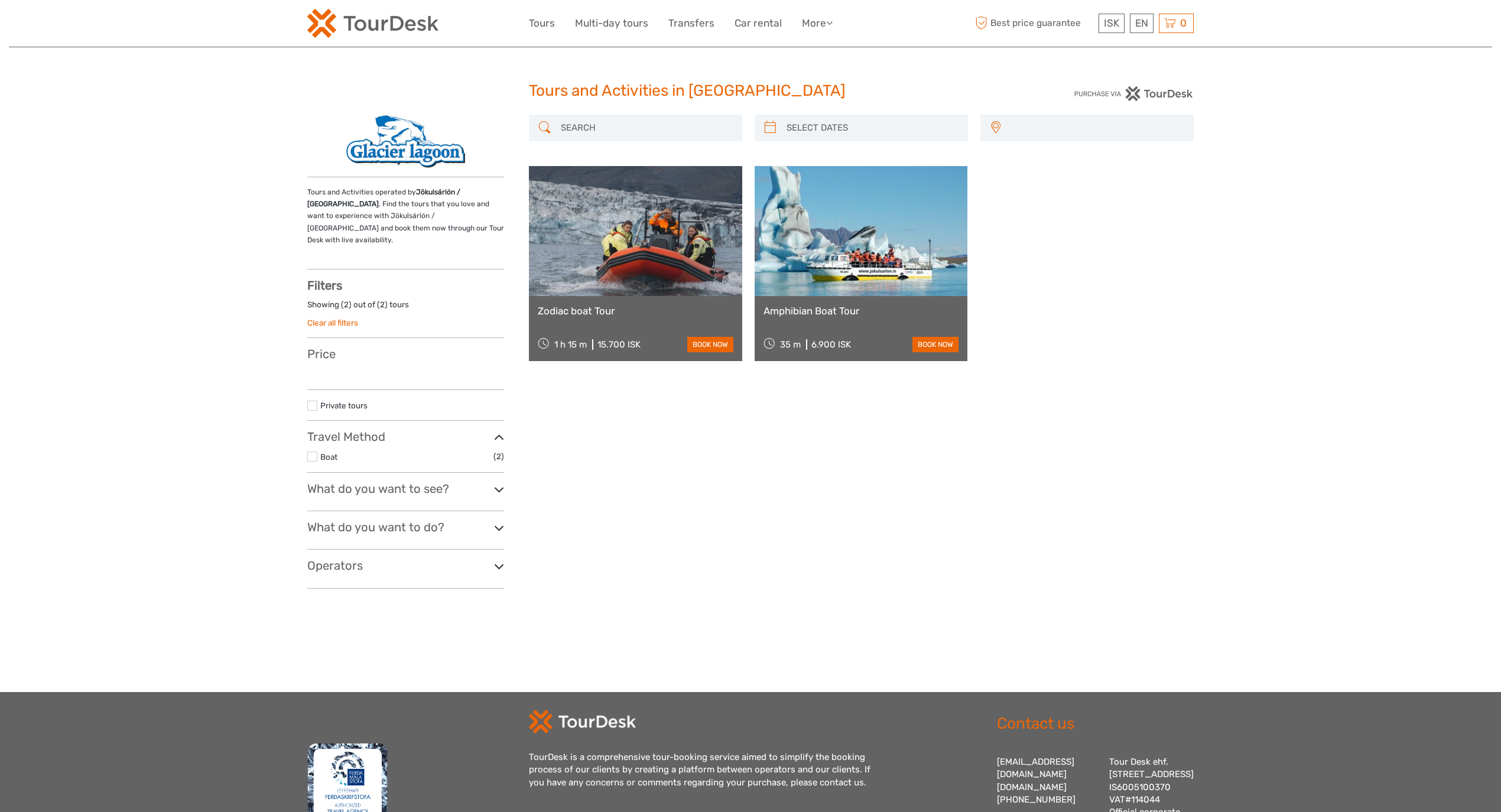
select select
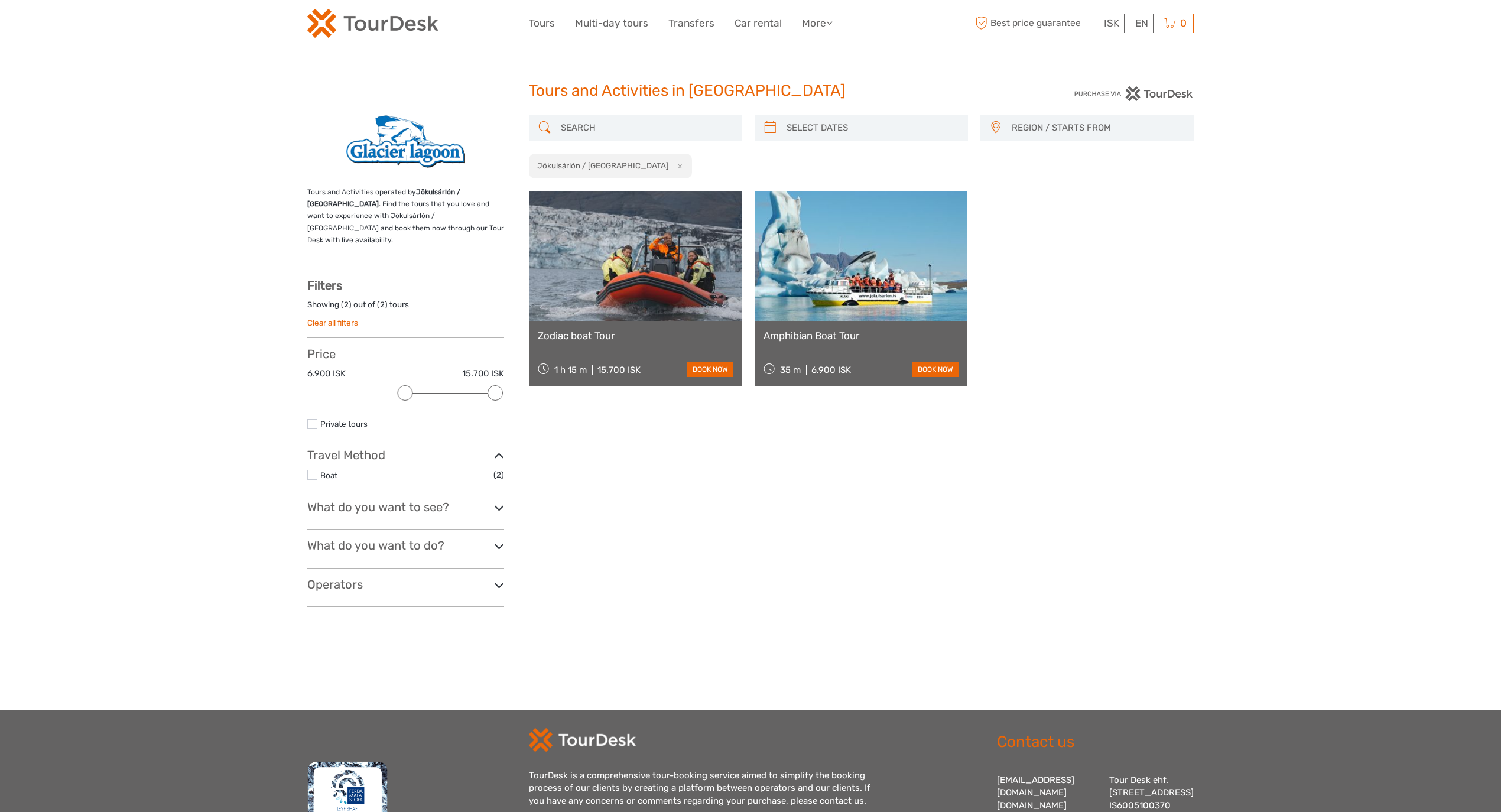
click at [625, 332] on link "Zodiac boat Tour" at bounding box center [635, 335] width 195 height 12
click at [594, 341] on link "Zodiac boat Tour" at bounding box center [635, 335] width 195 height 12
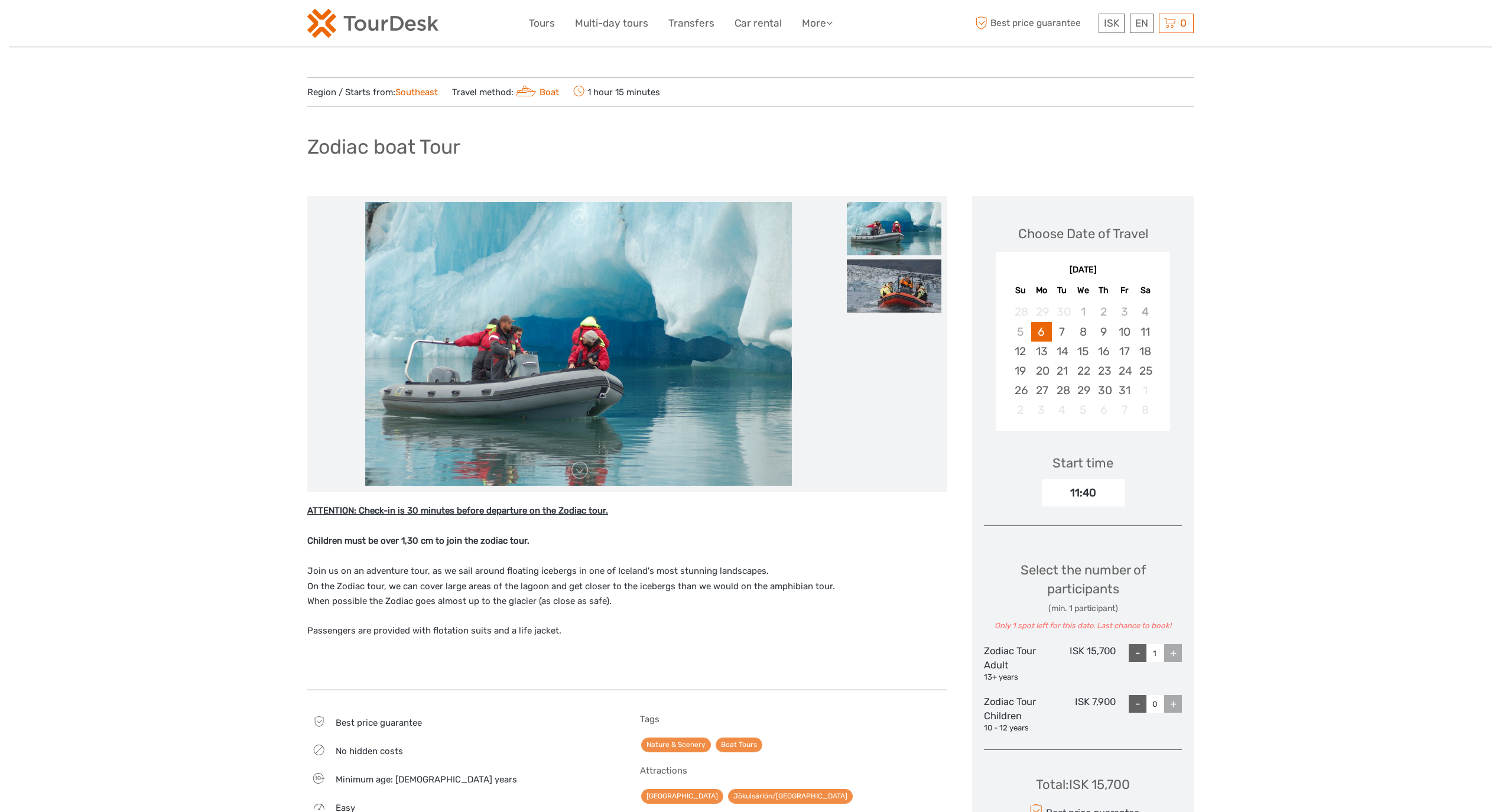
click at [1095, 499] on div "11:40" at bounding box center [1083, 492] width 83 height 27
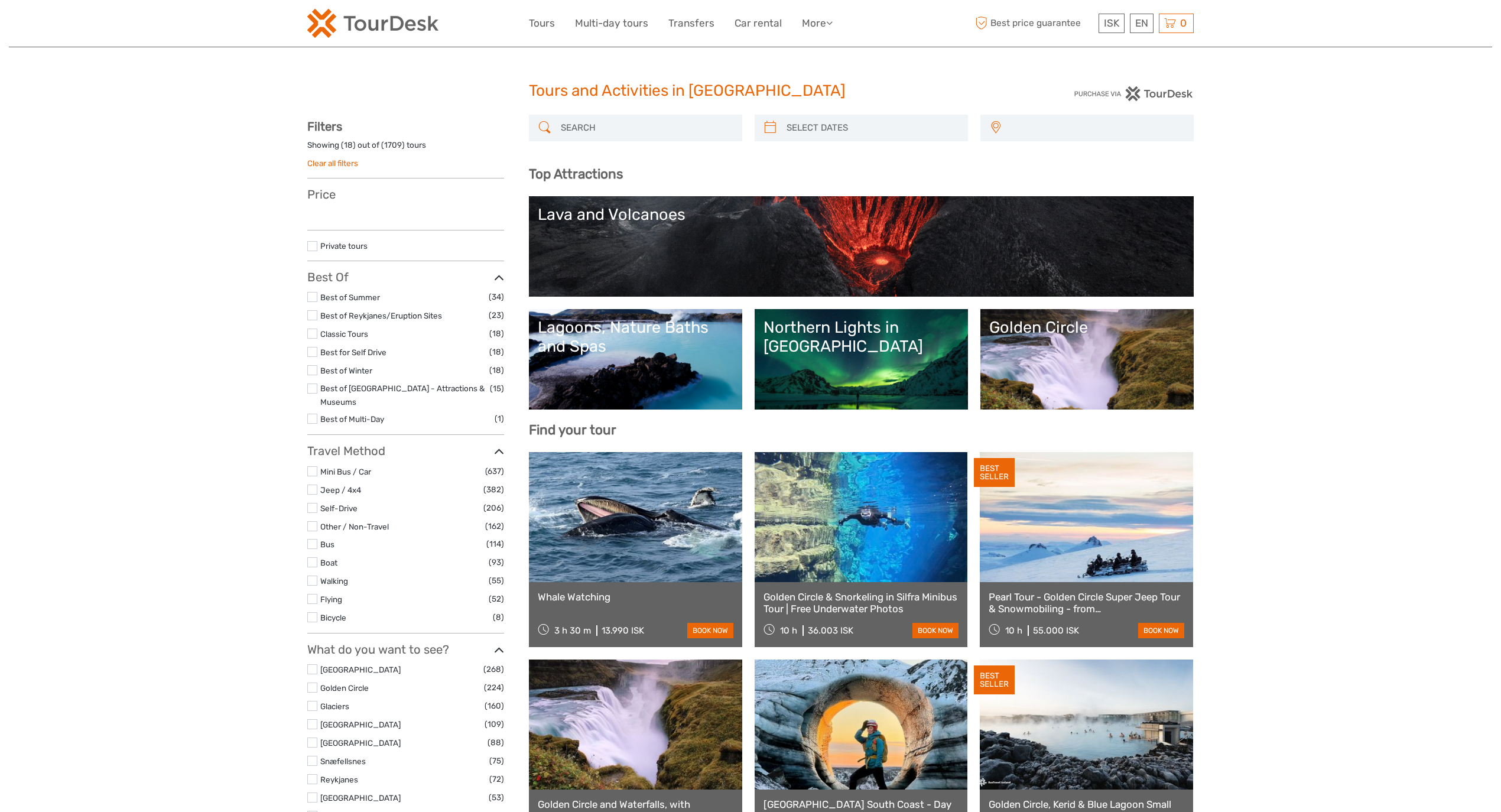
select select
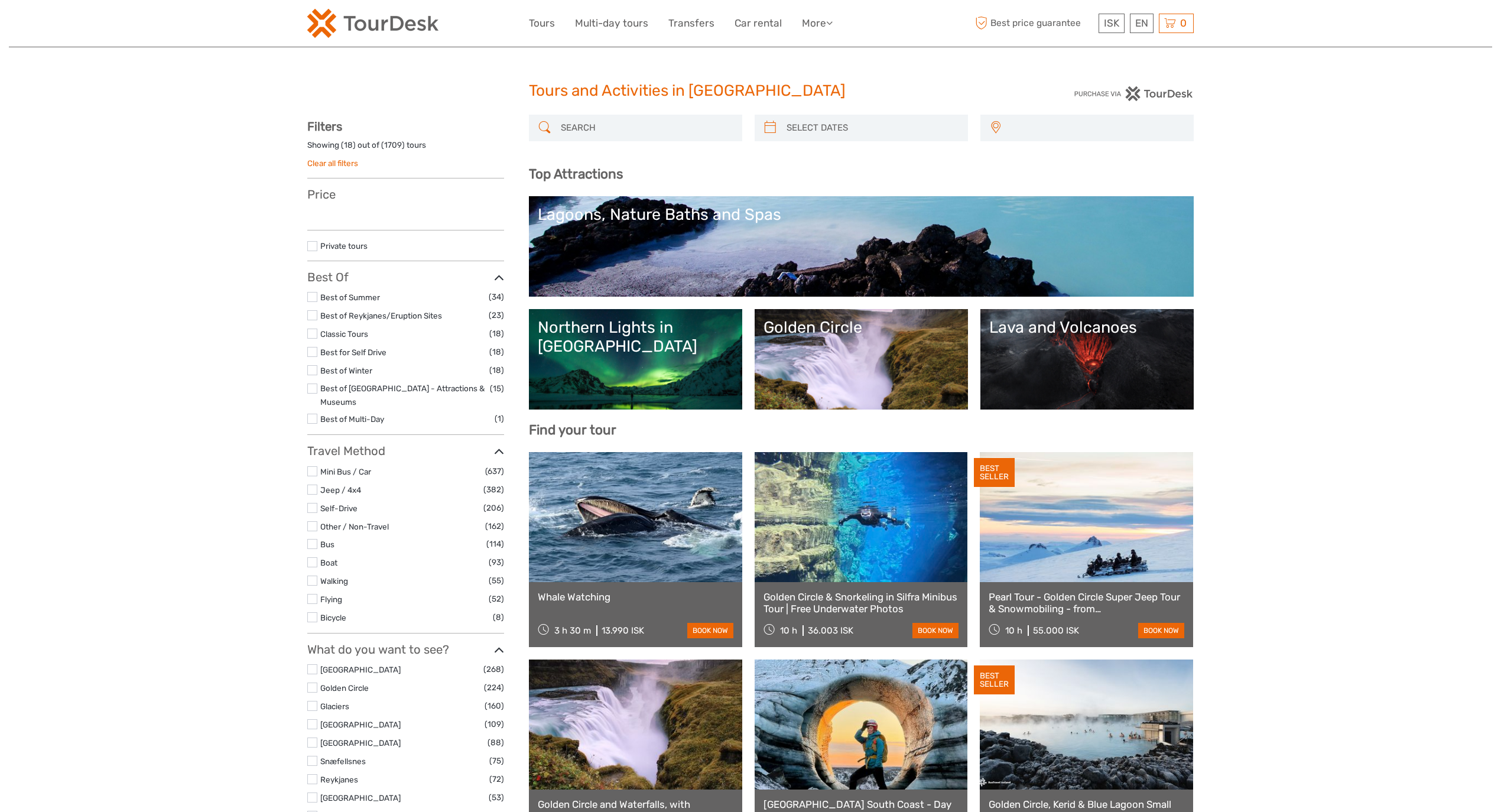
select select
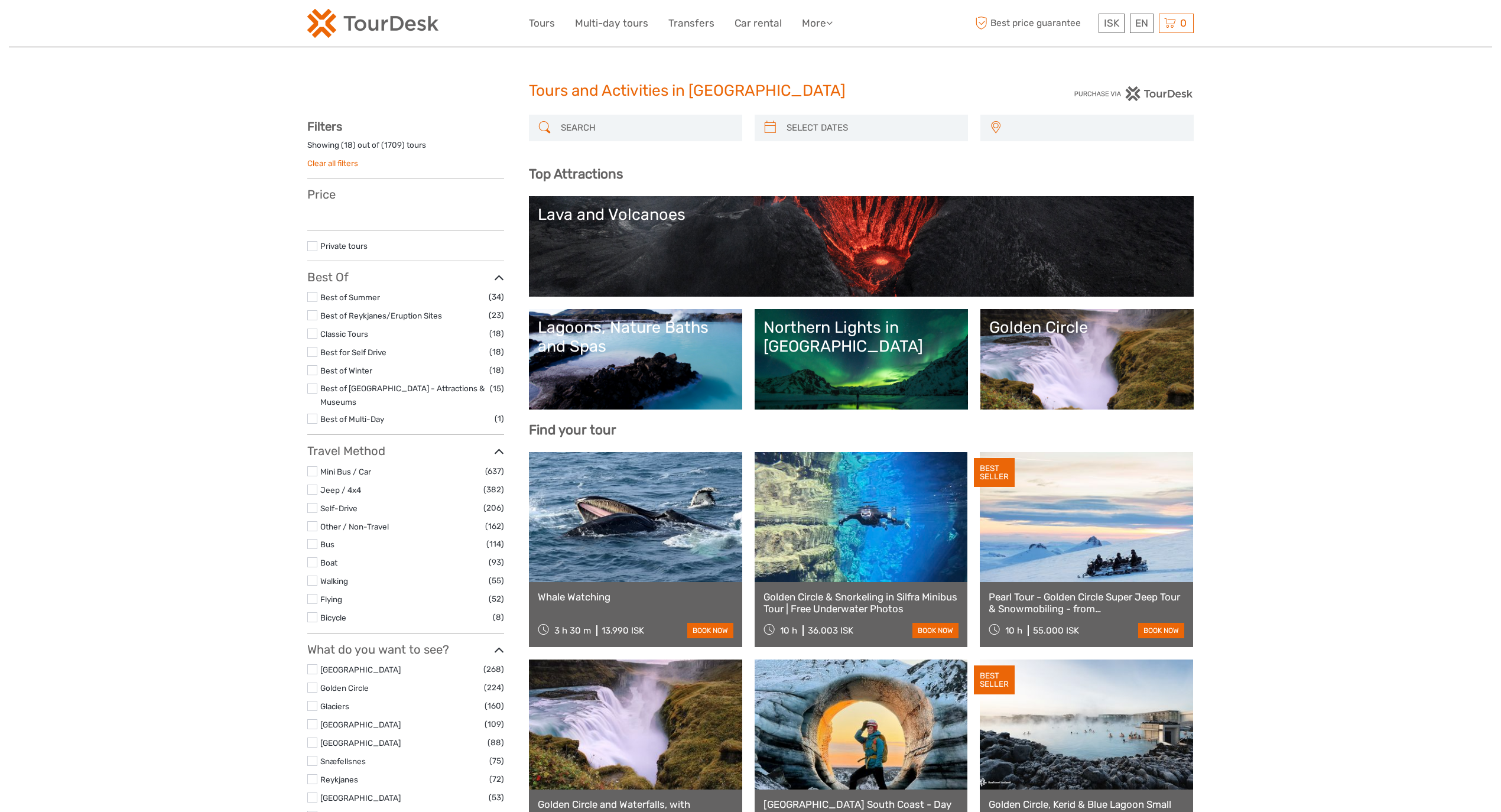
select select
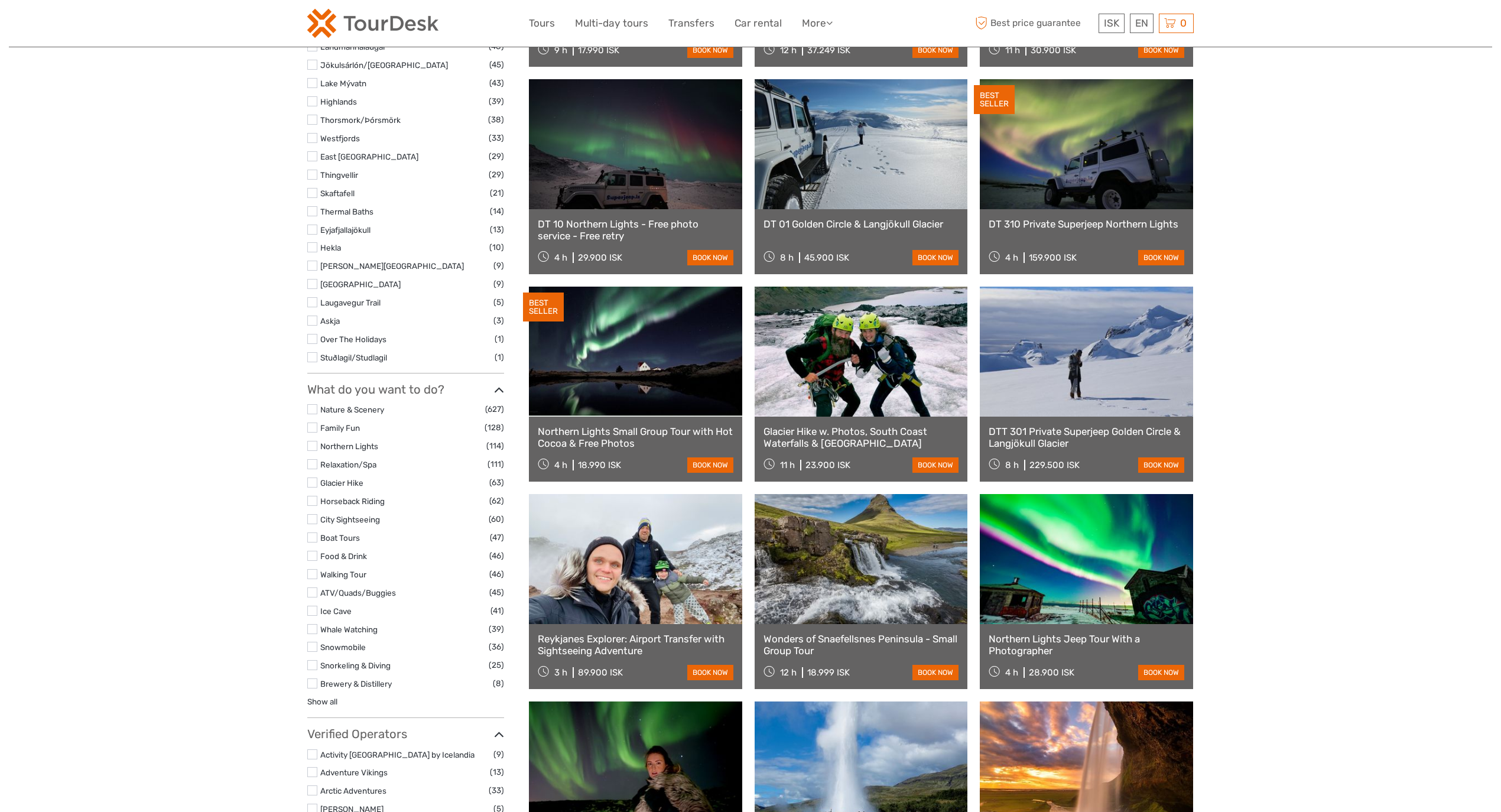
scroll to position [525, 0]
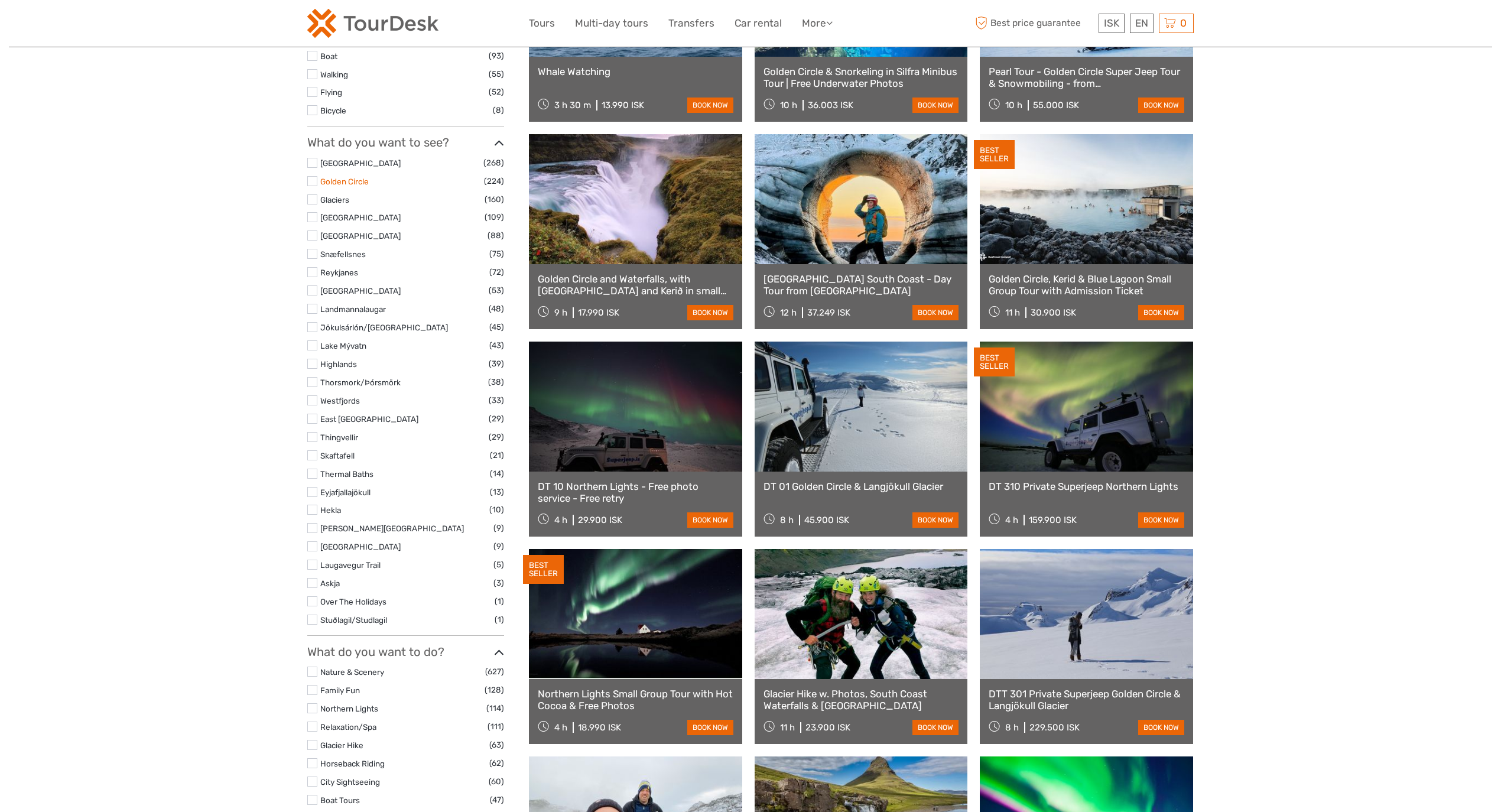
click at [340, 177] on link "Golden Circle" at bounding box center [345, 181] width 49 height 10
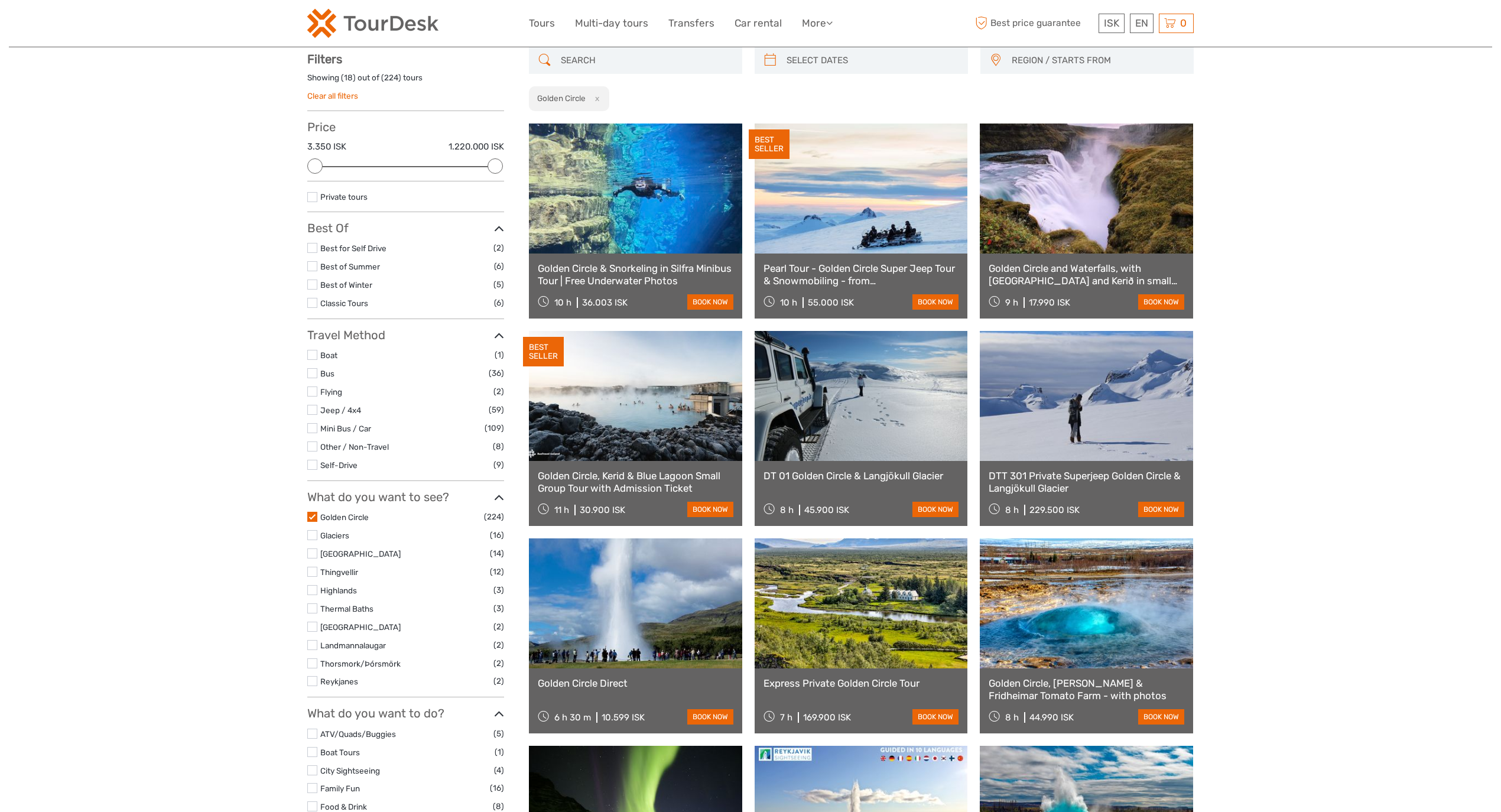
scroll to position [67, 0]
drag, startPoint x: 1032, startPoint y: 278, endPoint x: 1045, endPoint y: 274, distance: 13.6
drag, startPoint x: 538, startPoint y: 10, endPoint x: 552, endPoint y: 27, distance: 22.0
click at [538, 10] on div "ISK ISK € $ £ EN English Español Deutsch Tours Multi-day tours Transfers Car re…" at bounding box center [751, 24] width 443 height 29
click at [552, 27] on link "Tours" at bounding box center [542, 23] width 26 height 17
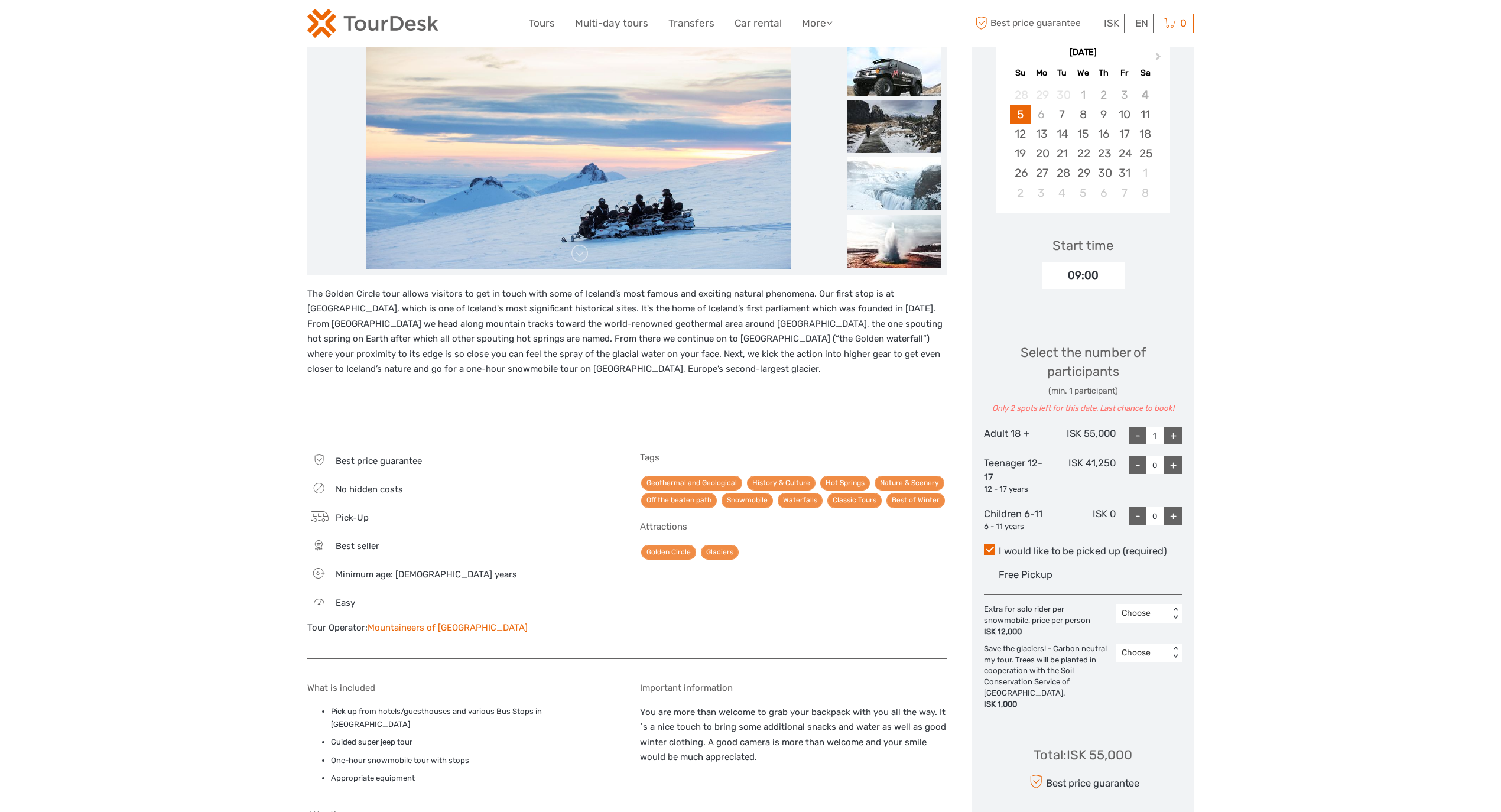
scroll to position [262, 0]
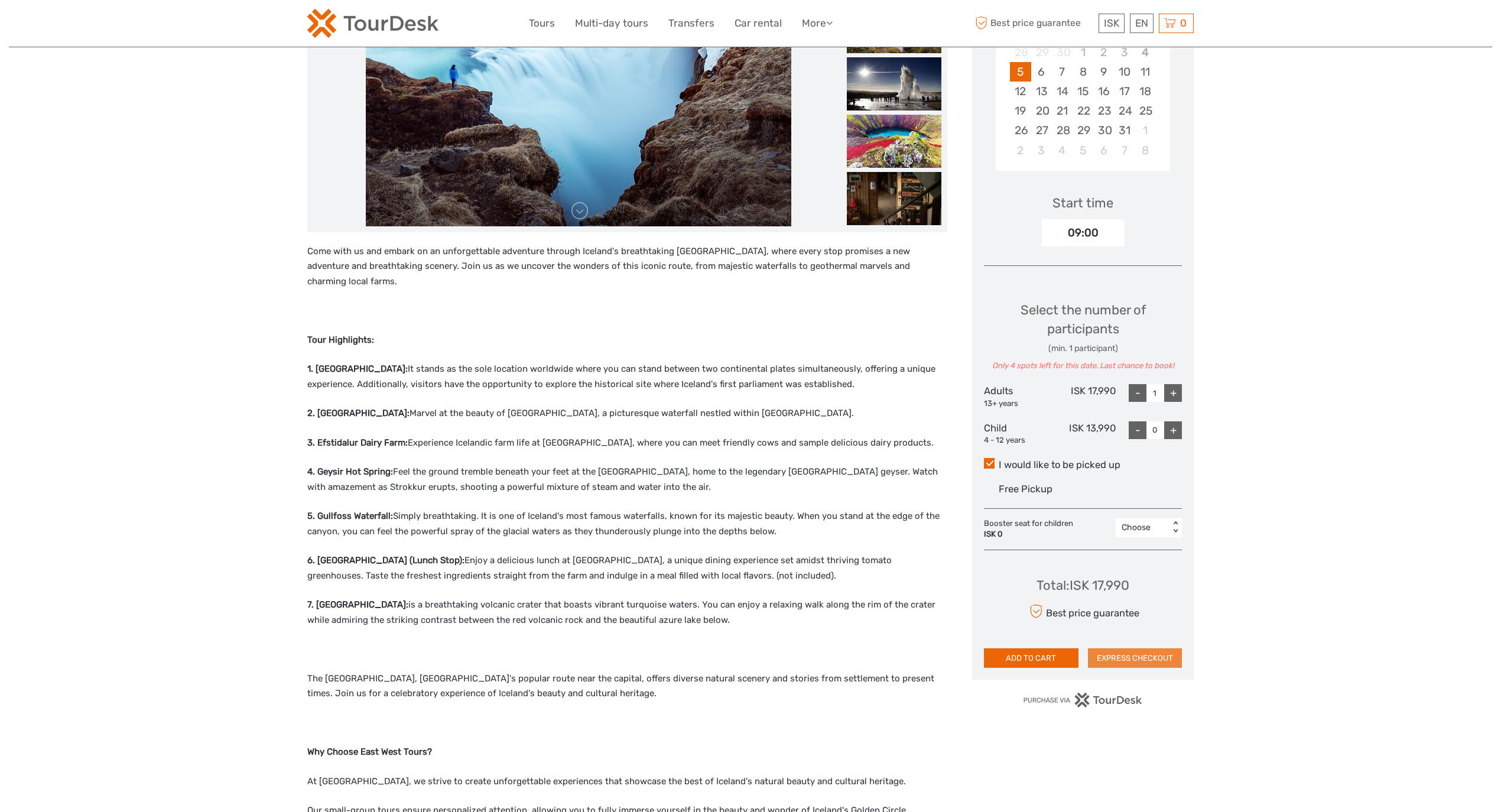
click at [1135, 662] on button "EXPRESS CHECKOUT" at bounding box center [1135, 658] width 94 height 20
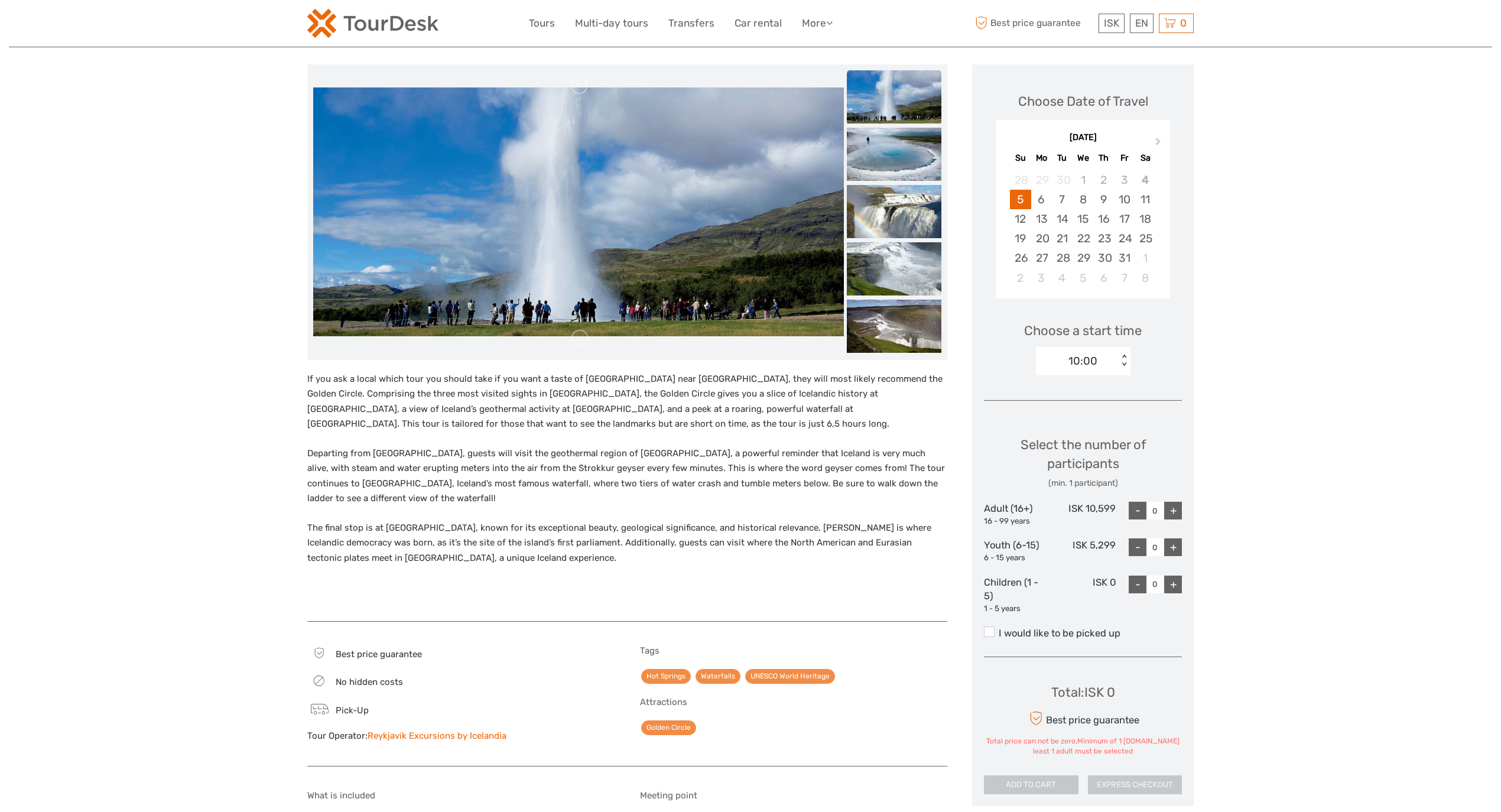
scroll to position [262, 0]
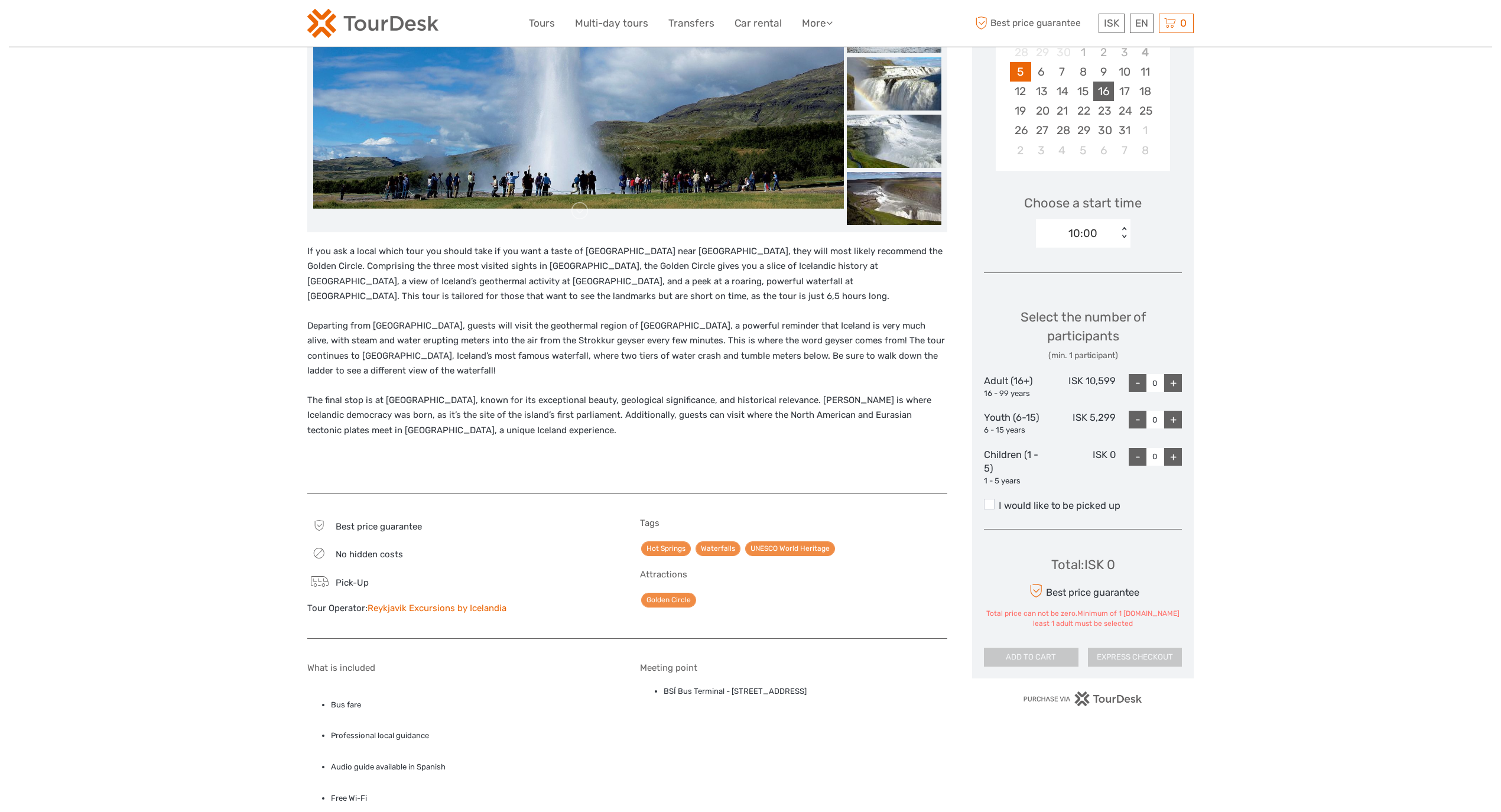
click at [1100, 88] on div "16" at bounding box center [1104, 91] width 21 height 19
click at [1163, 386] on input "0" at bounding box center [1155, 382] width 18 height 18
click at [1174, 381] on div "+" at bounding box center [1173, 382] width 18 height 18
type input "1"
click at [1147, 646] on button "EXPRESS CHECKOUT" at bounding box center [1135, 637] width 94 height 20
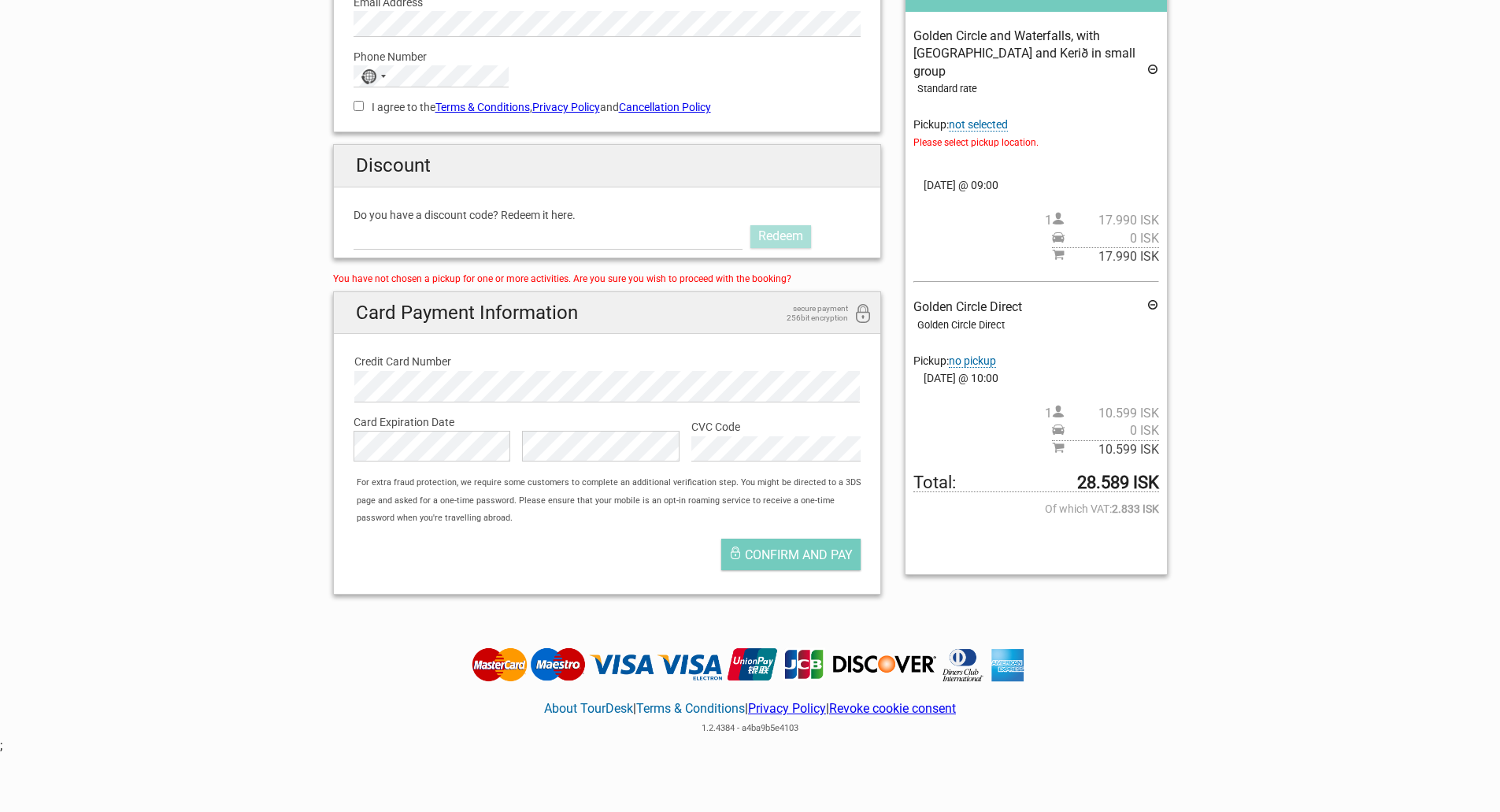
click at [991, 118] on span "not selected" at bounding box center [978, 125] width 59 height 14
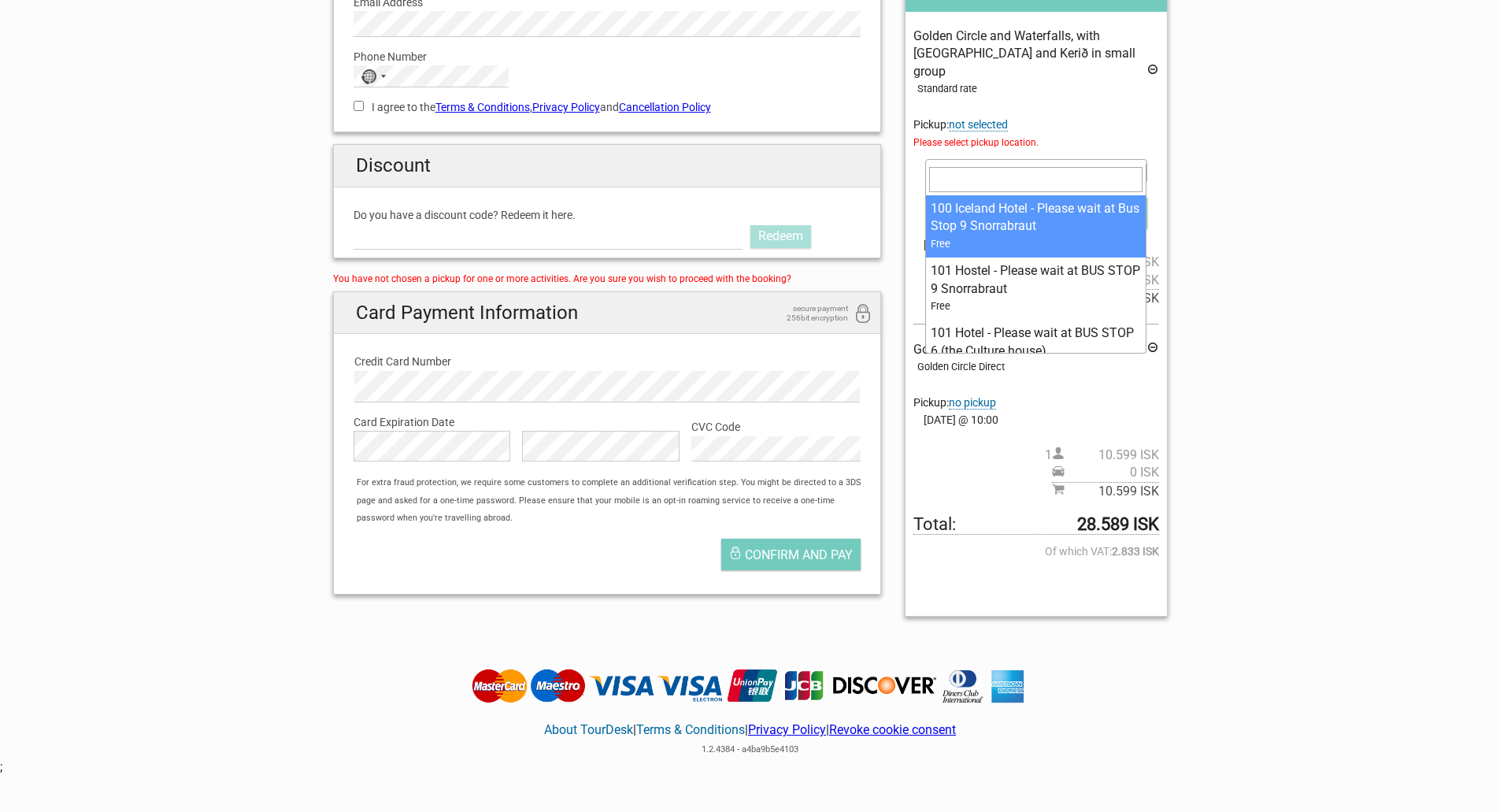
click at [1012, 159] on span at bounding box center [1035, 170] width 221 height 22
type input "arc"
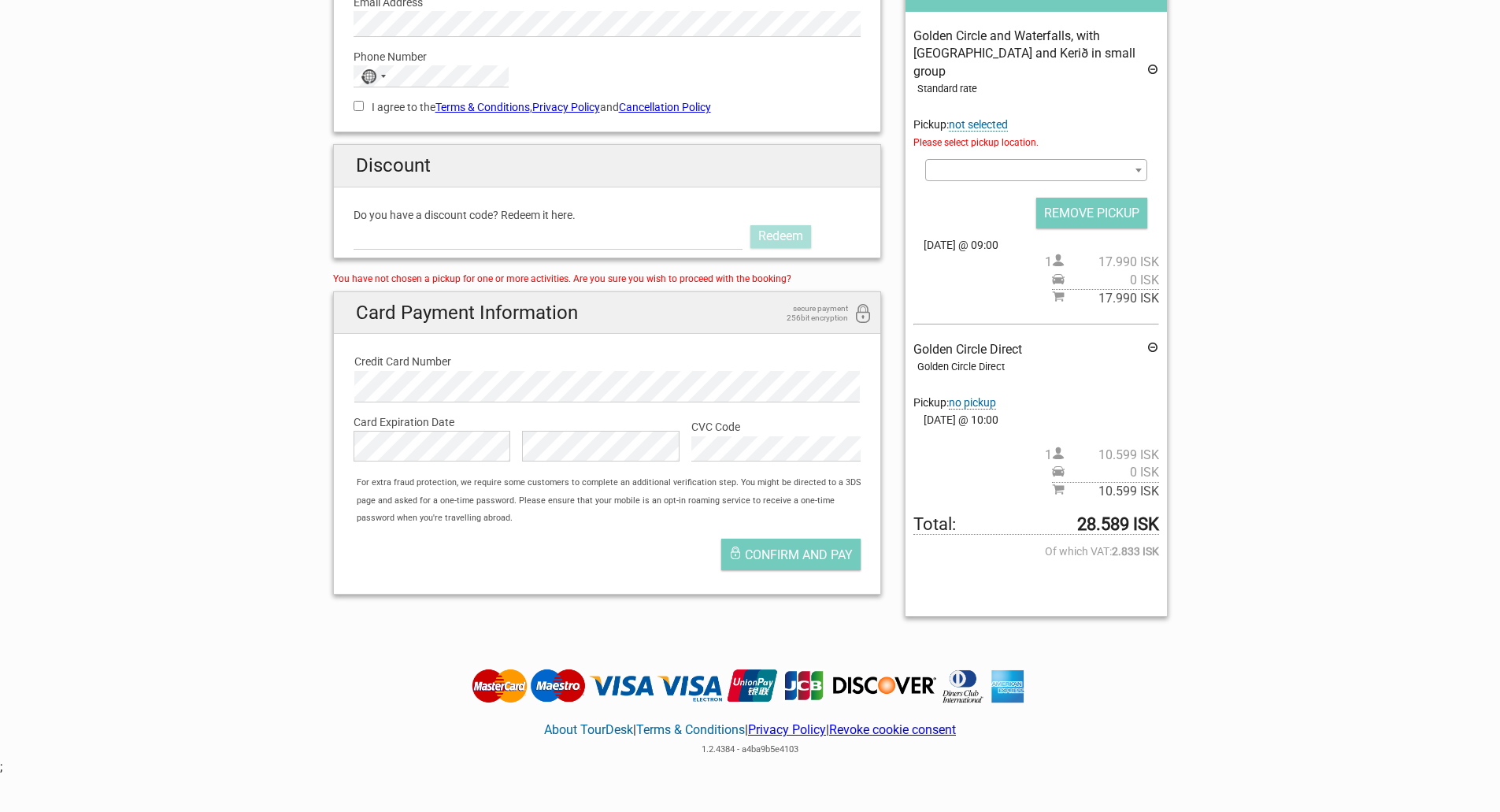
click at [976, 374] on div "Golden Circle Direct Golden Circle Direct Pickup: no pickup Select an option 10…" at bounding box center [1036, 420] width 245 height 160
click at [976, 396] on span "no pickup" at bounding box center [973, 402] width 47 height 14
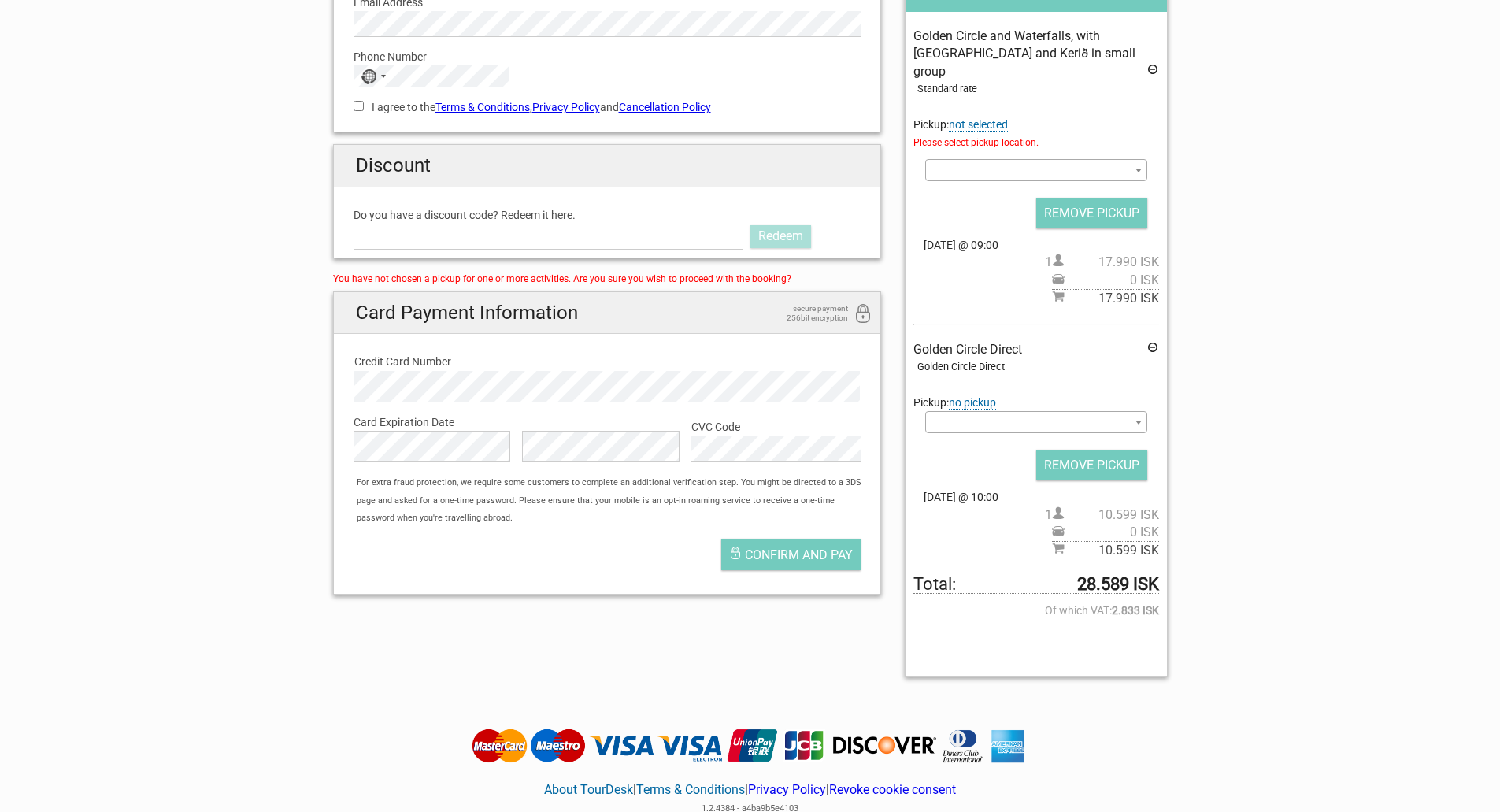
click at [988, 425] on div "Select an option 100 Iceland Hótel - Go To: Bus Stop 9. Snorrabraut 101 Guestho…" at bounding box center [1036, 430] width 245 height 38
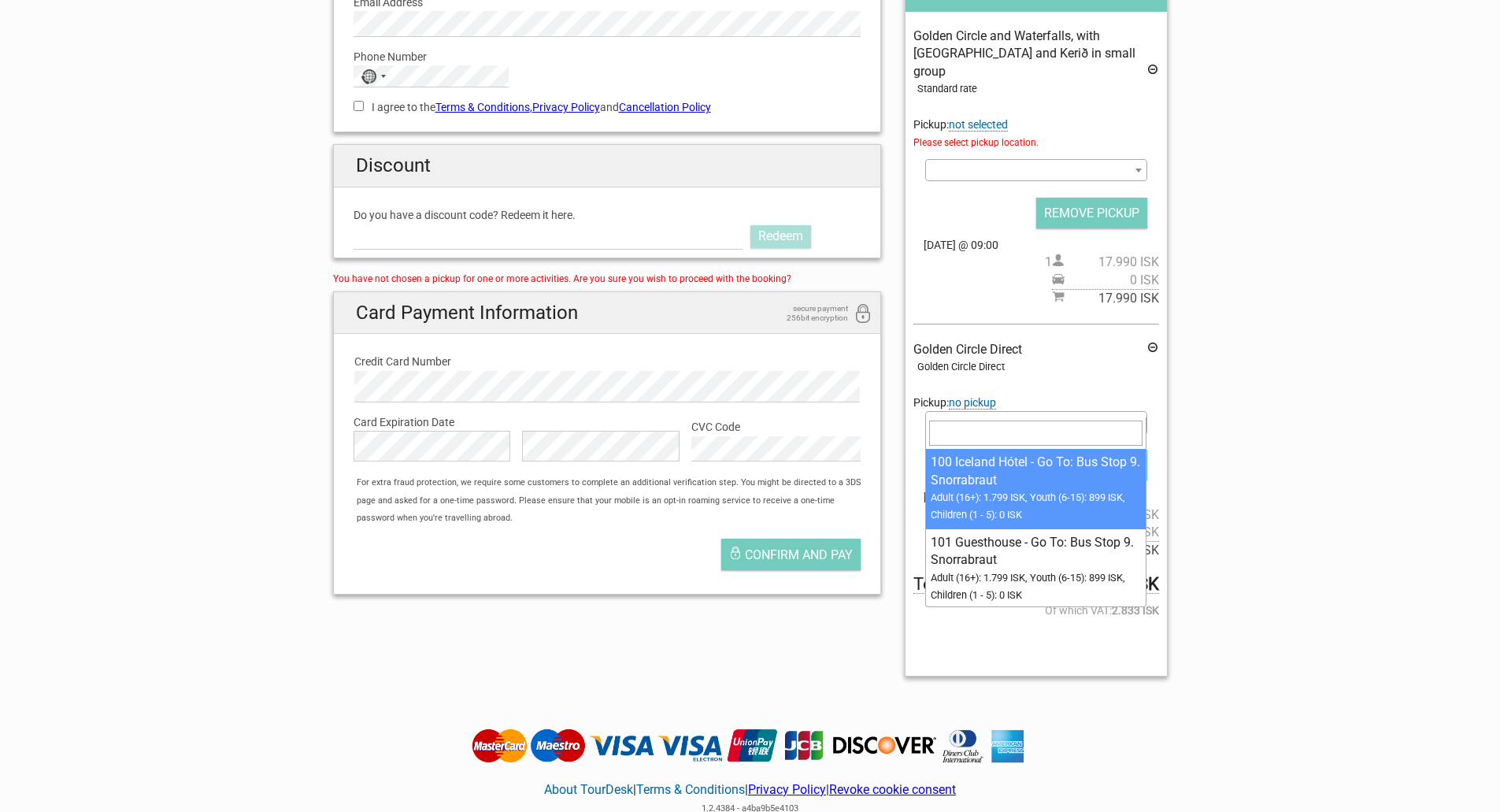
click at [990, 412] on span at bounding box center [1035, 422] width 221 height 22
type input "arc"
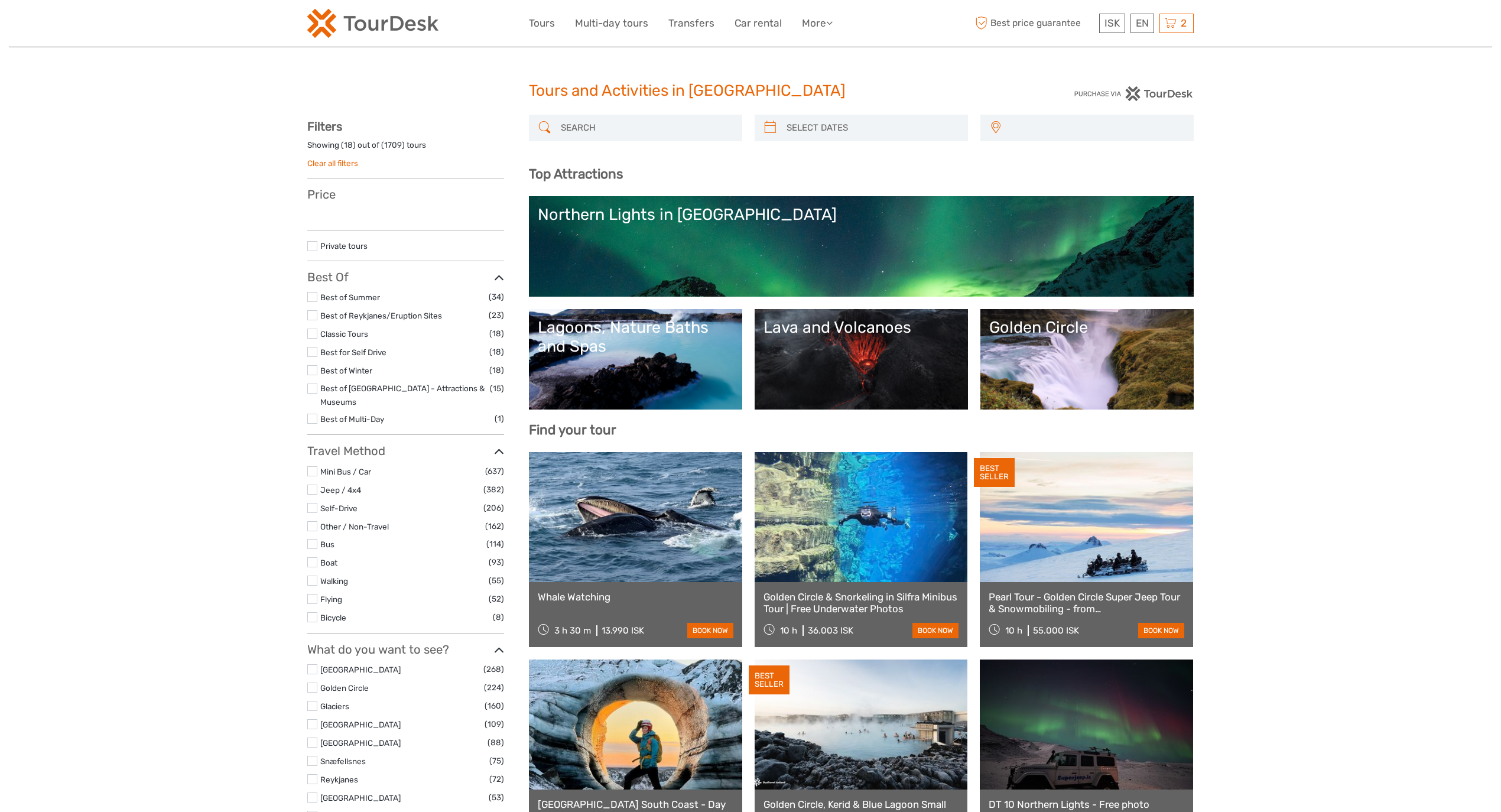
select select
